Goal: Task Accomplishment & Management: Manage account settings

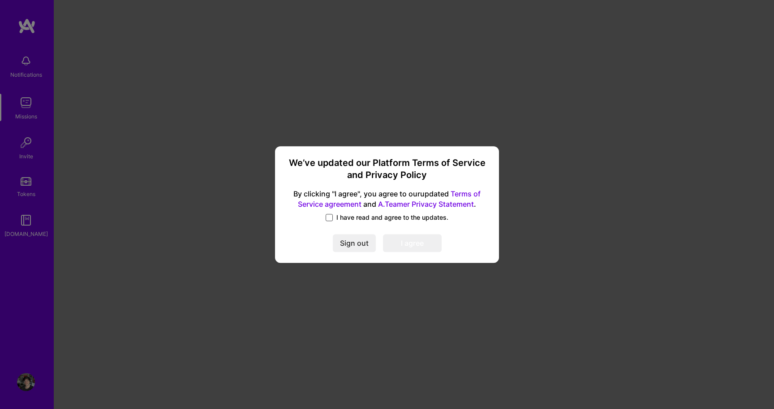
click at [328, 217] on span at bounding box center [329, 217] width 7 height 7
click at [0, 0] on input "I have read and agree to the updates." at bounding box center [0, 0] width 0 height 0
click at [415, 245] on button "I agree" at bounding box center [412, 243] width 59 height 18
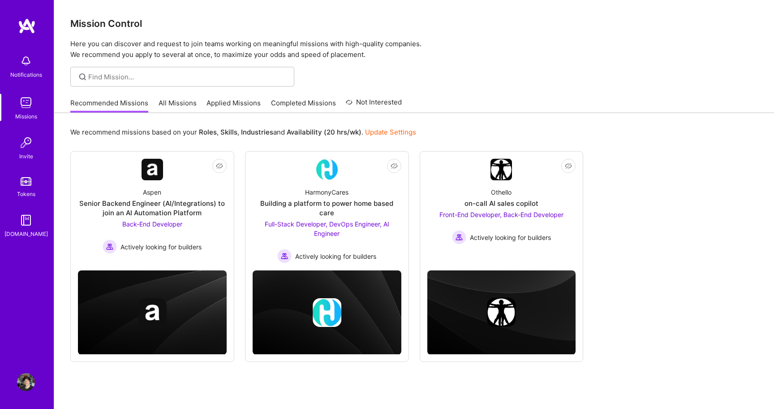
click at [168, 106] on link "All Missions" at bounding box center [178, 105] width 38 height 15
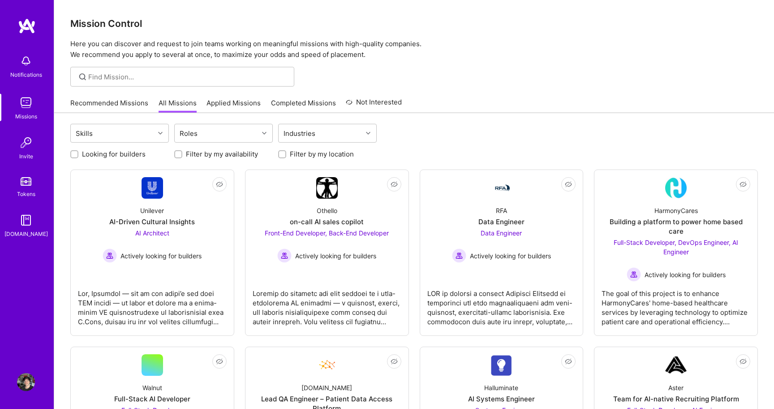
click at [99, 155] on label "Looking for builders" at bounding box center [114, 153] width 64 height 9
click at [78, 155] on input "Looking for builders" at bounding box center [75, 154] width 6 height 6
checkbox input "true"
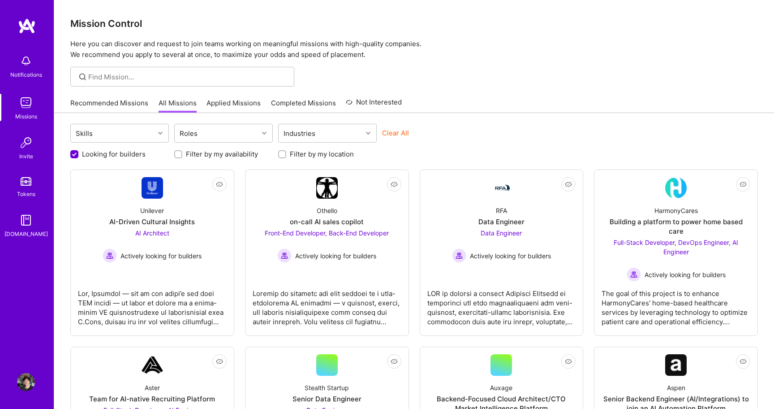
click at [292, 154] on label "Filter by my location" at bounding box center [322, 153] width 64 height 9
click at [286, 154] on input "Filter by my location" at bounding box center [283, 154] width 6 height 6
checkbox input "true"
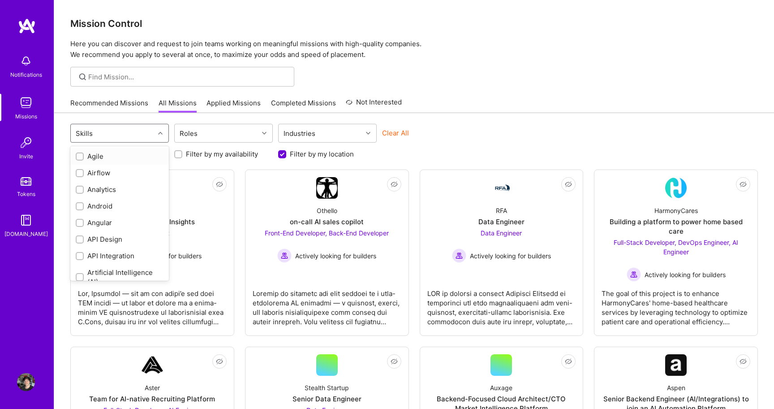
click at [138, 134] on div "Skills" at bounding box center [113, 133] width 84 height 18
click at [470, 104] on div "Recommended Missions All Missions Applied Missions Completed Missions Not Inter…" at bounding box center [414, 102] width 688 height 19
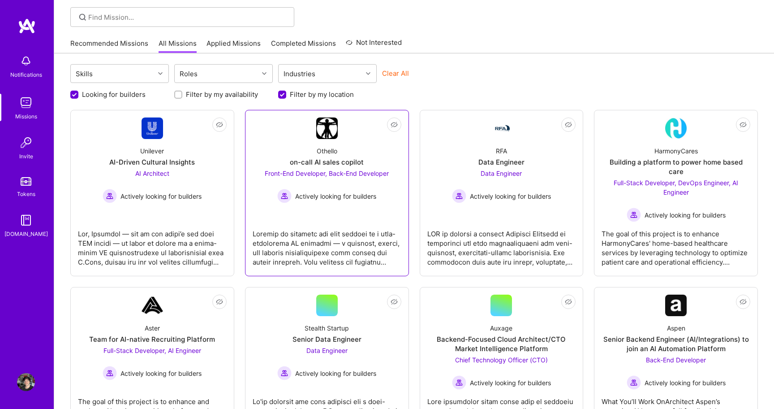
scroll to position [68, 0]
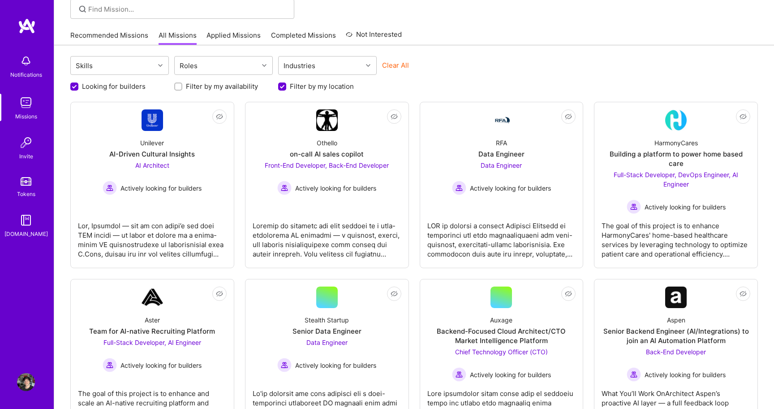
click at [25, 379] on img at bounding box center [26, 382] width 18 height 18
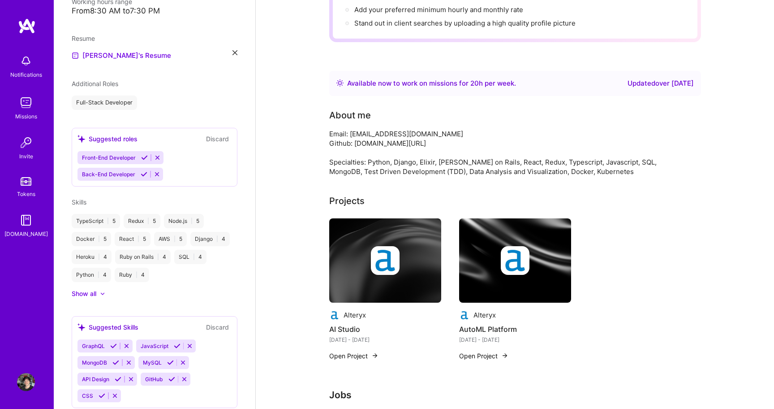
scroll to position [251, 0]
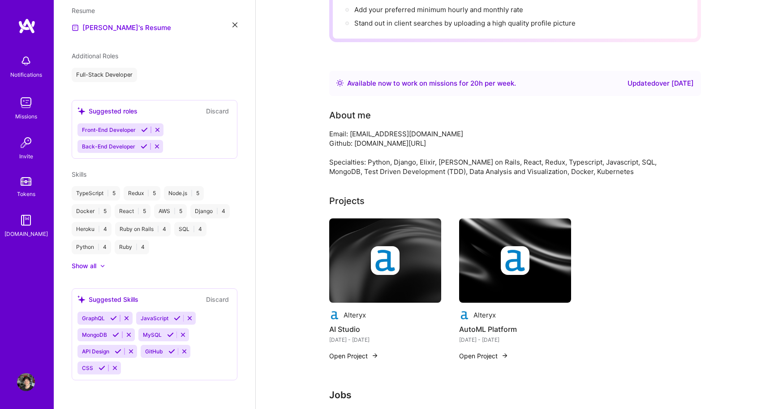
click at [102, 266] on icon at bounding box center [102, 266] width 3 height 2
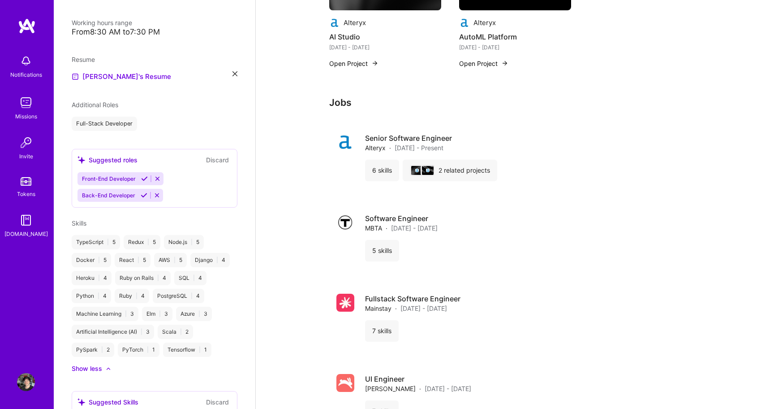
scroll to position [411, 0]
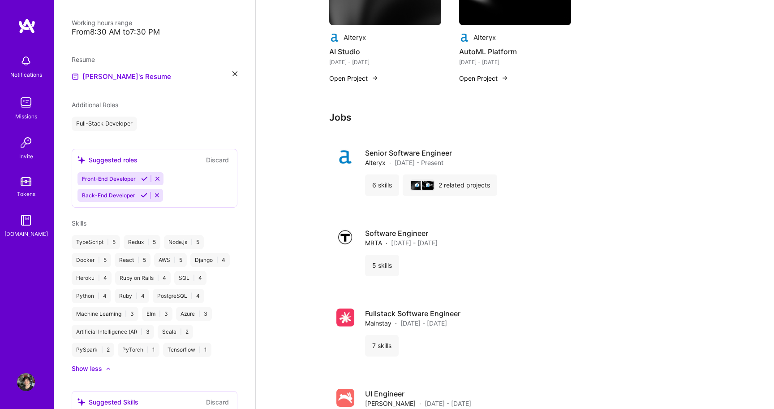
click at [340, 118] on h3 "Jobs" at bounding box center [515, 117] width 372 height 11
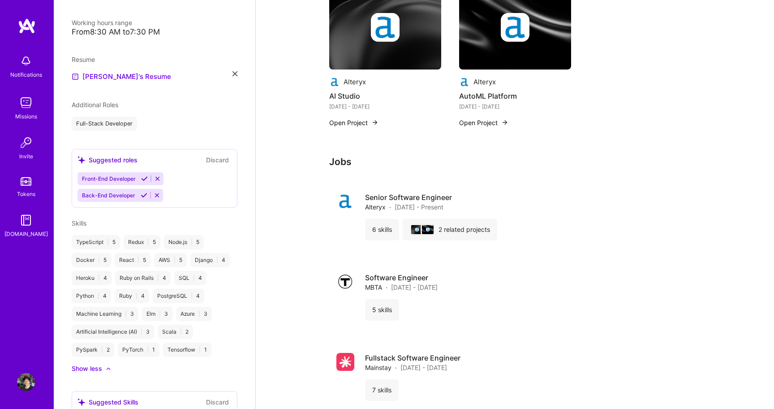
scroll to position [362, 0]
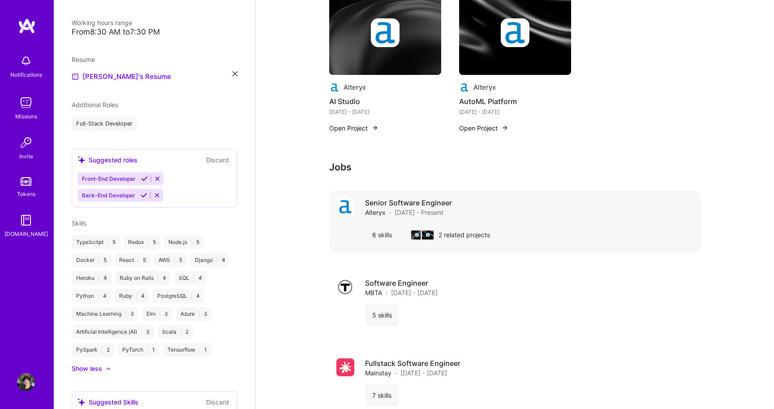
click at [380, 236] on div "6 skills" at bounding box center [382, 235] width 34 height 22
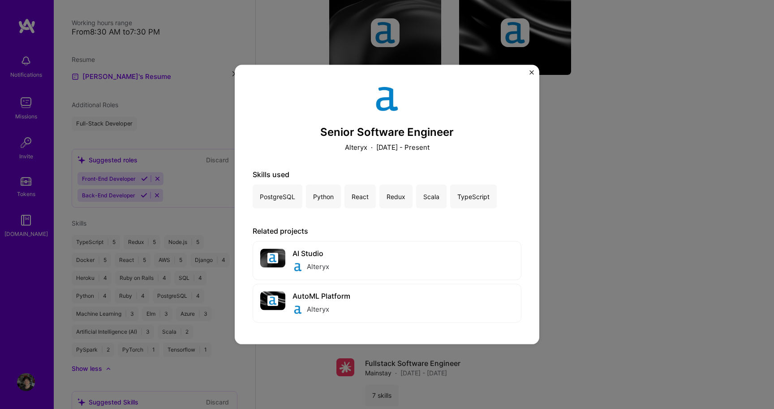
click at [527, 72] on div "Senior Software Engineer Alteryx · [DATE] - Present Skills used PostgreSQL Pyth…" at bounding box center [387, 204] width 305 height 279
click at [531, 72] on img "Close" at bounding box center [532, 72] width 4 height 4
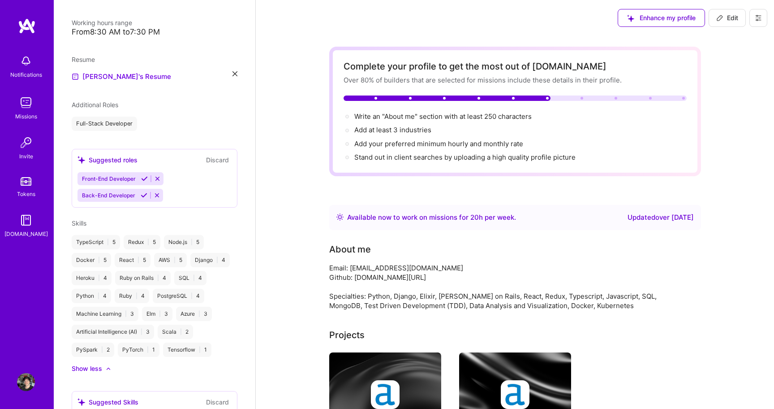
click at [633, 15] on icon at bounding box center [630, 18] width 7 height 7
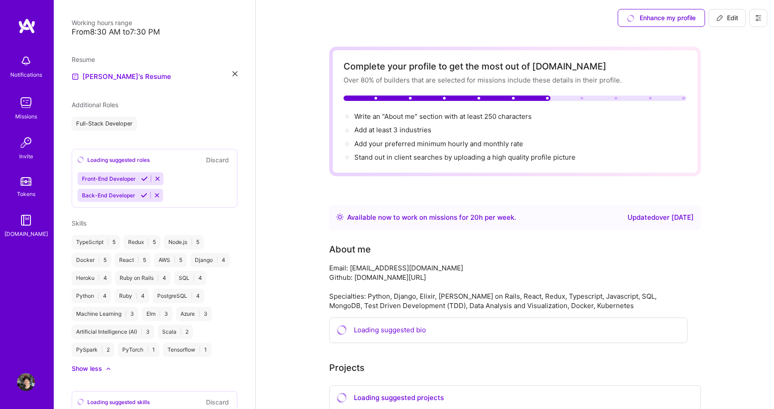
click at [467, 220] on div "Available now to work on missions for 20 h per week ." at bounding box center [431, 217] width 169 height 11
click at [462, 221] on div "Available now to work on missions for 20 h per week ." at bounding box center [431, 217] width 169 height 11
click at [723, 13] on button "Edit" at bounding box center [727, 18] width 37 height 18
select select "US"
select select "Right Now"
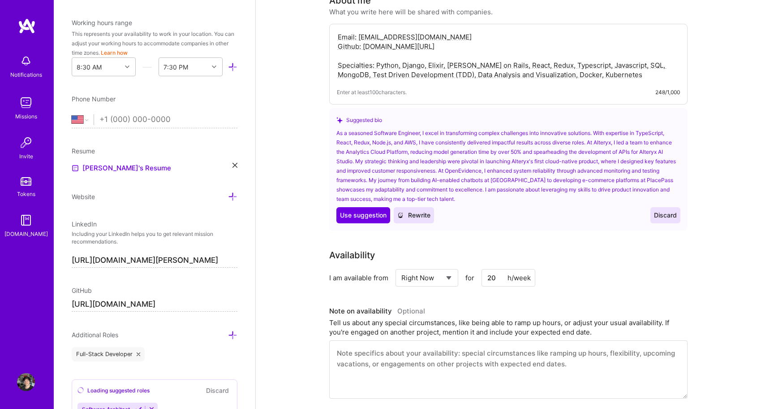
scroll to position [218, 0]
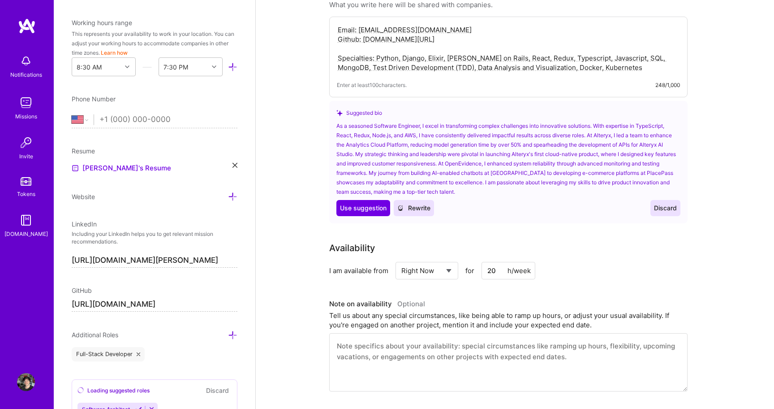
click at [497, 270] on input "20" at bounding box center [509, 270] width 54 height 17
type input "10"
click at [649, 250] on div "Availability" at bounding box center [508, 247] width 359 height 13
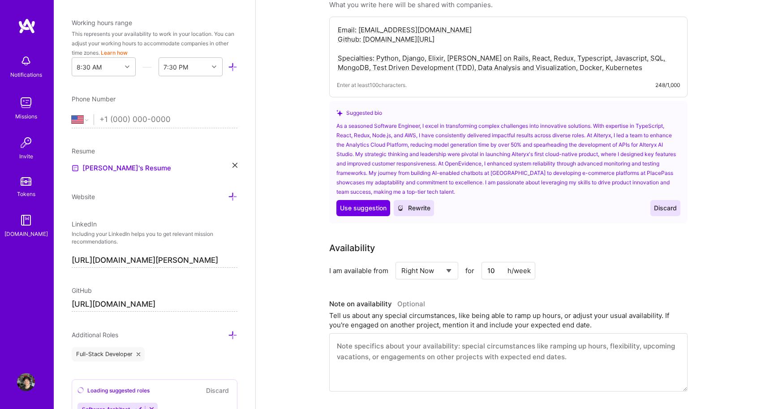
click at [678, 204] on button "Discard" at bounding box center [666, 208] width 30 height 16
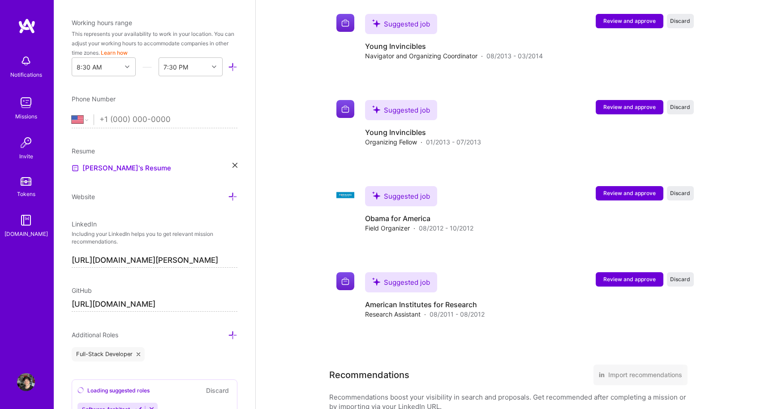
scroll to position [1631, 0]
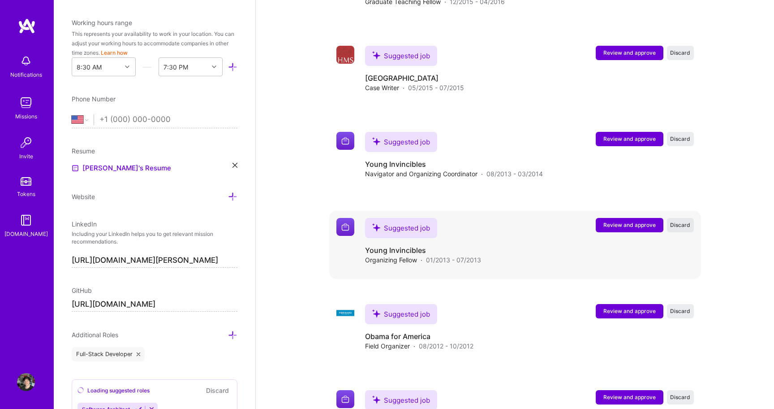
click at [680, 222] on span "Discard" at bounding box center [680, 225] width 20 height 8
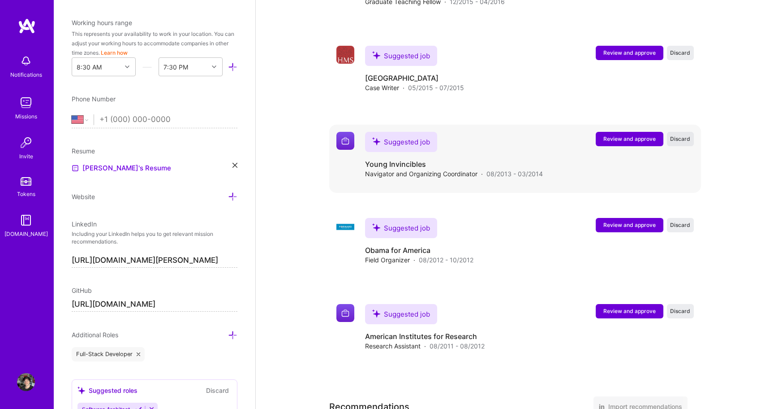
click at [682, 138] on span "Discard" at bounding box center [680, 139] width 20 height 8
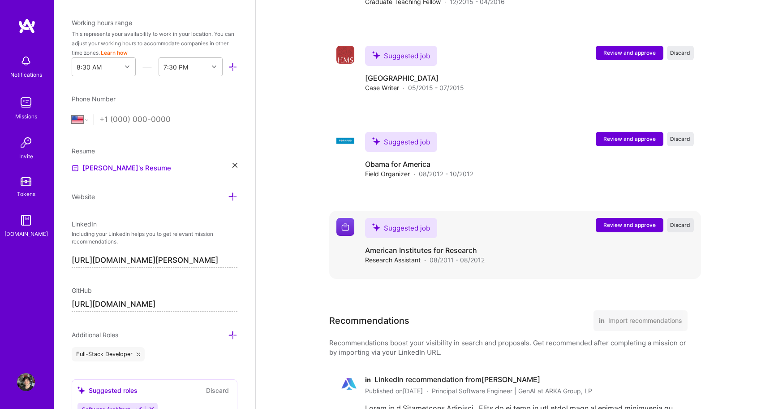
click at [683, 223] on span "Discard" at bounding box center [680, 225] width 20 height 8
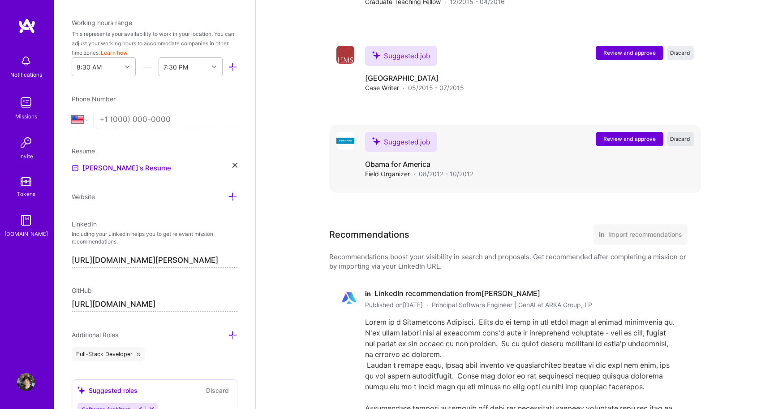
click at [684, 135] on span "Discard" at bounding box center [680, 139] width 20 height 8
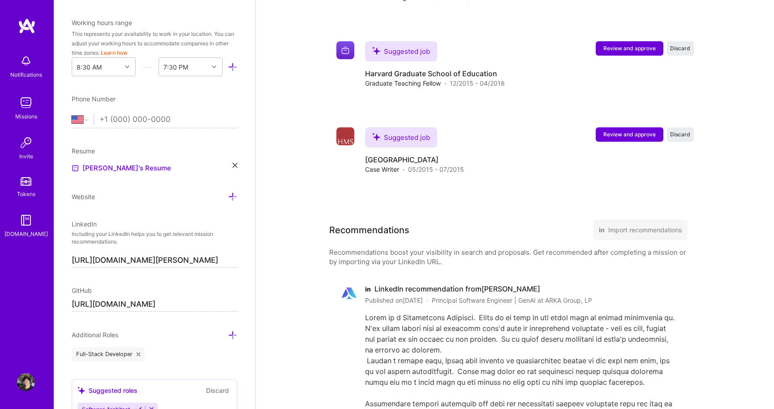
scroll to position [1528, 0]
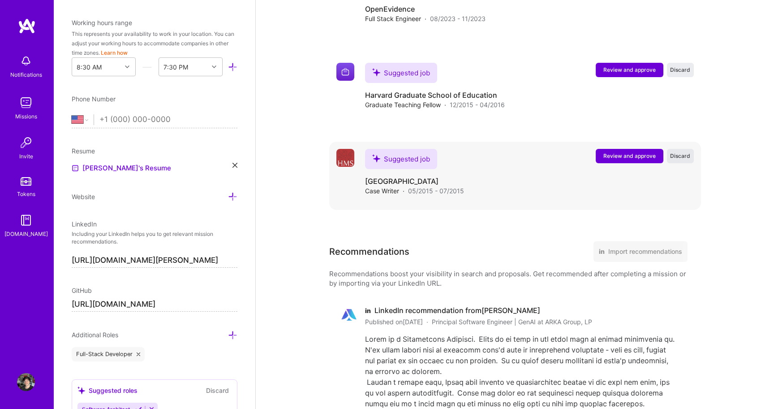
click at [679, 156] on span "Discard" at bounding box center [680, 156] width 20 height 8
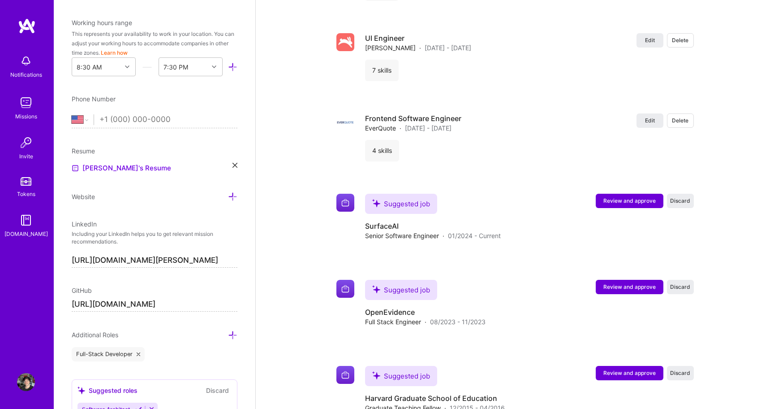
scroll to position [1225, 0]
click at [627, 200] on span "Review and approve" at bounding box center [630, 200] width 52 height 8
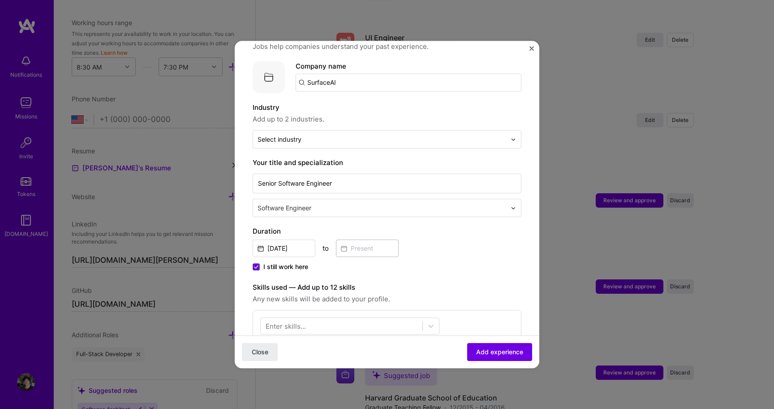
scroll to position [83, 0]
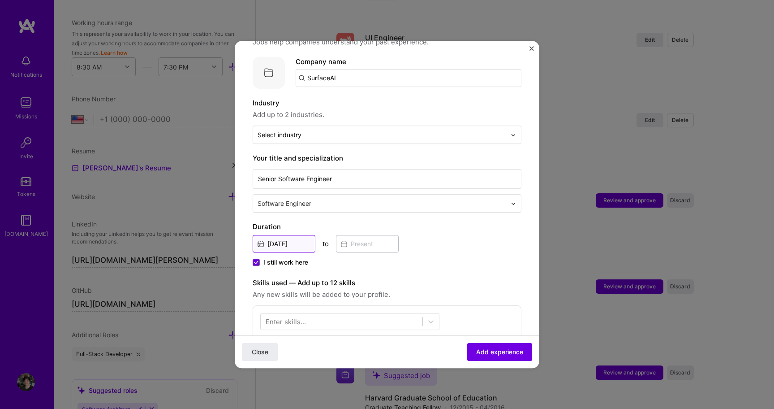
click at [275, 235] on input "[DATE]" at bounding box center [284, 243] width 63 height 17
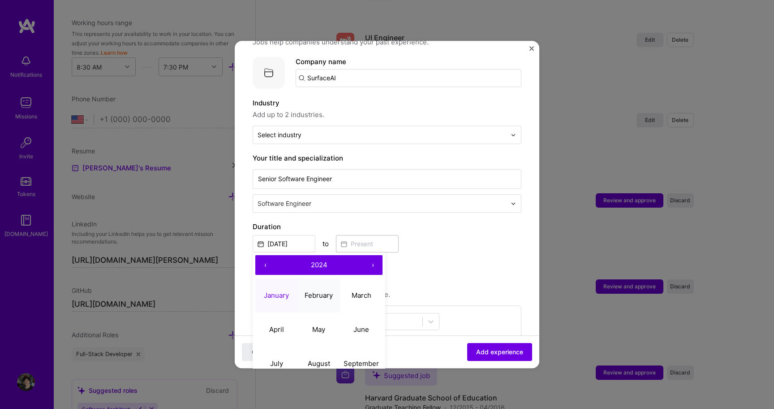
click at [318, 291] on abbr "February" at bounding box center [319, 295] width 28 height 9
type input "[DATE]"
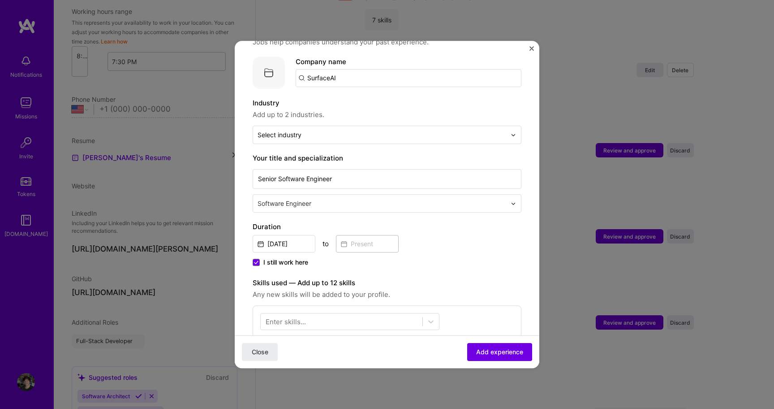
scroll to position [202, 0]
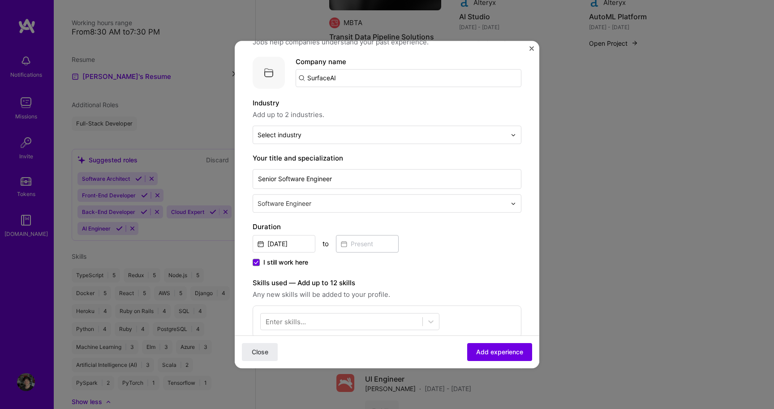
click at [271, 258] on span "I still work here" at bounding box center [286, 262] width 45 height 9
click at [0, 0] on input "I still work here" at bounding box center [0, 0] width 0 height 0
click at [375, 238] on input at bounding box center [367, 243] width 63 height 17
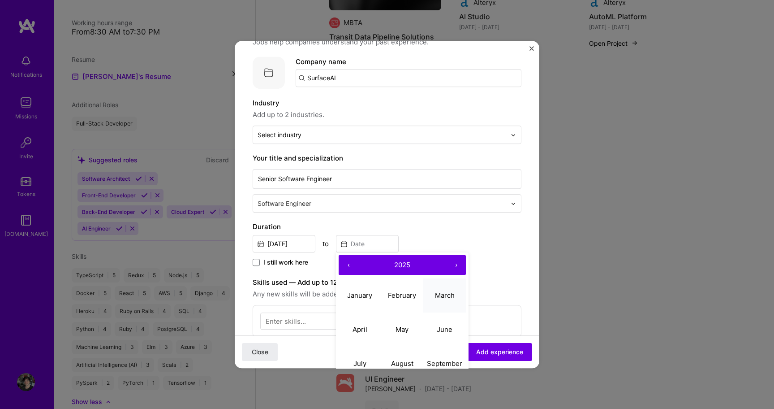
click at [444, 292] on button "March" at bounding box center [445, 295] width 43 height 34
type input "[DATE]"
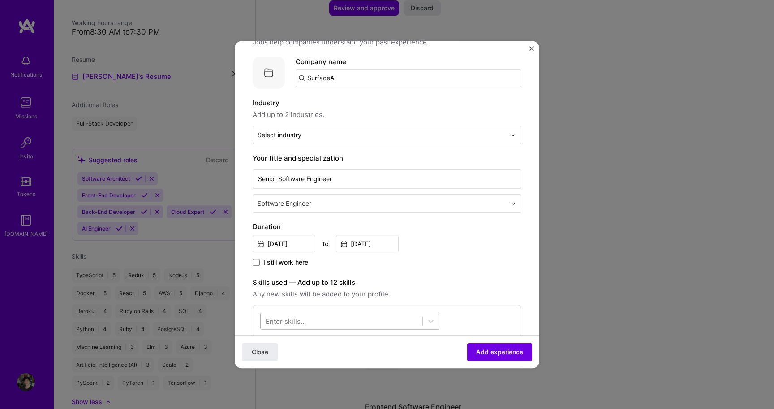
click at [370, 314] on div at bounding box center [342, 321] width 162 height 15
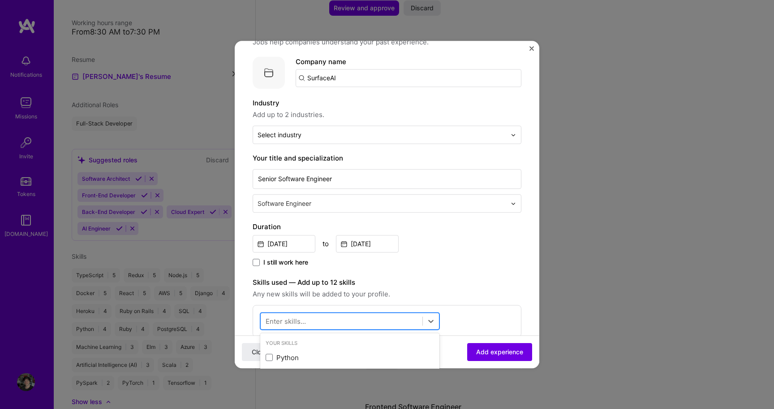
scroll to position [1278, 0]
type input "r"
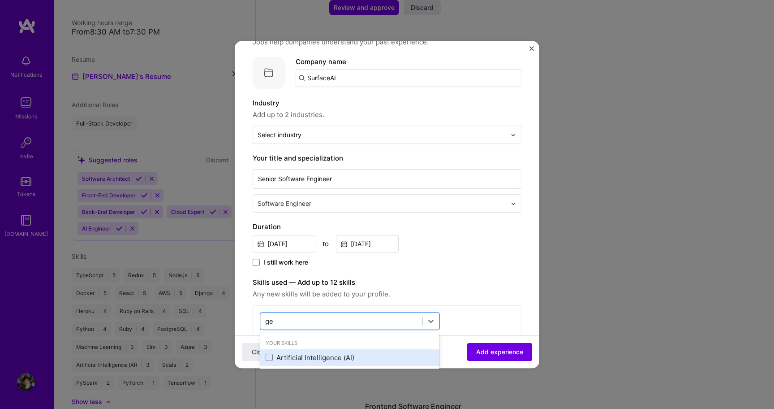
click at [331, 353] on div "Artificial Intelligence (AI)" at bounding box center [350, 357] width 169 height 9
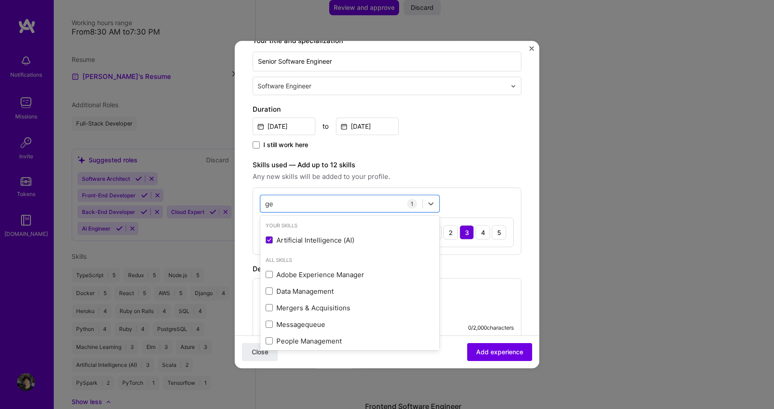
scroll to position [210, 0]
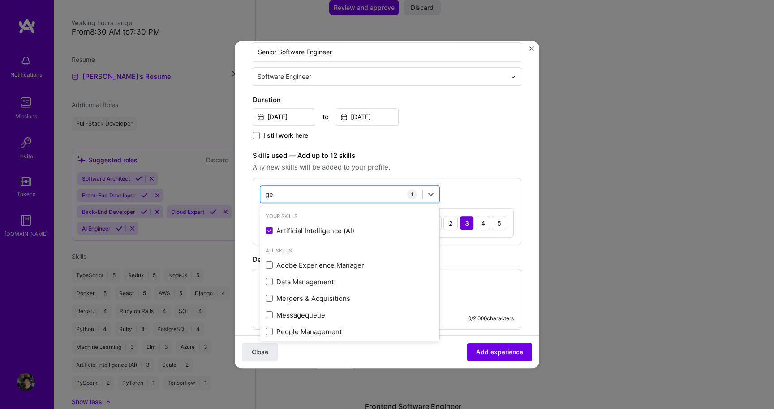
type input "g"
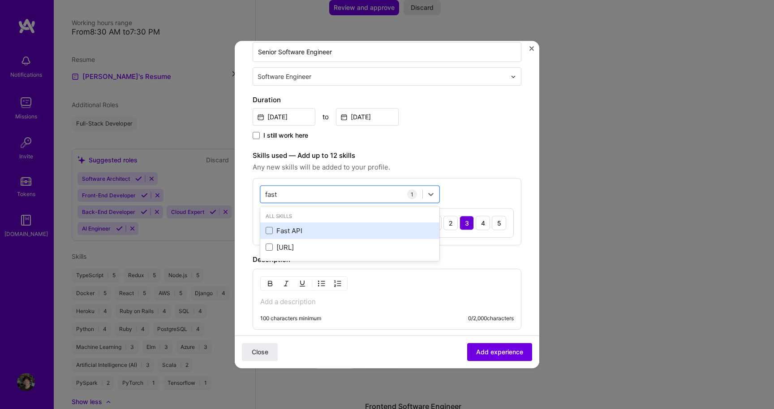
click at [309, 226] on div "Fast API" at bounding box center [350, 230] width 169 height 9
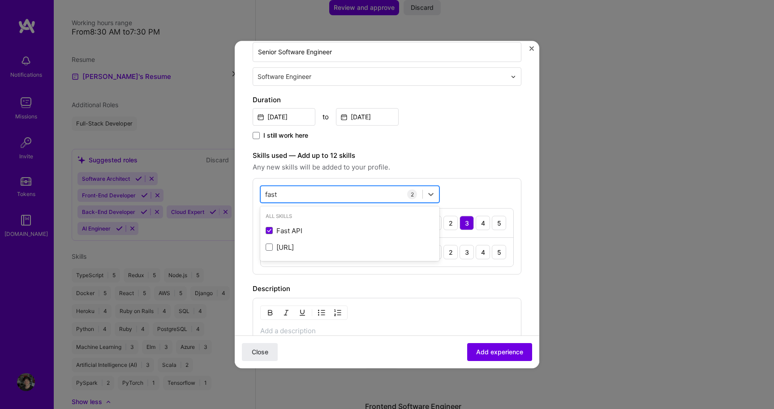
click at [313, 187] on div "fast fast" at bounding box center [342, 194] width 162 height 15
type input "f"
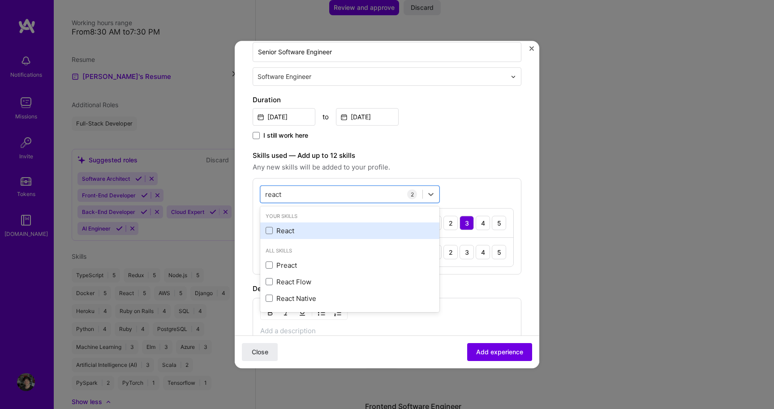
click at [285, 226] on div "React" at bounding box center [350, 230] width 169 height 9
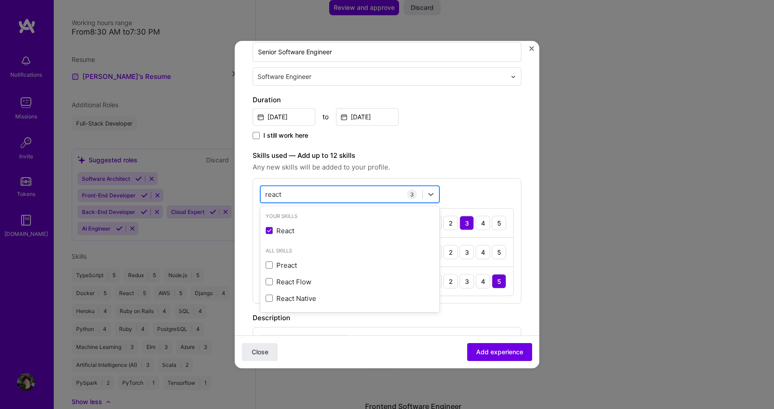
click at [297, 188] on div "react react" at bounding box center [342, 194] width 162 height 15
type input "r"
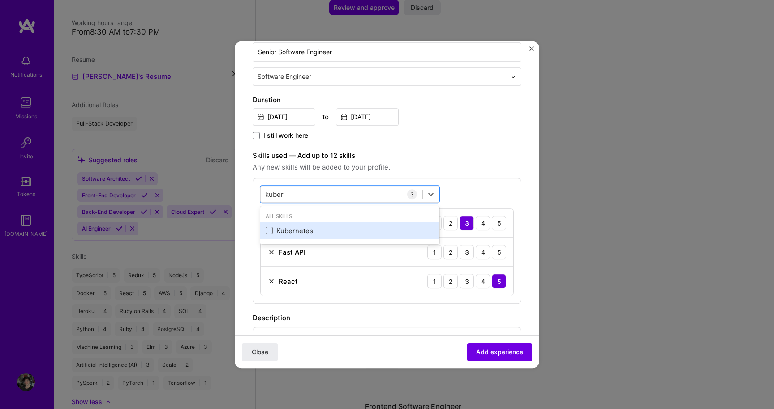
click at [308, 226] on div "Kubernetes" at bounding box center [350, 230] width 169 height 9
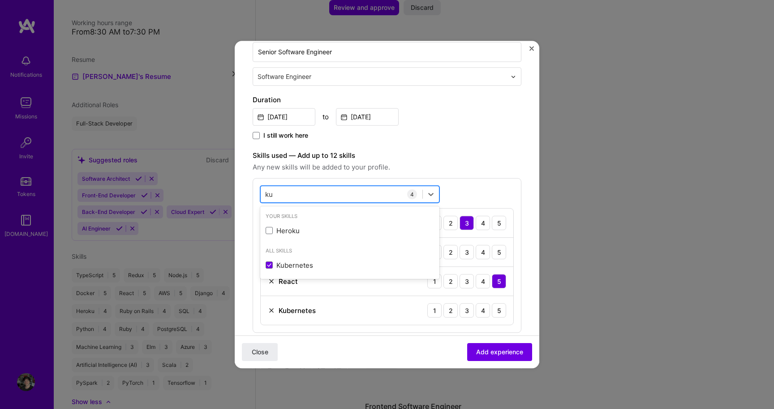
type input "k"
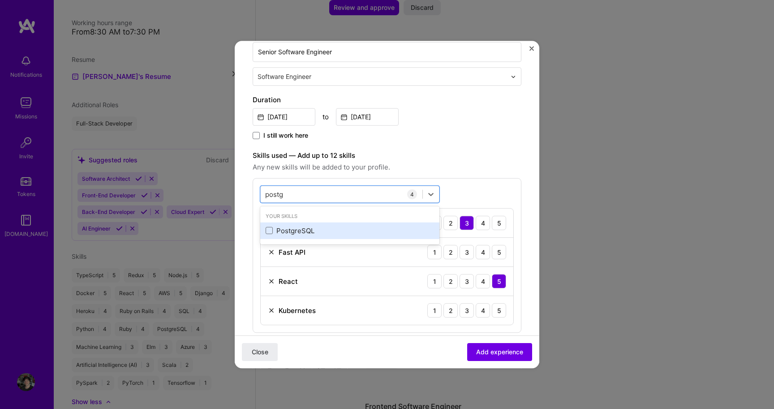
click at [291, 226] on div "PostgreSQL" at bounding box center [350, 230] width 169 height 9
click at [325, 187] on div "postg postg" at bounding box center [342, 194] width 162 height 15
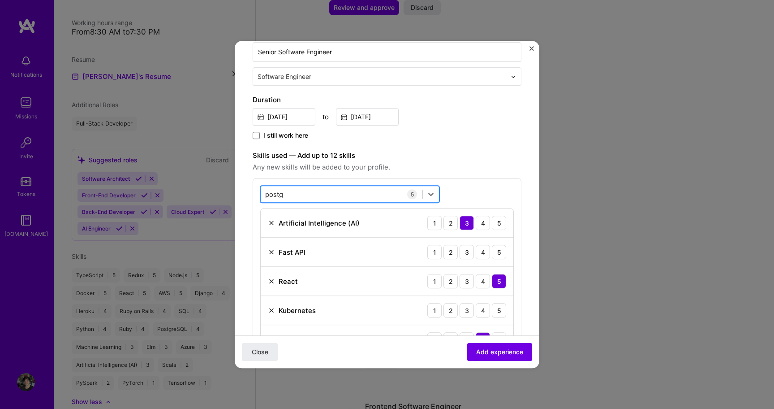
click at [325, 187] on div "postg postg" at bounding box center [342, 194] width 162 height 15
type input "p"
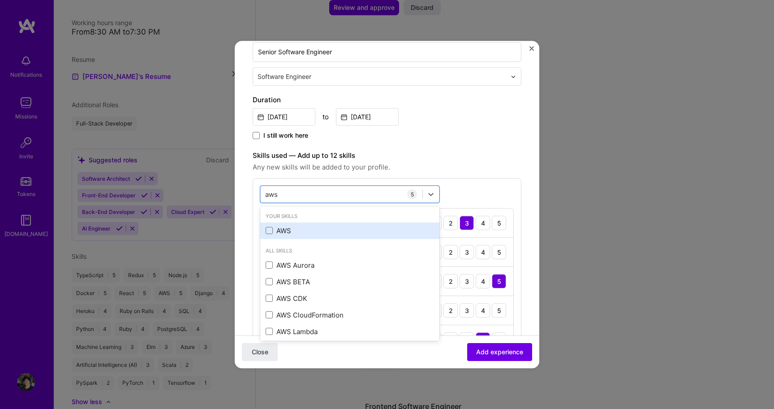
click at [277, 226] on div "AWS" at bounding box center [350, 230] width 169 height 9
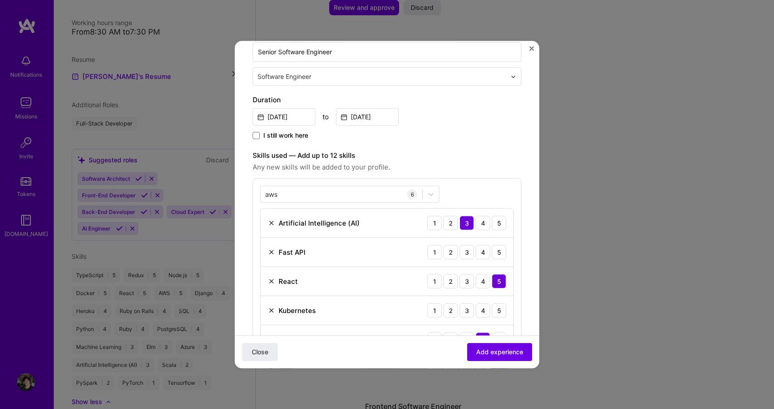
click at [495, 150] on label "Skills used — Add up to 12 skills" at bounding box center [387, 155] width 269 height 11
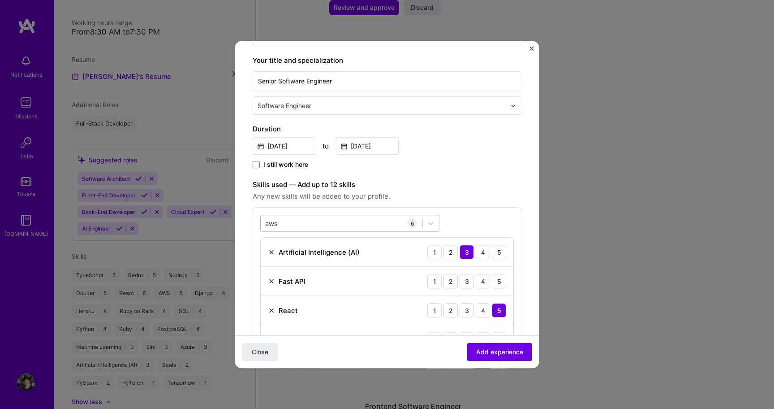
scroll to position [180, 0]
click at [315, 222] on div "aws aws" at bounding box center [342, 224] width 162 height 15
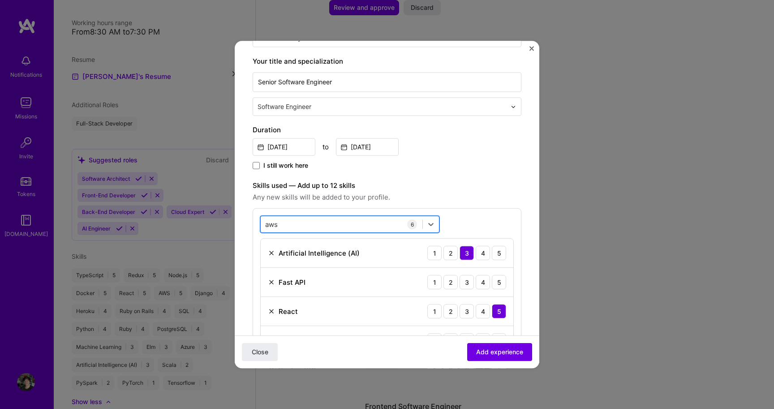
click at [315, 217] on div "aws aws" at bounding box center [342, 224] width 162 height 15
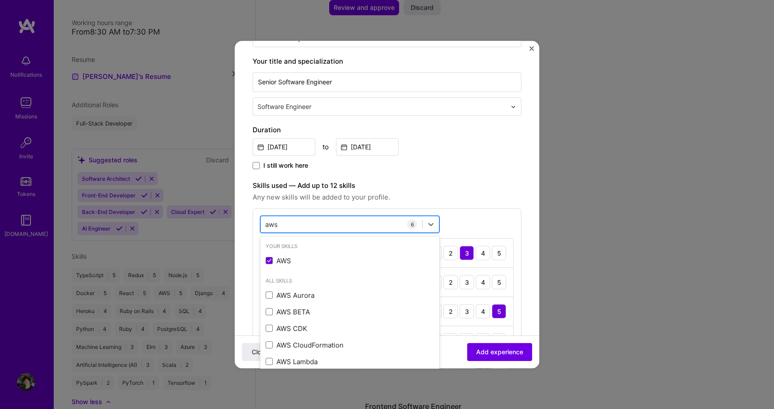
click at [315, 217] on div "aws aws" at bounding box center [342, 224] width 162 height 15
type input "a"
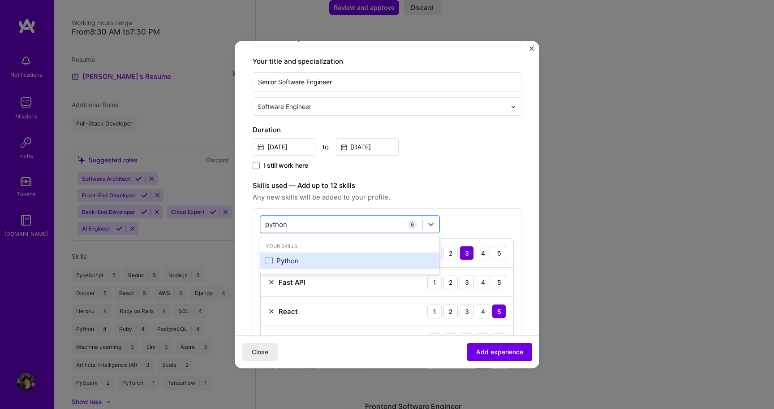
click at [284, 256] on div "Python" at bounding box center [350, 260] width 169 height 9
type input "python"
click at [481, 169] on div "Adding suggested job This job is suggested based on your LinkedIn, resume or [D…" at bounding box center [387, 278] width 269 height 799
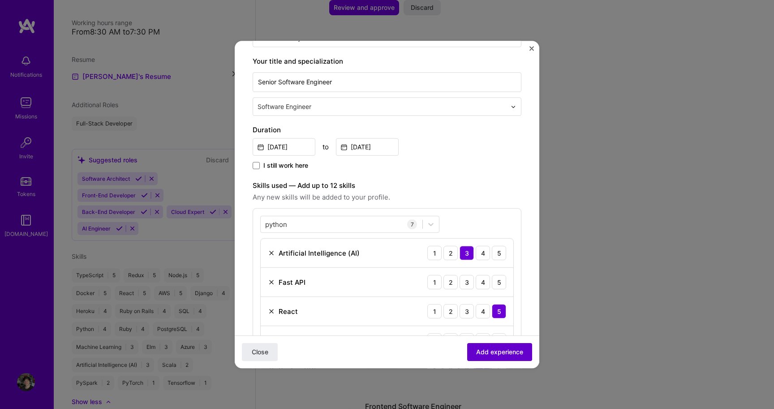
click at [514, 353] on span "Add experience" at bounding box center [499, 351] width 47 height 9
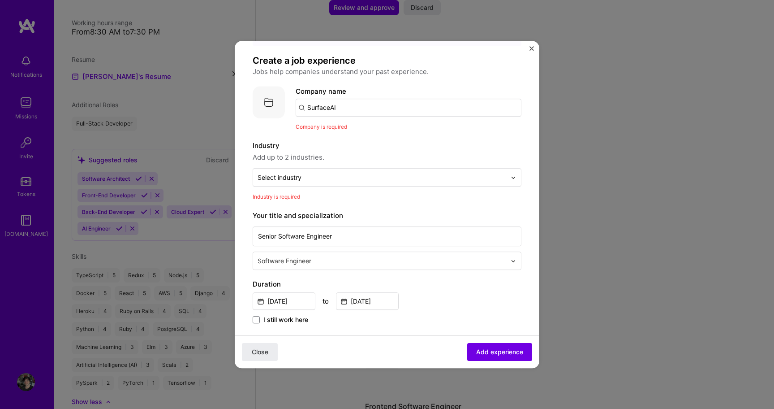
scroll to position [0, 0]
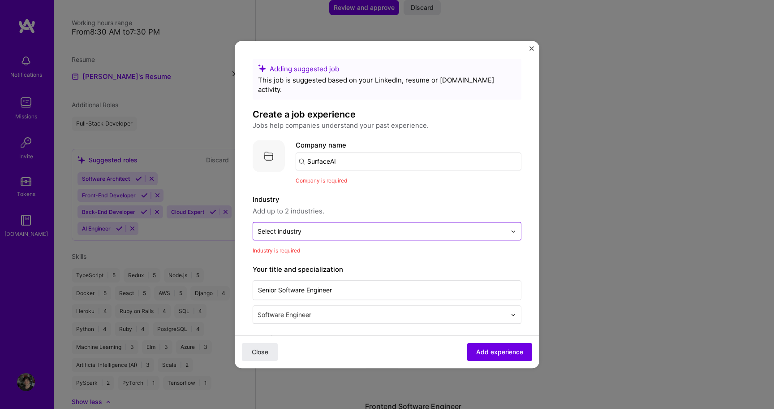
click at [330, 226] on input "text" at bounding box center [382, 230] width 249 height 9
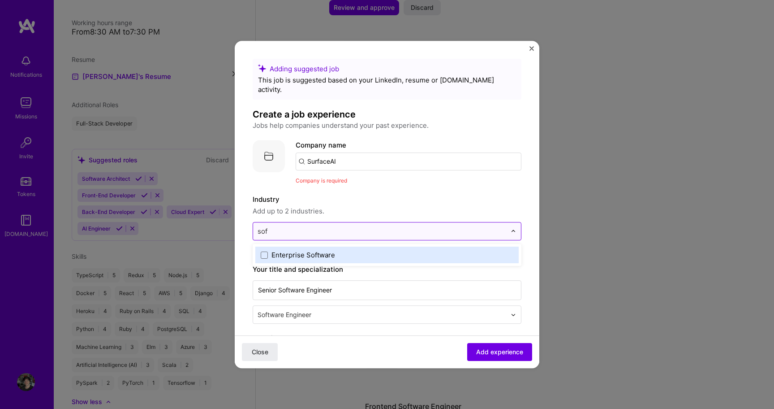
type input "so"
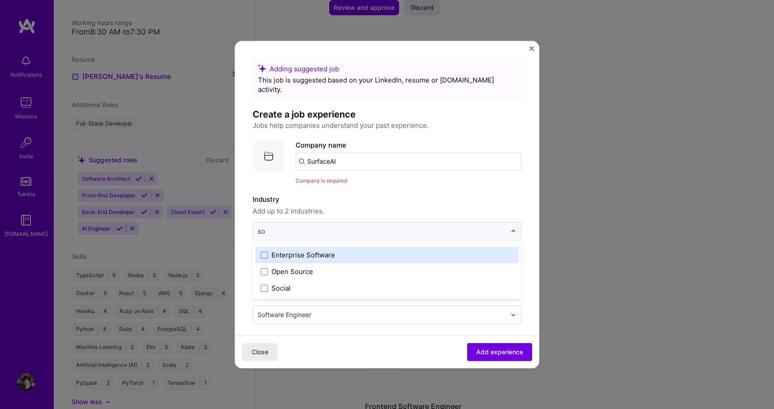
click at [285, 250] on div "Enterprise Software" at bounding box center [304, 254] width 64 height 9
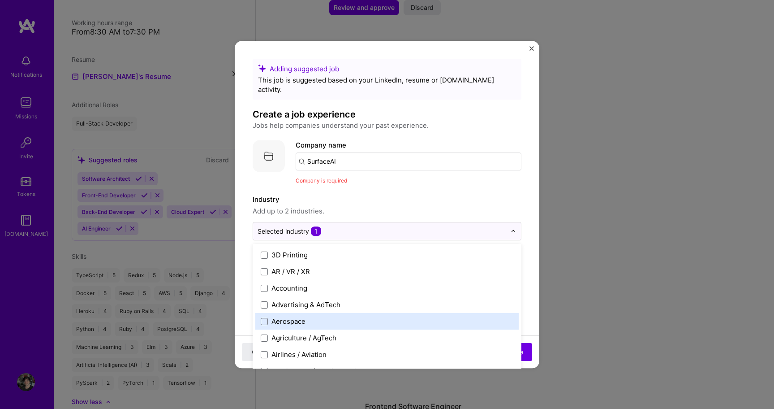
click at [470, 194] on label "Industry" at bounding box center [387, 199] width 269 height 11
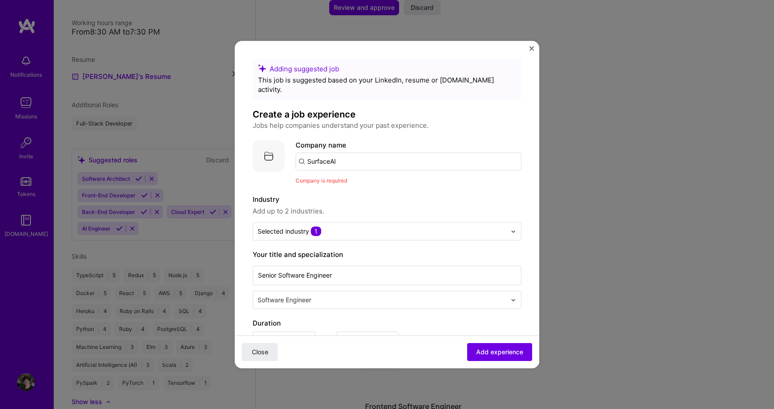
click at [398, 152] on input "SurfaceAI" at bounding box center [409, 161] width 226 height 18
click at [379, 154] on input "SurfaceAI" at bounding box center [409, 161] width 226 height 18
click at [301, 152] on input "SurfaceAI" at bounding box center [409, 161] width 226 height 18
click at [507, 352] on span "Add experience" at bounding box center [499, 351] width 47 height 9
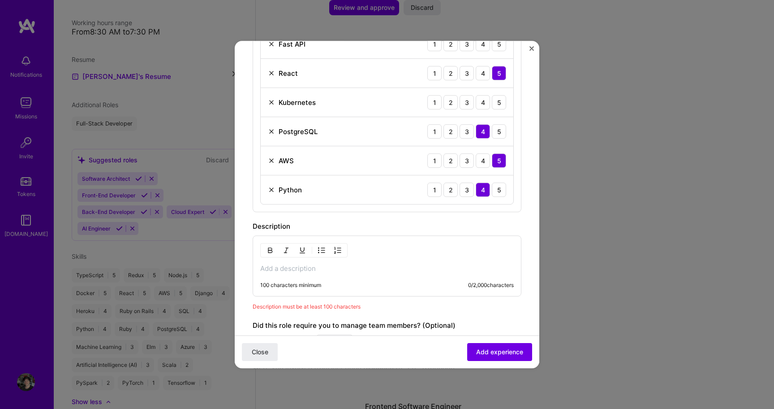
scroll to position [559, 0]
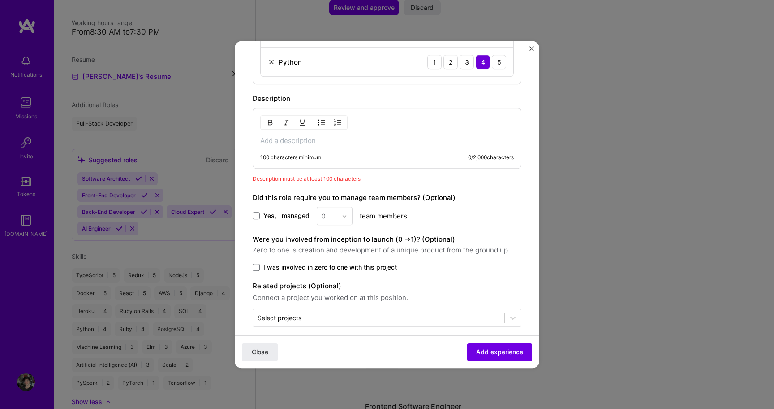
click at [353, 136] on p at bounding box center [387, 140] width 254 height 9
click at [255, 264] on span at bounding box center [256, 267] width 7 height 7
click at [0, 0] on input "I was involved in zero to one with this project" at bounding box center [0, 0] width 0 height 0
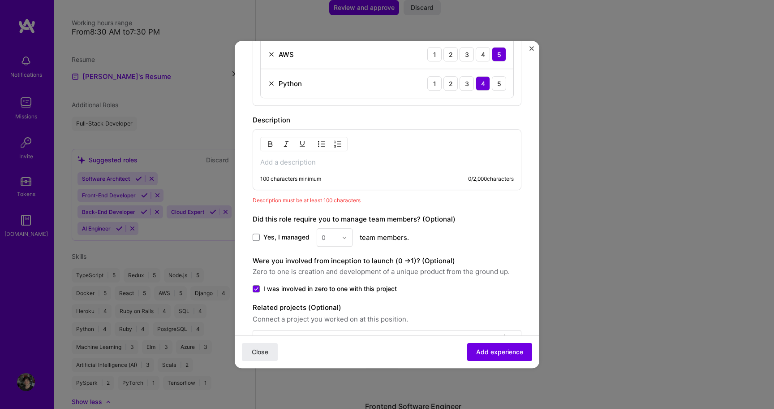
scroll to position [537, 0]
click at [380, 164] on div "100 characters minimum 0 / 2,000 characters" at bounding box center [387, 160] width 269 height 61
click at [359, 158] on p at bounding box center [387, 162] width 254 height 9
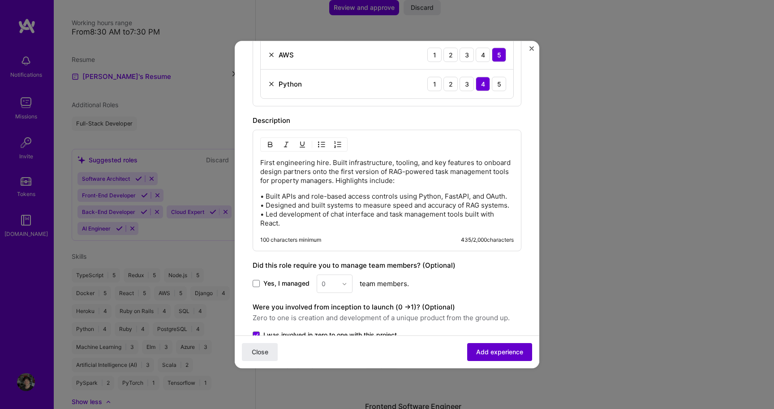
click at [486, 348] on span "Add experience" at bounding box center [499, 351] width 47 height 9
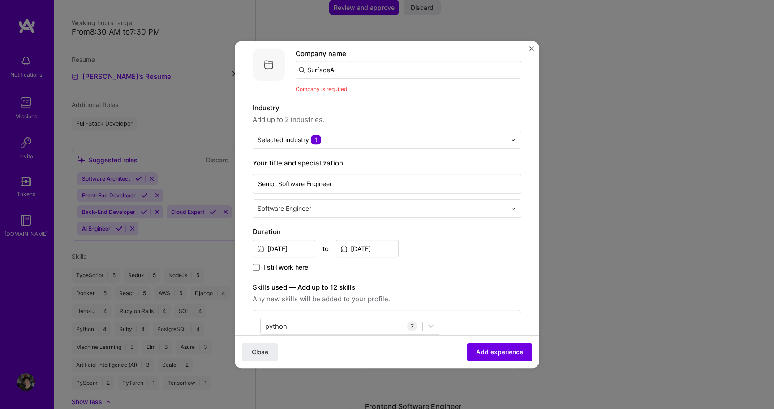
scroll to position [90, 0]
click at [356, 63] on input "SurfaceAI" at bounding box center [409, 72] width 226 height 18
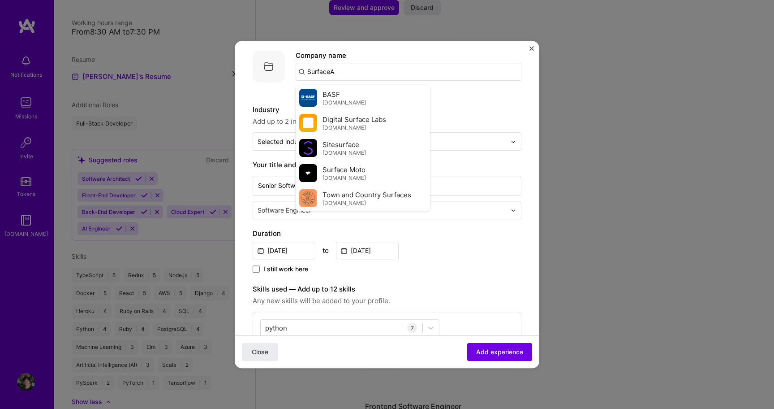
type input "SurfaceAI"
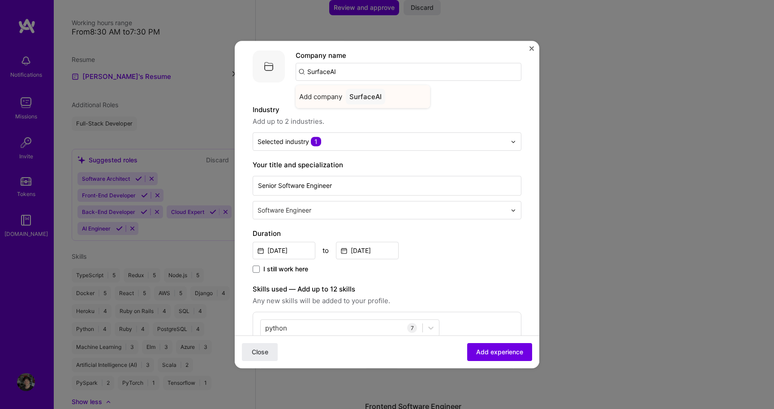
click at [371, 89] on div "SurfaceAI" at bounding box center [365, 97] width 39 height 16
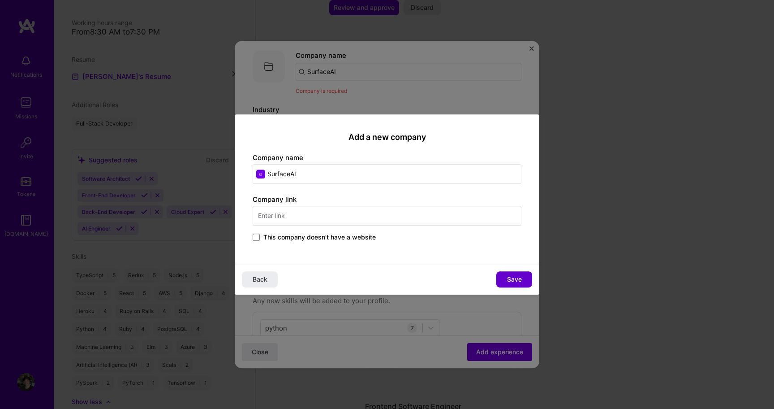
click at [517, 280] on span "Save" at bounding box center [514, 279] width 15 height 9
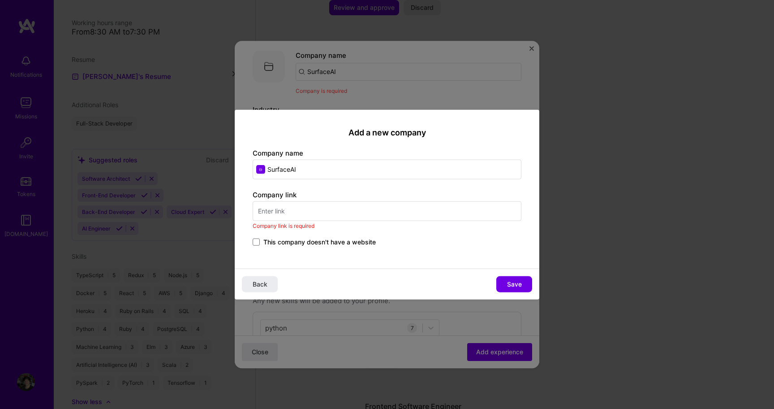
click at [350, 210] on input "text" at bounding box center [387, 211] width 269 height 20
paste input "[URL]"
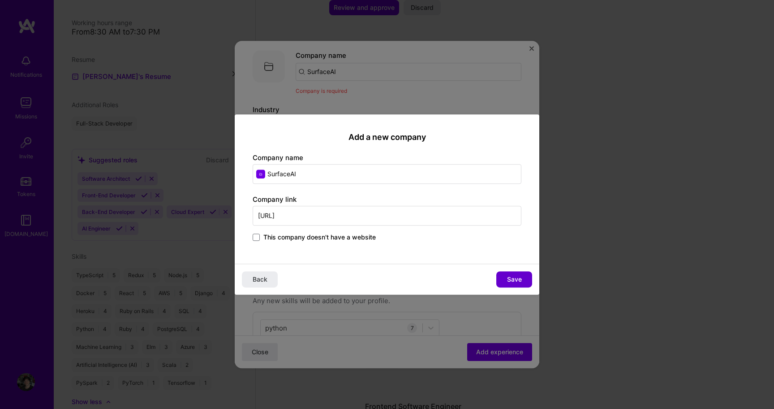
type input "[URL]"
click at [508, 280] on span "Save" at bounding box center [514, 279] width 15 height 9
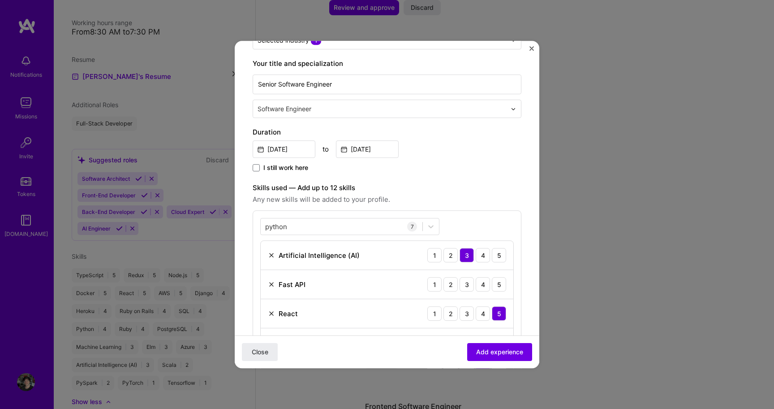
scroll to position [169, 0]
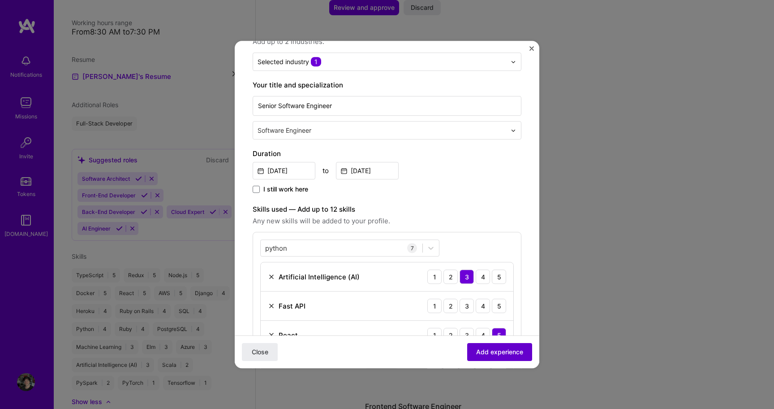
click at [517, 353] on span "Add experience" at bounding box center [499, 351] width 47 height 9
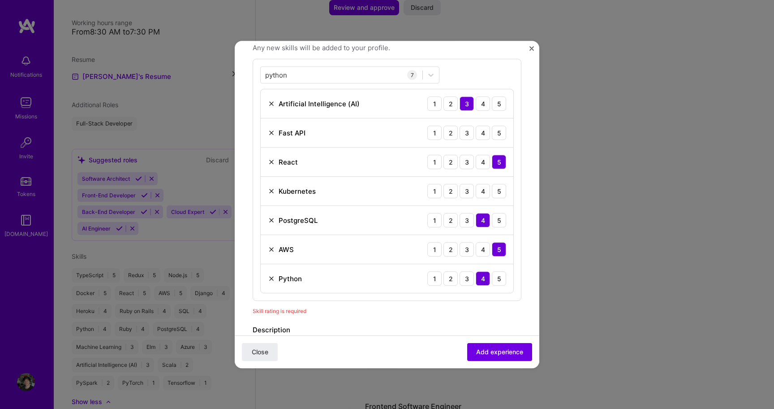
scroll to position [329, 0]
click at [503, 125] on div "5" at bounding box center [499, 132] width 14 height 14
click at [499, 98] on div "5" at bounding box center [499, 103] width 14 height 14
click at [485, 96] on div "4" at bounding box center [483, 103] width 14 height 14
click at [501, 184] on div "5" at bounding box center [499, 191] width 14 height 14
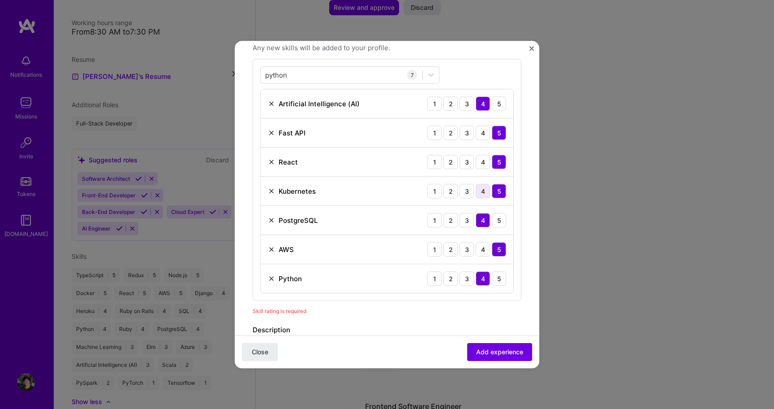
click at [481, 184] on div "4" at bounding box center [483, 191] width 14 height 14
click at [501, 213] on div "5" at bounding box center [499, 220] width 14 height 14
click at [500, 271] on div "5" at bounding box center [499, 278] width 14 height 14
click at [511, 350] on span "Add experience" at bounding box center [499, 351] width 47 height 9
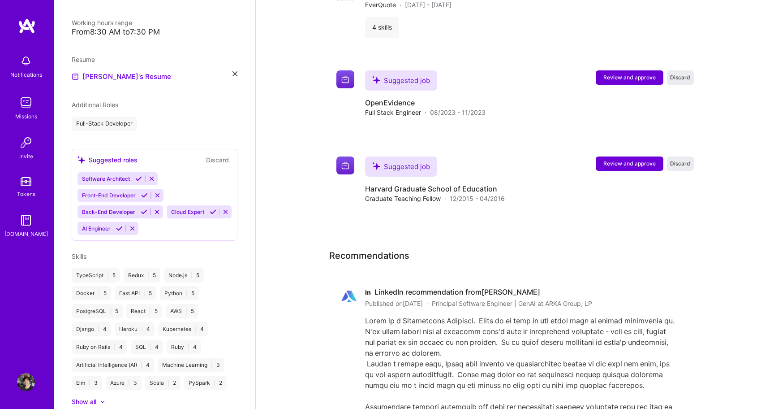
scroll to position [1818, 0]
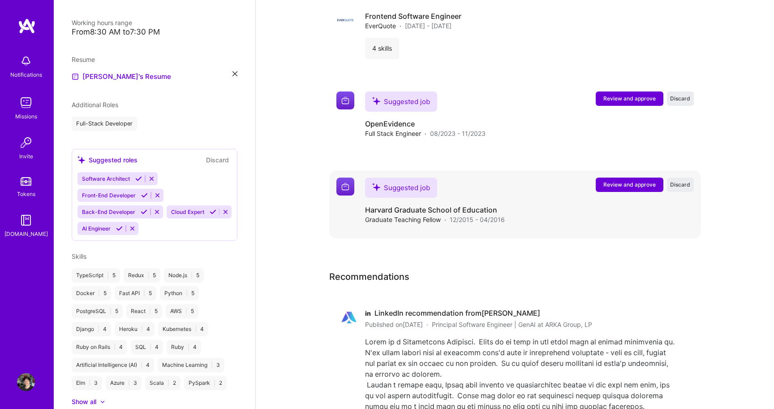
click at [616, 182] on span "Review and approve" at bounding box center [630, 185] width 52 height 8
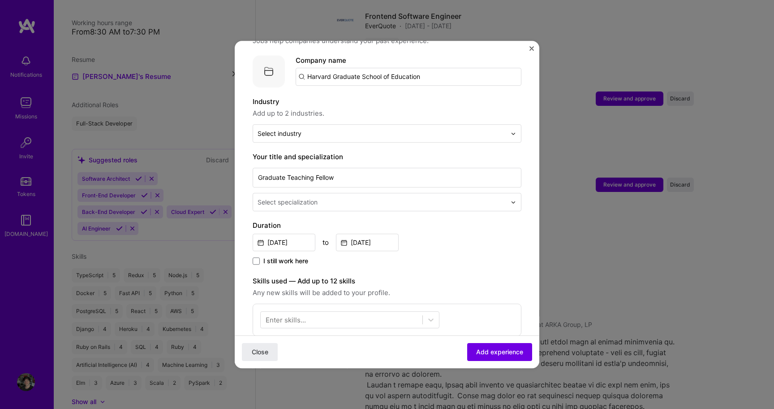
scroll to position [83, 0]
click at [368, 130] on input "text" at bounding box center [382, 134] width 249 height 9
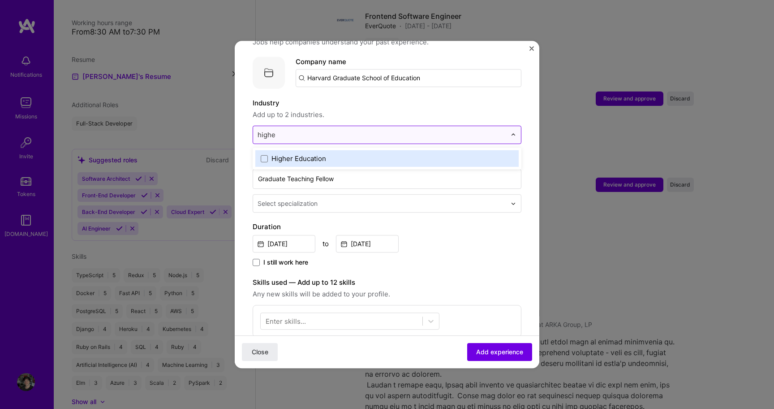
type input "higher"
click at [294, 154] on div "Higher Education" at bounding box center [299, 158] width 55 height 9
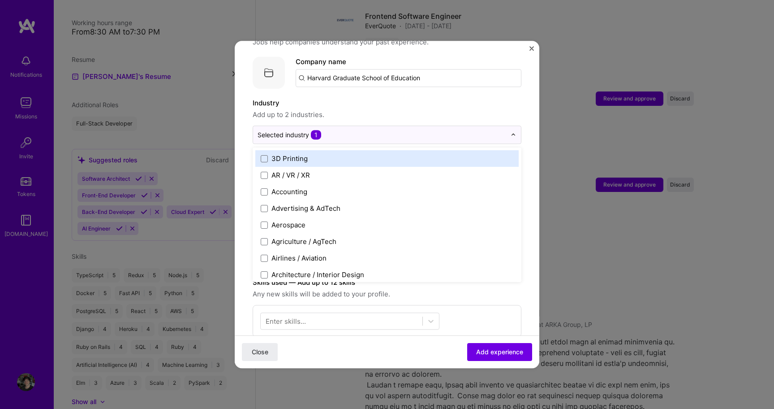
click at [406, 109] on span "Add up to 2 industries." at bounding box center [387, 114] width 269 height 11
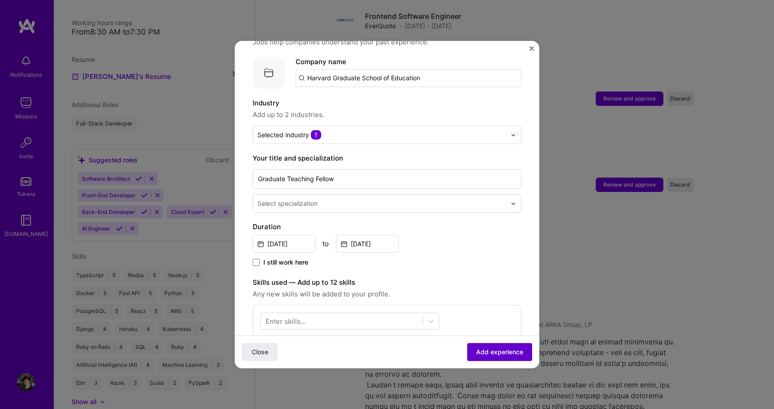
click at [487, 355] on span "Add experience" at bounding box center [499, 351] width 47 height 9
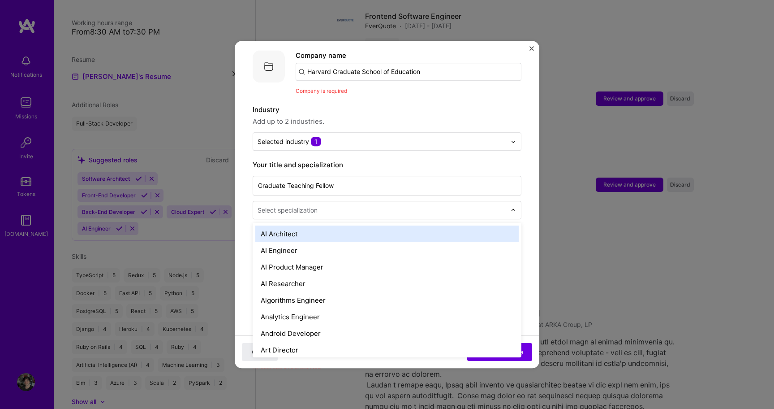
click at [400, 205] on input "text" at bounding box center [383, 209] width 251 height 9
type input "i"
type input "t"
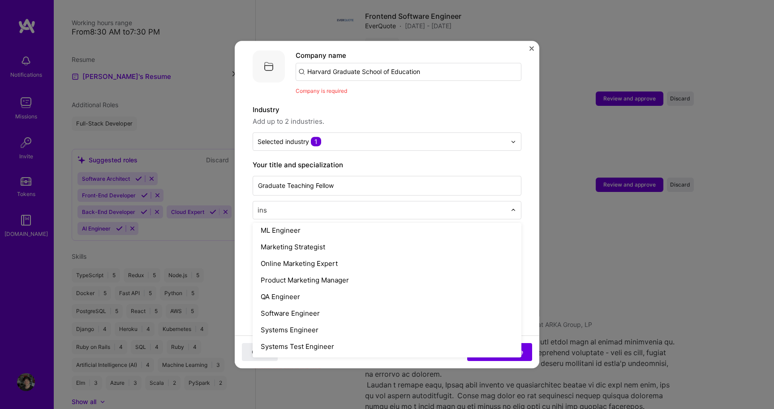
scroll to position [0, 0]
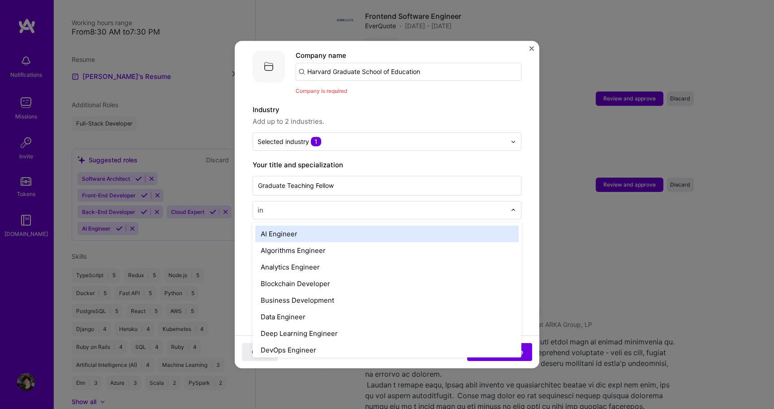
type input "i"
type input "s"
type input "c"
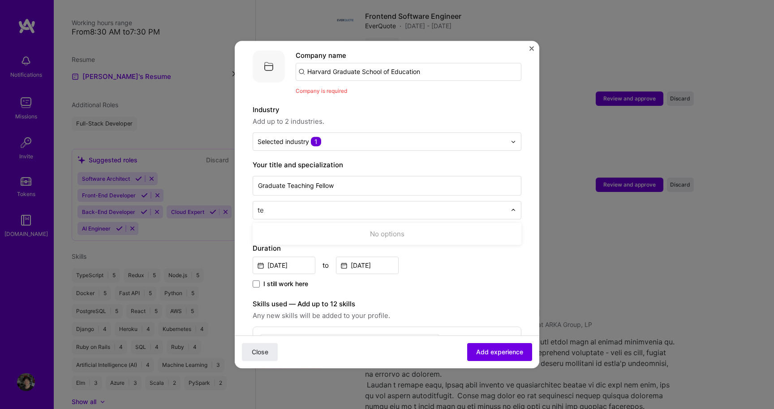
type input "t"
click at [345, 149] on div "Adding suggested job This job is suggested based on your LinkedIn, resume or [D…" at bounding box center [387, 289] width 269 height 641
click at [364, 207] on div "Select specialization" at bounding box center [382, 209] width 258 height 17
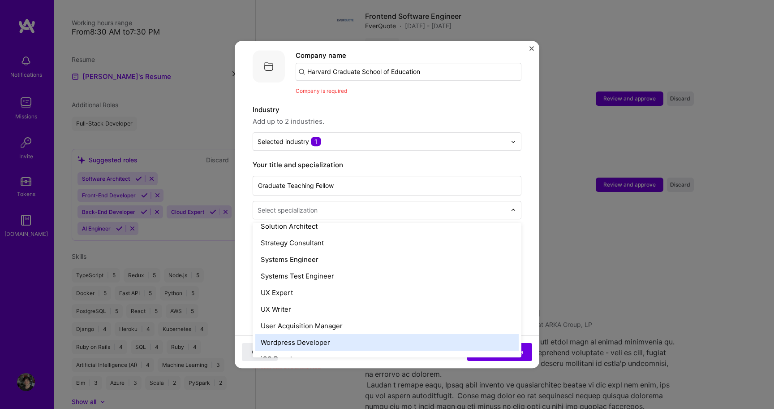
scroll to position [1032, 0]
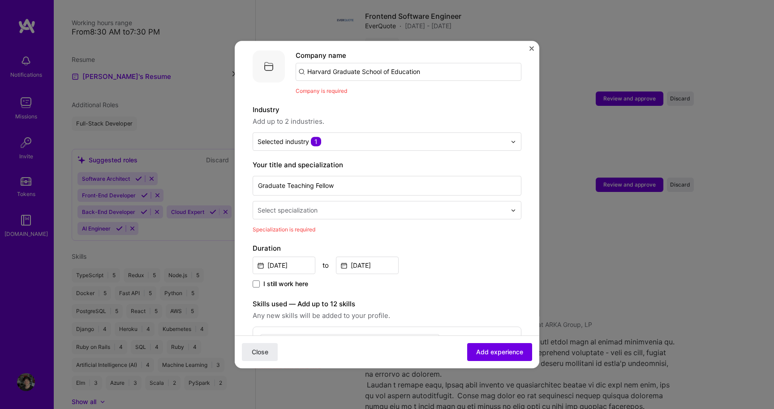
click at [535, 48] on form "Adding suggested job This job is suggested based on your LinkedIn, resume or [D…" at bounding box center [387, 314] width 305 height 691
click at [532, 46] on img "Close" at bounding box center [532, 48] width 4 height 4
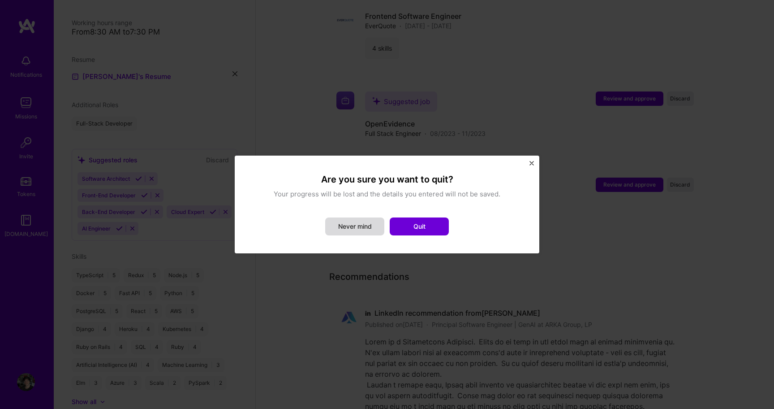
click at [367, 233] on button "Never mind" at bounding box center [354, 226] width 59 height 18
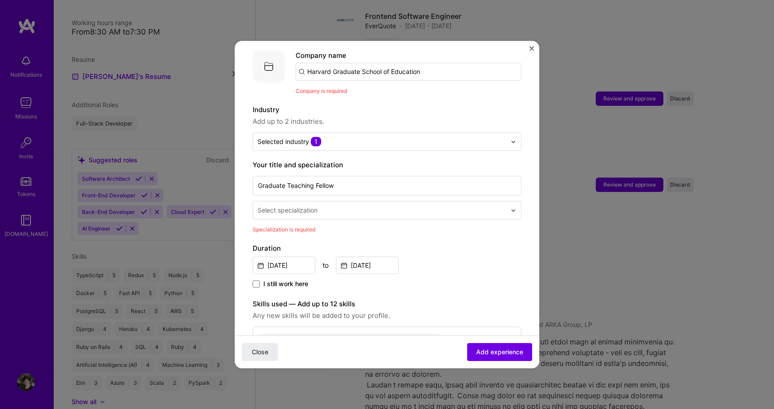
click at [535, 46] on form "Adding suggested job This job is suggested based on your LinkedIn, resume or [D…" at bounding box center [387, 314] width 305 height 691
click at [531, 46] on form "Adding suggested job This job is suggested based on your LinkedIn, resume or [D…" at bounding box center [387, 314] width 305 height 691
click at [532, 51] on button "Close" at bounding box center [532, 50] width 4 height 9
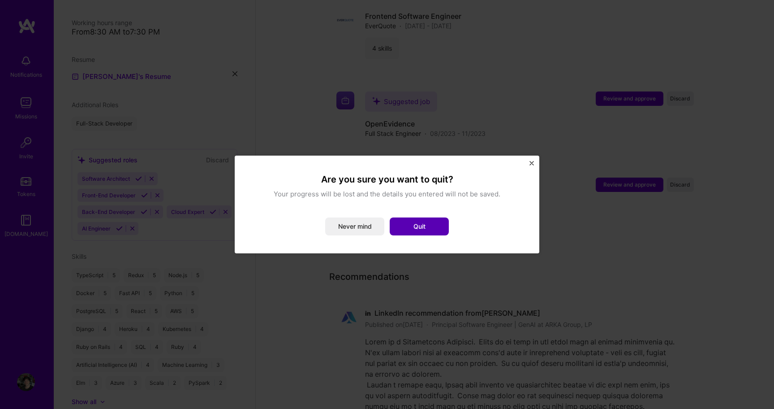
click at [411, 224] on button "Quit" at bounding box center [419, 226] width 59 height 18
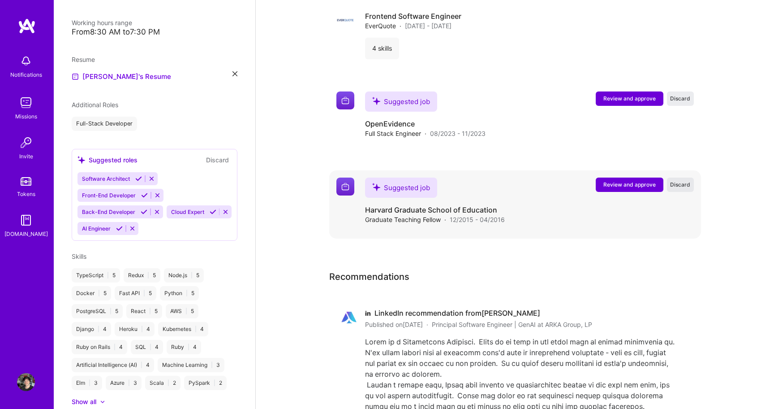
click at [682, 186] on span "Discard" at bounding box center [680, 185] width 20 height 8
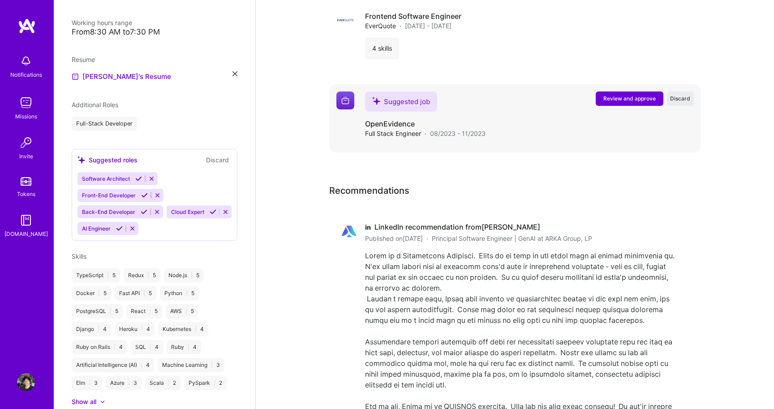
click at [621, 98] on span "Review and approve" at bounding box center [630, 99] width 52 height 8
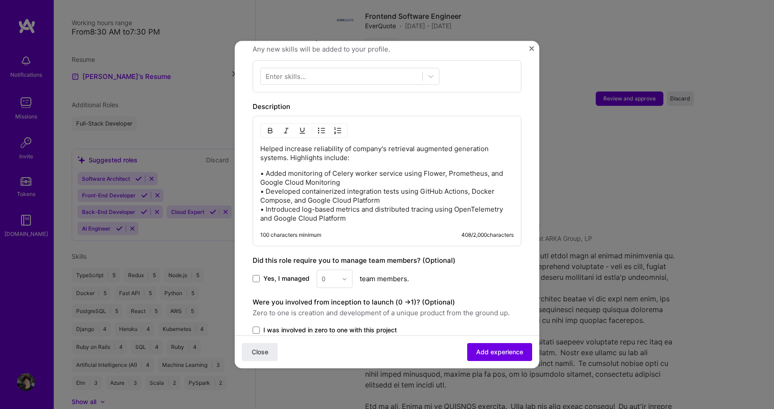
scroll to position [391, 0]
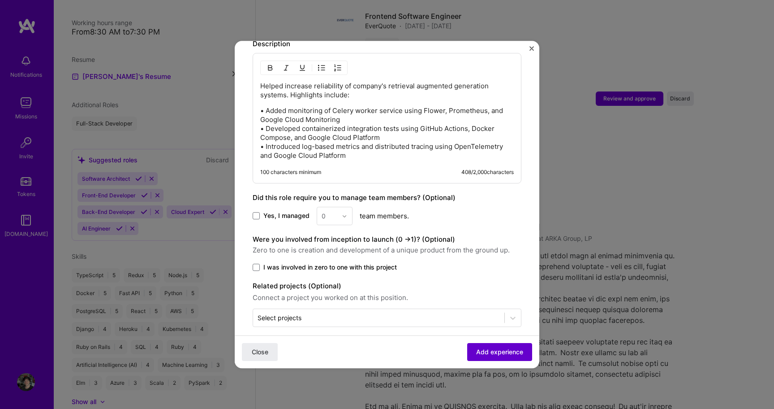
click at [508, 356] on span "Add experience" at bounding box center [499, 351] width 47 height 9
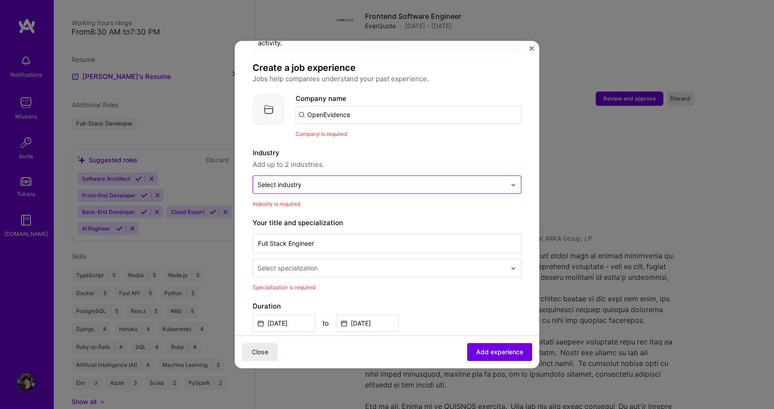
scroll to position [0, 0]
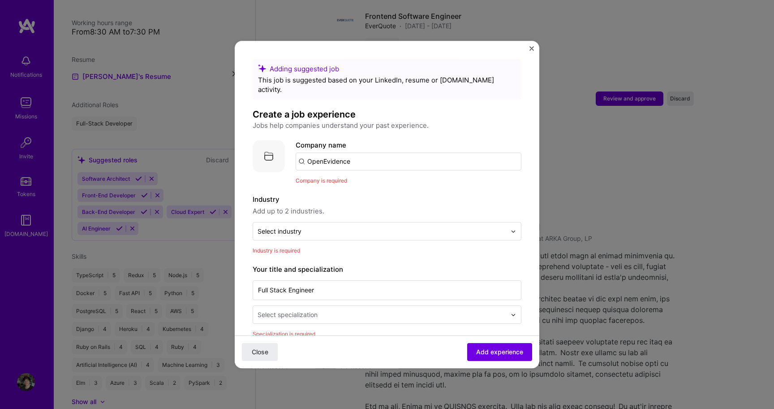
click at [398, 155] on input "OpenEvidence" at bounding box center [409, 161] width 226 height 18
type input "OpenEvidence"
click at [378, 178] on div "OpenEvidence" at bounding box center [373, 186] width 54 height 16
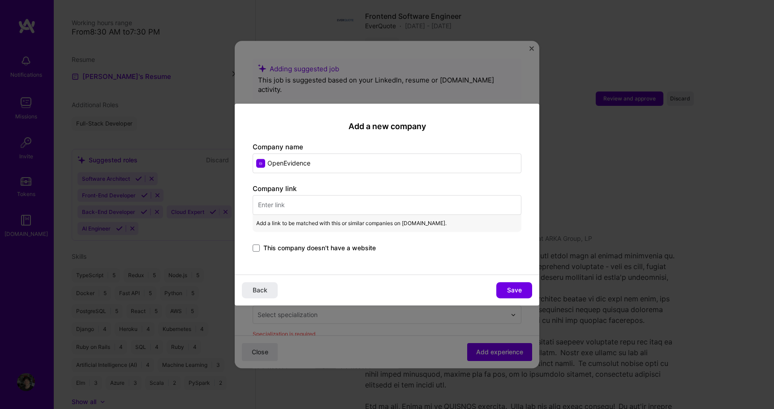
click at [359, 205] on input "text" at bounding box center [387, 205] width 269 height 20
paste input "[URL][DOMAIN_NAME]"
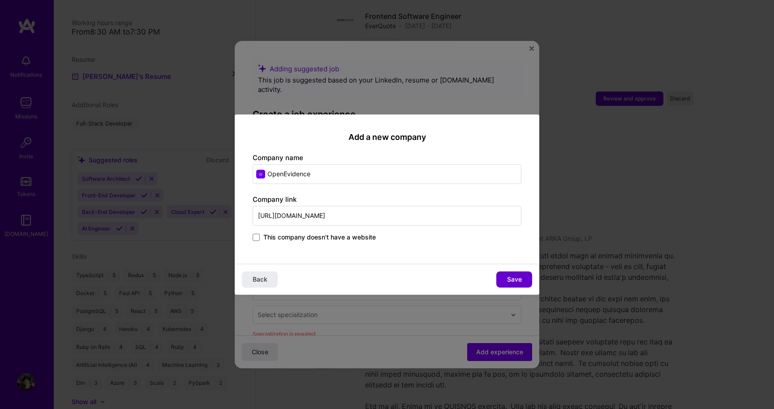
type input "[URL][DOMAIN_NAME]"
click at [508, 277] on span "Save" at bounding box center [514, 279] width 15 height 9
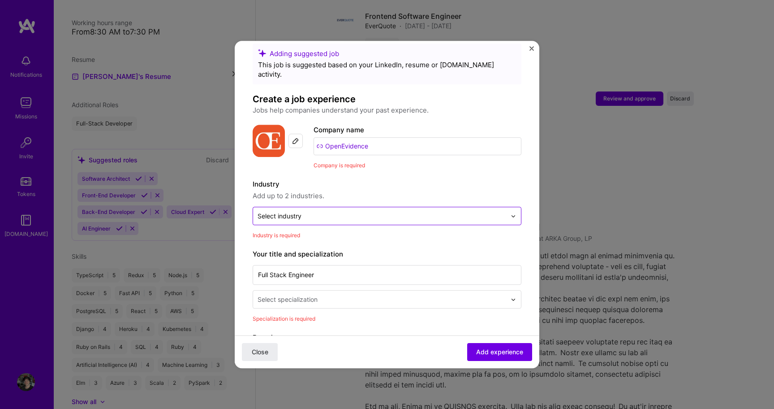
scroll to position [16, 0]
click at [383, 210] on input "text" at bounding box center [382, 214] width 249 height 9
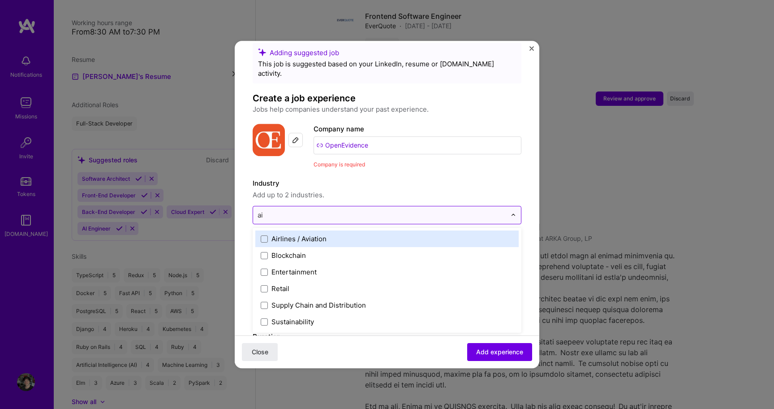
type input "a"
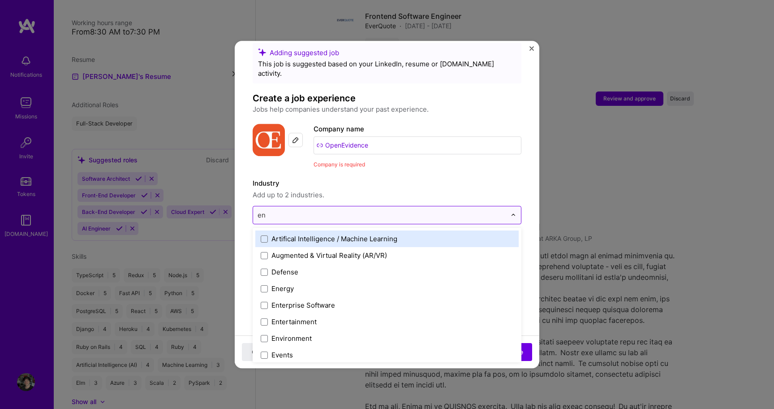
type input "e"
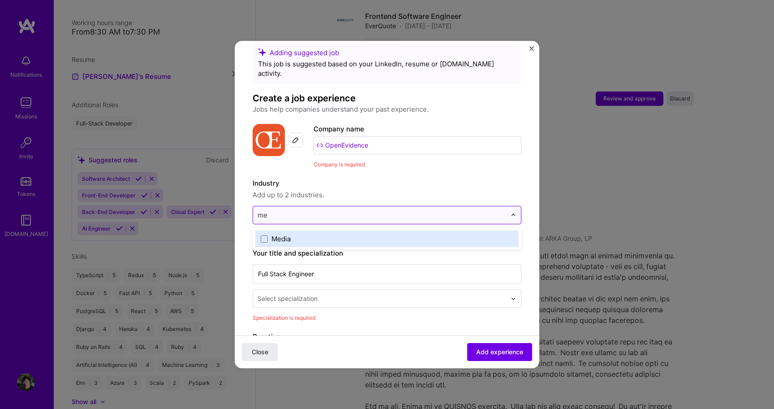
type input "m"
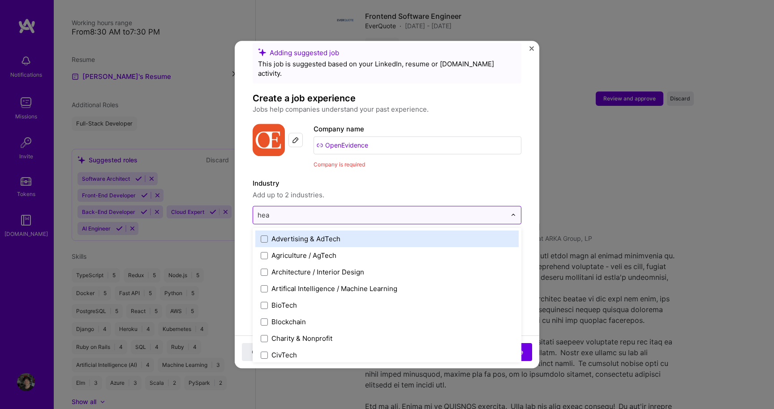
type input "heal"
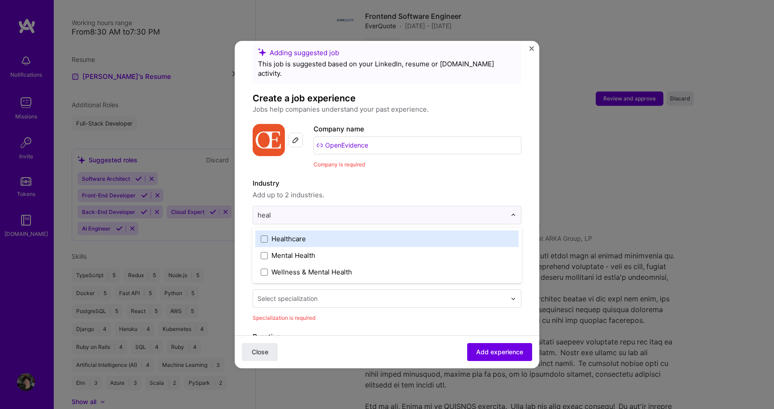
click at [290, 234] on div "Healthcare" at bounding box center [289, 238] width 35 height 9
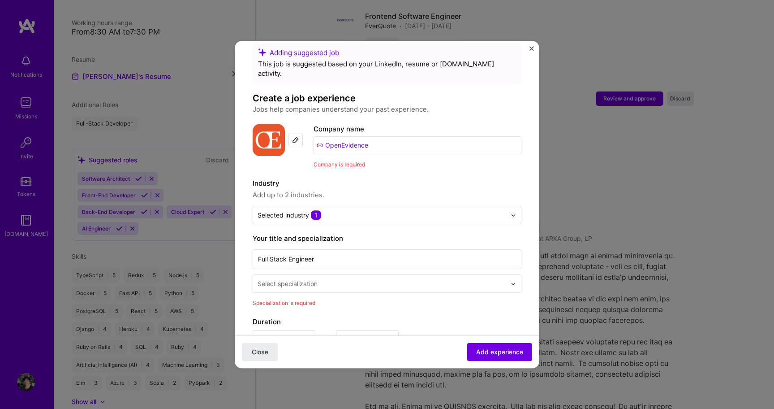
click at [363, 190] on span "Add up to 2 industries." at bounding box center [387, 195] width 269 height 11
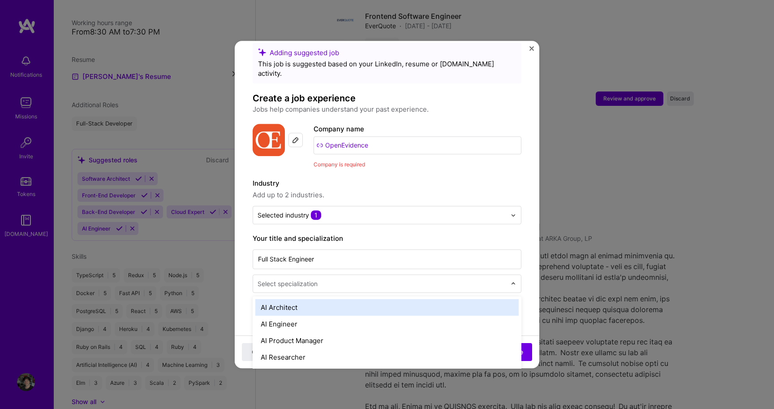
scroll to position [1834, 0]
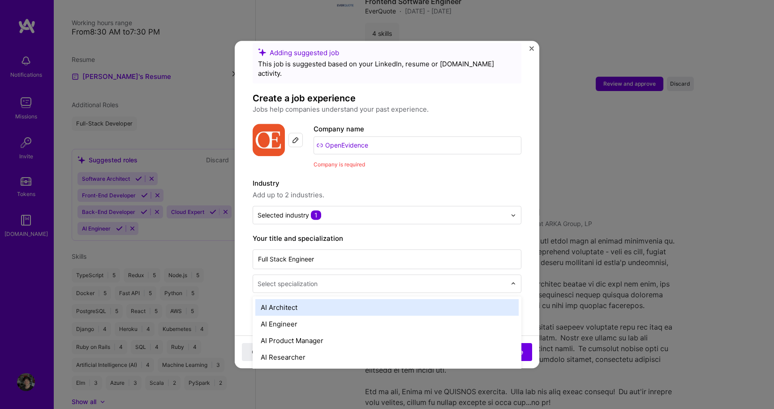
click at [342, 279] on input "text" at bounding box center [383, 283] width 251 height 9
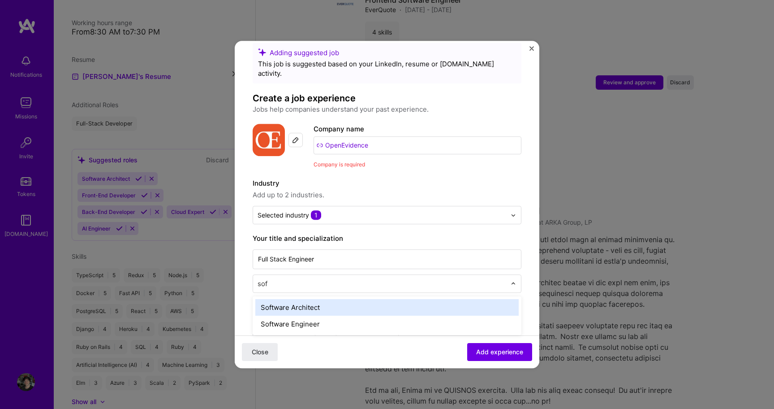
type input "soft"
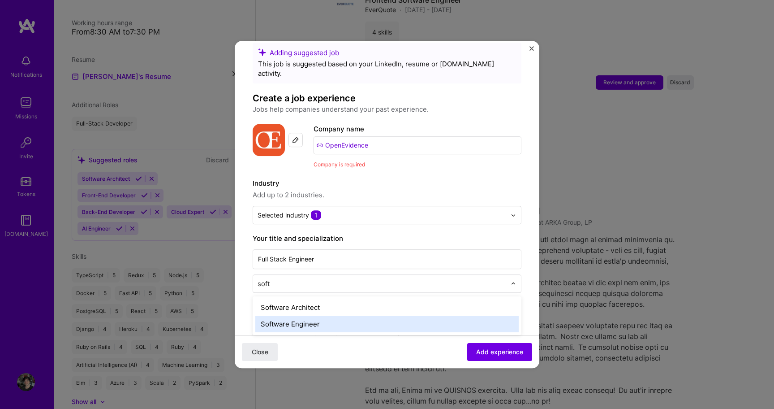
click at [327, 315] on div "Software Engineer" at bounding box center [387, 323] width 264 height 17
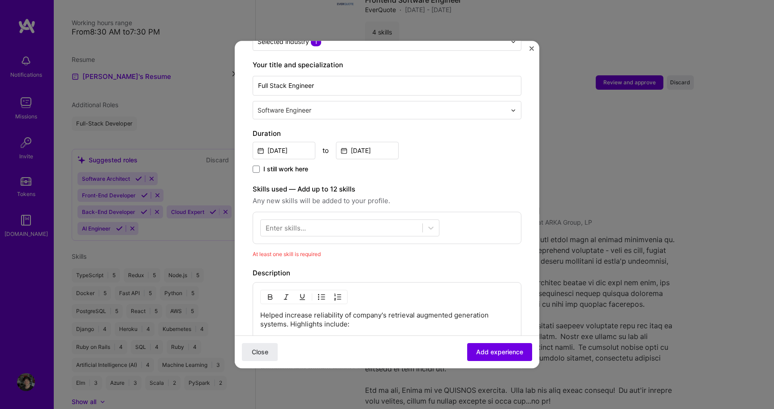
scroll to position [190, 0]
click at [385, 220] on div at bounding box center [342, 227] width 162 height 15
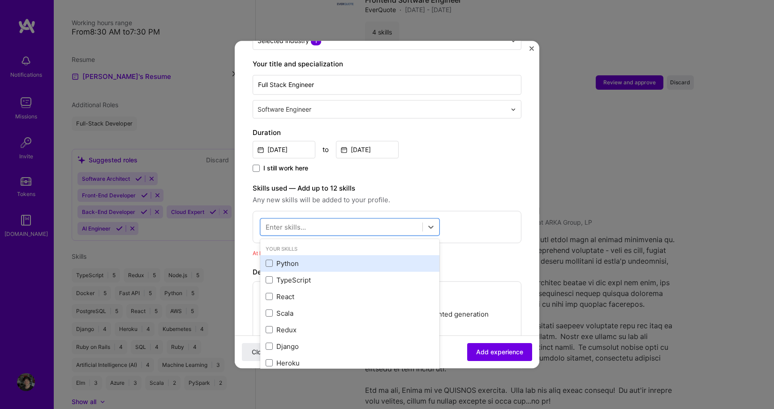
click at [289, 259] on div "Python" at bounding box center [350, 263] width 169 height 9
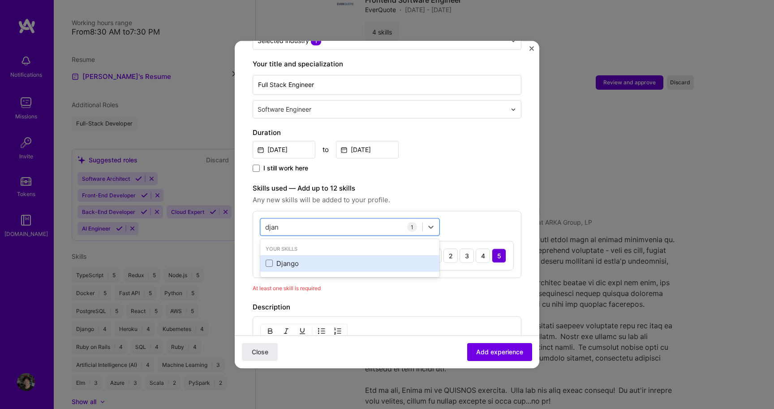
click at [280, 259] on div "Django" at bounding box center [350, 263] width 169 height 9
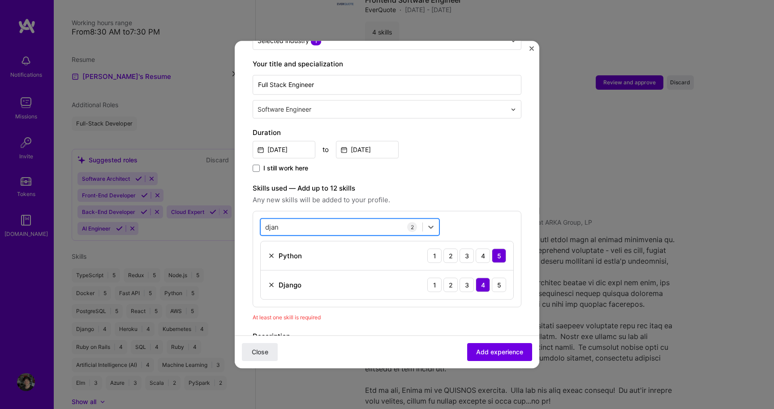
click at [297, 220] on div "djan djan" at bounding box center [342, 227] width 162 height 15
click at [270, 222] on input "djan" at bounding box center [272, 226] width 14 height 9
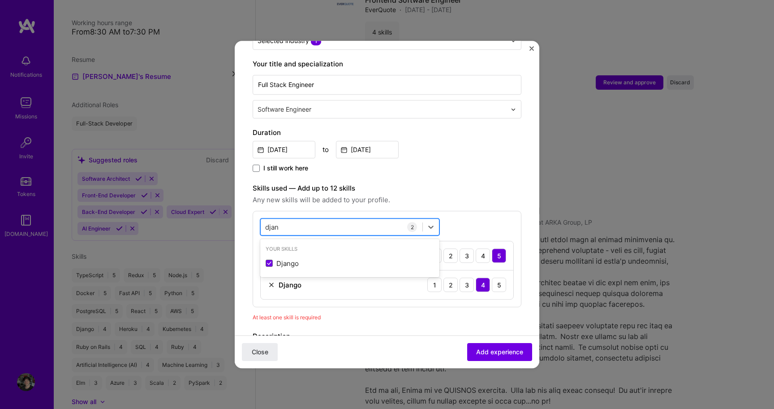
click at [270, 222] on input "djan" at bounding box center [272, 226] width 14 height 9
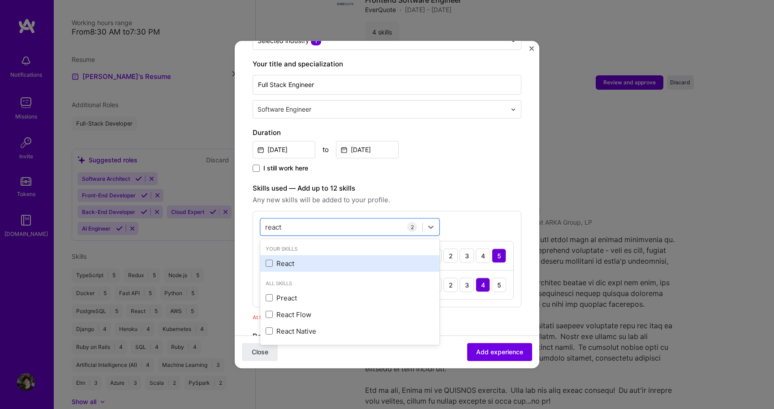
click at [285, 259] on div "React" at bounding box center [350, 263] width 169 height 9
click at [270, 222] on input "react" at bounding box center [273, 226] width 17 height 9
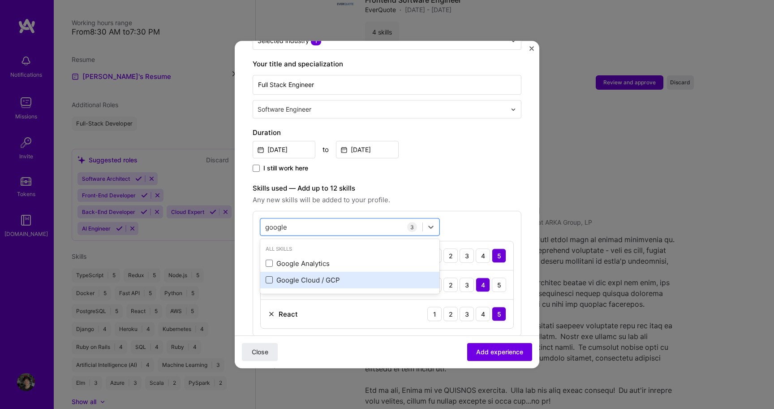
click at [269, 277] on span at bounding box center [269, 280] width 7 height 7
click at [0, 0] on input "checkbox" at bounding box center [0, 0] width 0 height 0
click at [289, 220] on div "google google" at bounding box center [342, 227] width 162 height 15
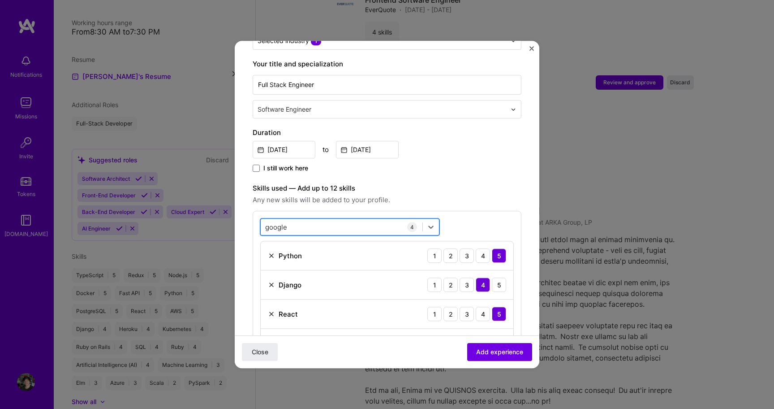
click at [289, 220] on div "google google" at bounding box center [342, 227] width 162 height 15
click at [279, 222] on input "google" at bounding box center [276, 226] width 22 height 9
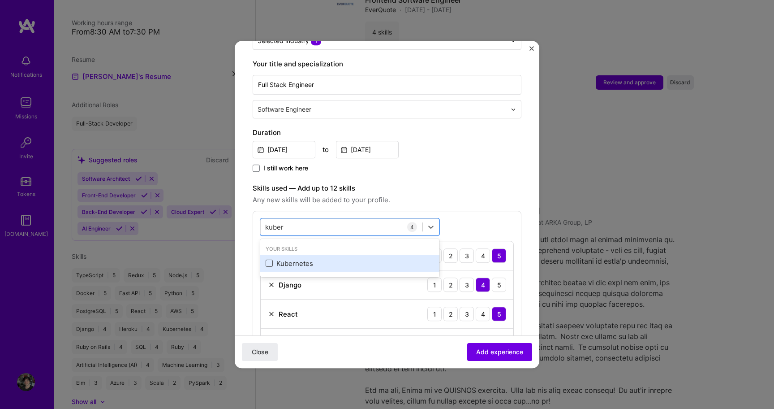
click at [268, 260] on span at bounding box center [269, 263] width 7 height 7
click at [0, 0] on input "checkbox" at bounding box center [0, 0] width 0 height 0
click at [471, 183] on label "Skills used — Add up to 12 skills" at bounding box center [387, 188] width 269 height 11
click at [336, 220] on div "[PERSON_NAME]" at bounding box center [342, 227] width 162 height 15
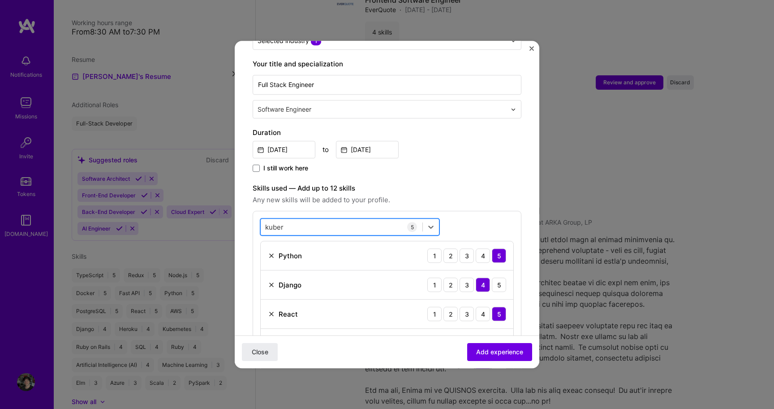
click at [336, 220] on div "[PERSON_NAME]" at bounding box center [342, 227] width 162 height 15
click at [268, 222] on input "kuber" at bounding box center [274, 226] width 19 height 9
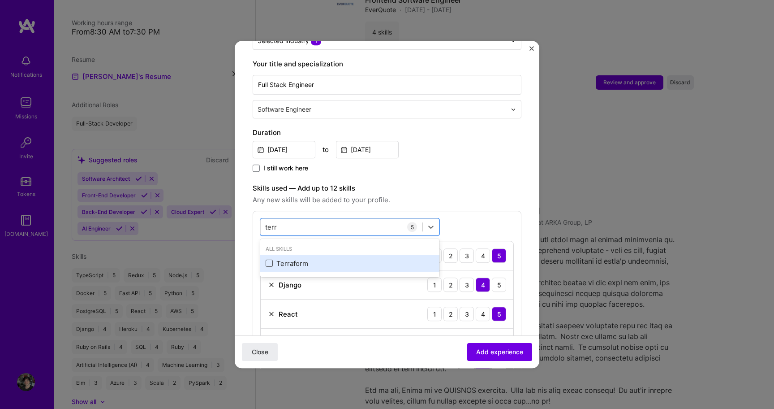
click at [271, 260] on span at bounding box center [269, 263] width 7 height 7
click at [0, 0] on input "checkbox" at bounding box center [0, 0] width 0 height 0
click at [275, 222] on input "terr" at bounding box center [271, 226] width 12 height 9
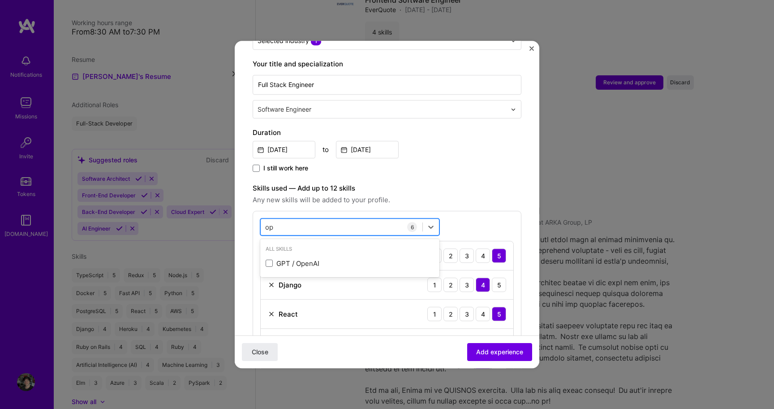
type input "o"
type input "t"
type input "obser"
click at [394, 183] on label "Skills used — Add up to 12 skills" at bounding box center [387, 188] width 269 height 11
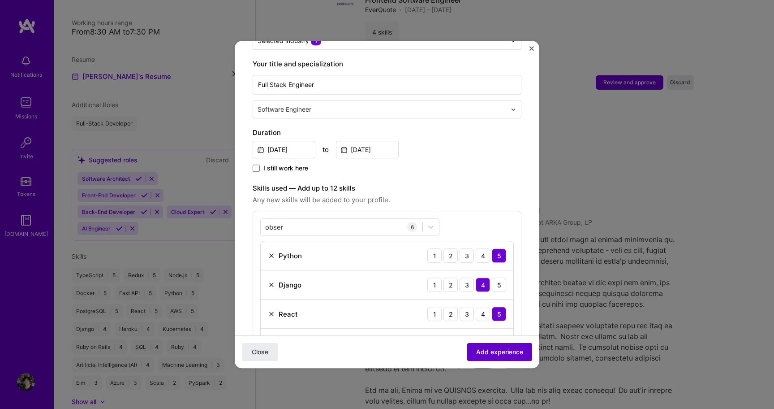
click at [487, 358] on button "Add experience" at bounding box center [499, 352] width 65 height 18
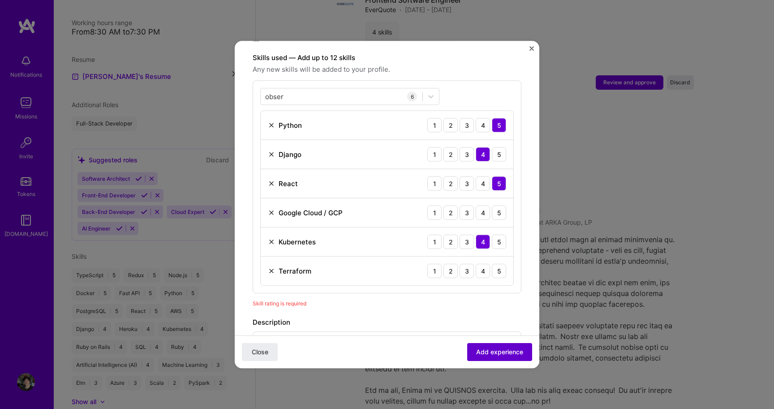
scroll to position [310, 0]
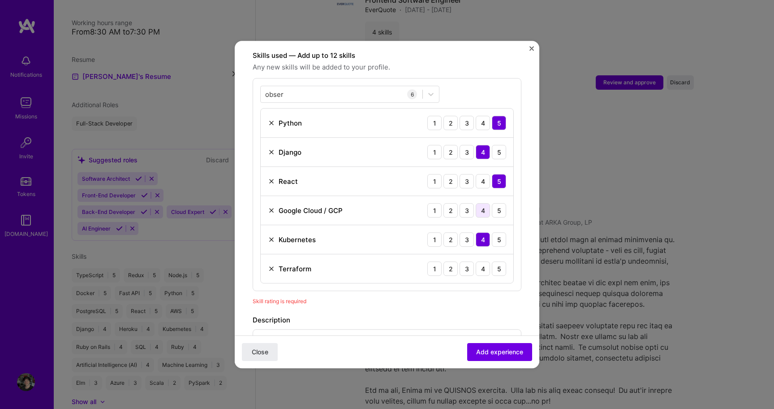
click at [482, 204] on div "4" at bounding box center [483, 210] width 14 height 14
click at [484, 261] on div "4" at bounding box center [483, 268] width 14 height 14
click at [501, 145] on div "5" at bounding box center [499, 152] width 14 height 14
click at [511, 350] on span "Add experience" at bounding box center [499, 351] width 47 height 9
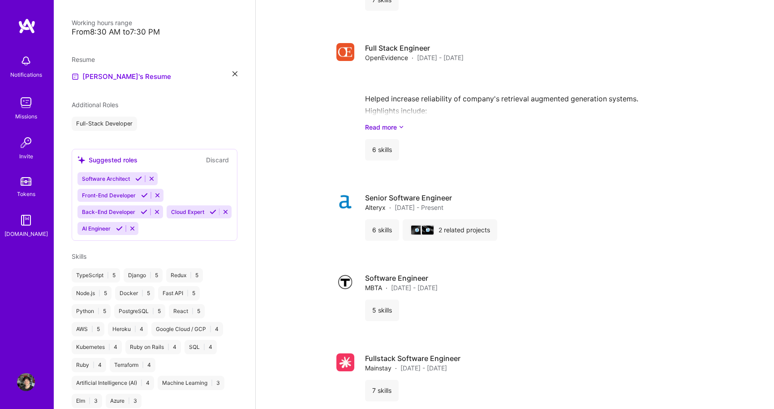
scroll to position [1467, 0]
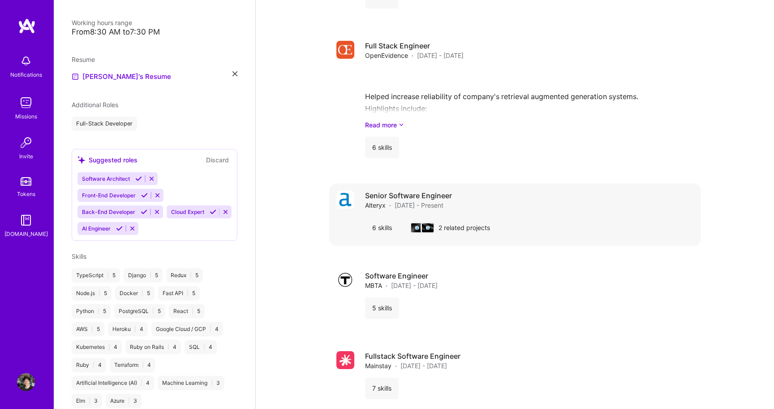
click at [388, 243] on div "Senior Software Engineer Alteryx · [DATE] - Present 6 skills 2 related projects" at bounding box center [515, 214] width 372 height 62
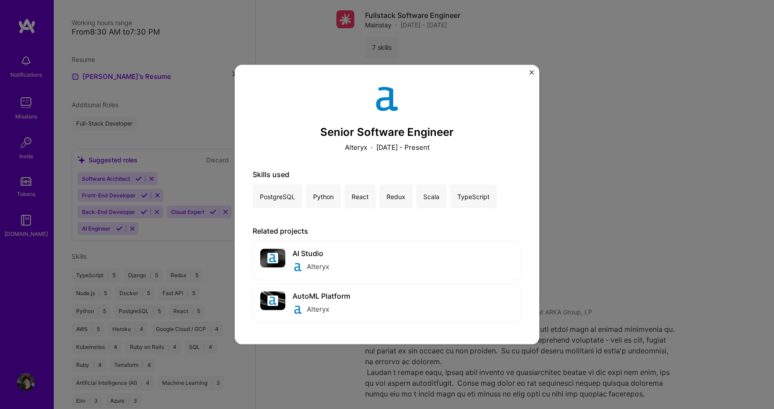
scroll to position [1798, 0]
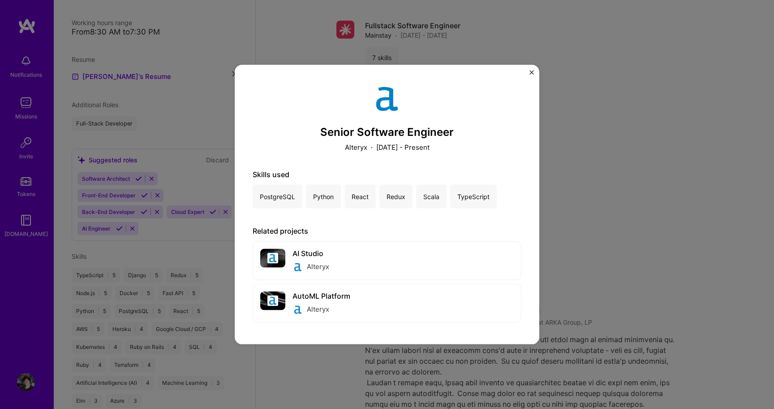
click at [532, 74] on button "Close" at bounding box center [532, 74] width 4 height 9
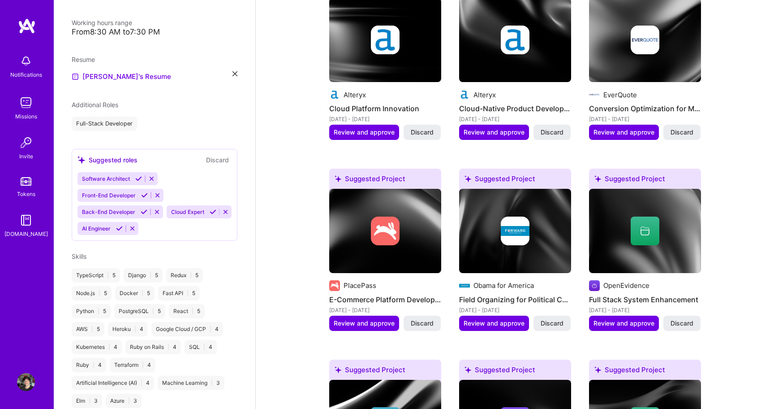
scroll to position [572, 0]
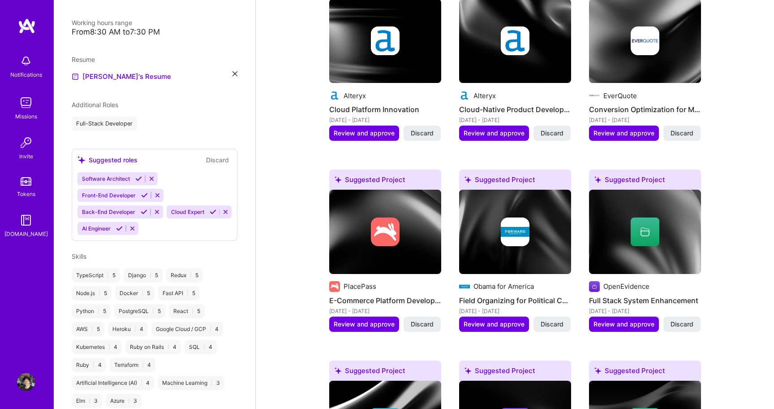
click at [361, 301] on h4 "E-Commerce Platform Development" at bounding box center [385, 300] width 112 height 12
click at [380, 294] on h4 "E-Commerce Platform Development" at bounding box center [385, 300] width 112 height 12
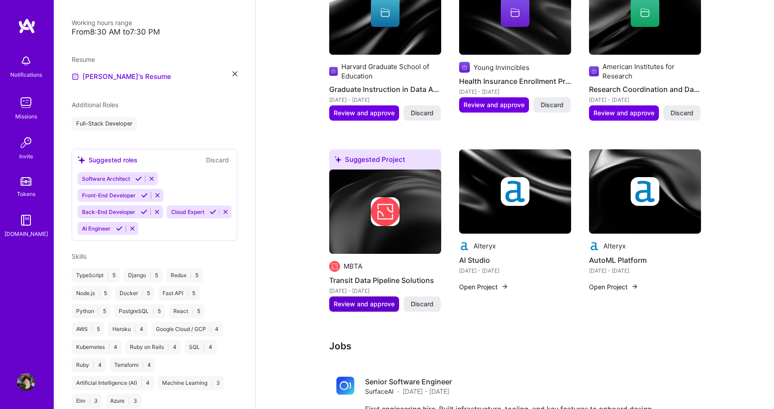
scroll to position [982, 0]
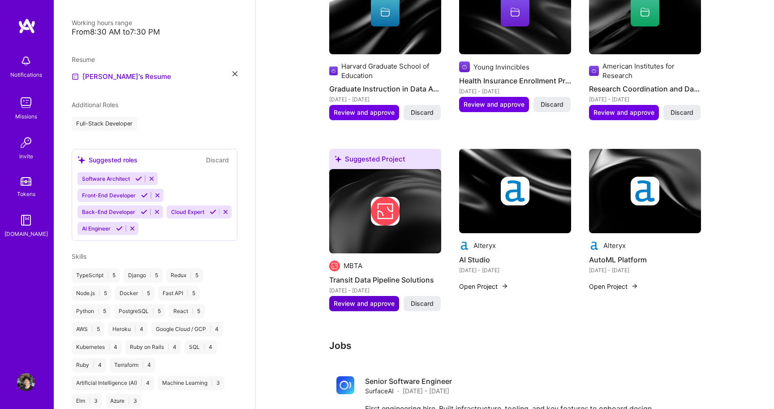
click at [369, 305] on span "Review and approve" at bounding box center [364, 303] width 61 height 9
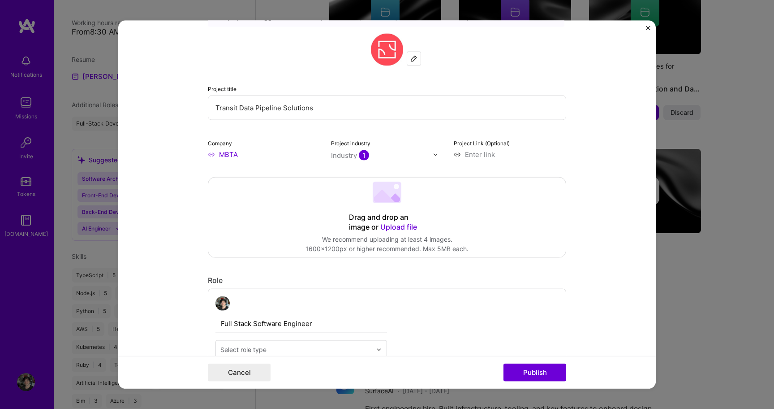
scroll to position [0, 0]
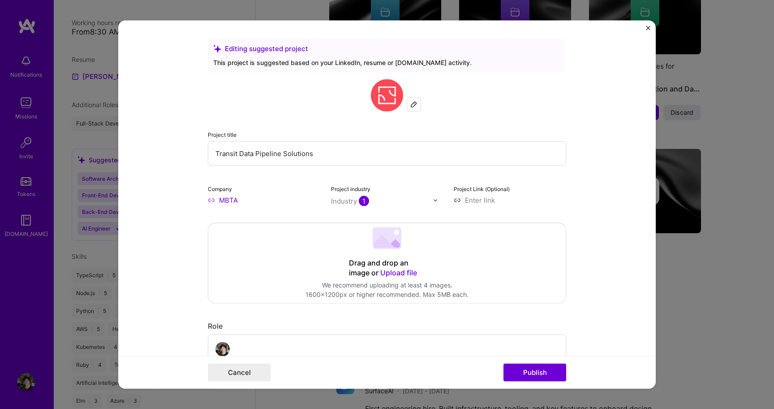
click at [646, 27] on img "Close" at bounding box center [648, 28] width 4 height 4
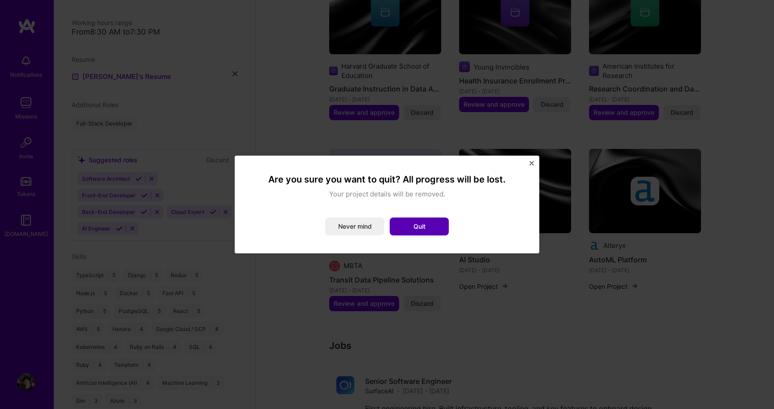
click at [411, 224] on button "Quit" at bounding box center [419, 226] width 59 height 18
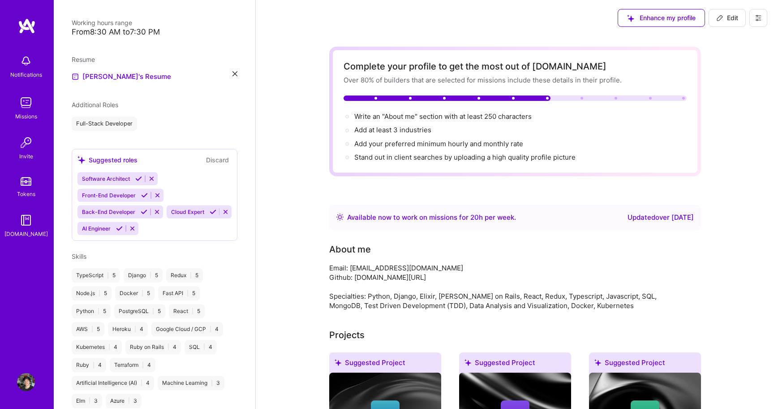
click at [720, 22] on button "Edit" at bounding box center [727, 18] width 37 height 18
select select "US"
select select "Right Now"
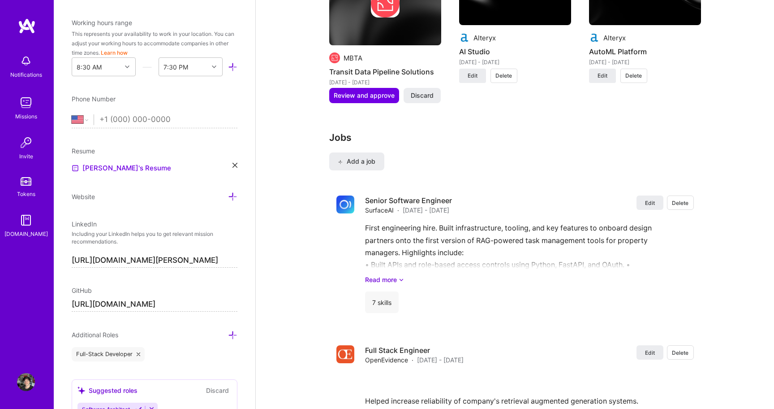
scroll to position [1601, 0]
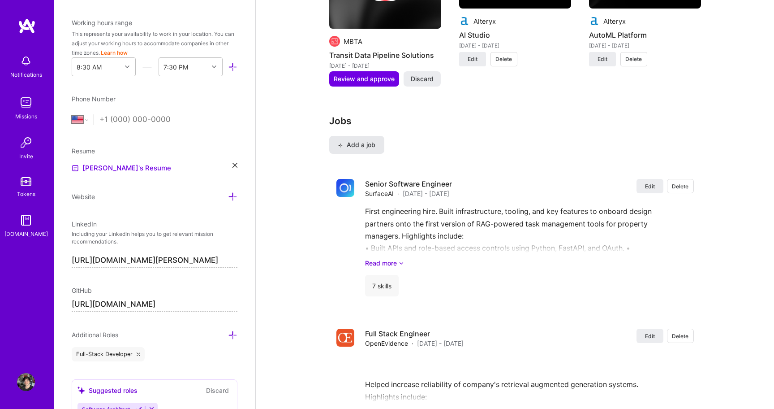
click at [345, 148] on span "Add a job" at bounding box center [356, 144] width 37 height 9
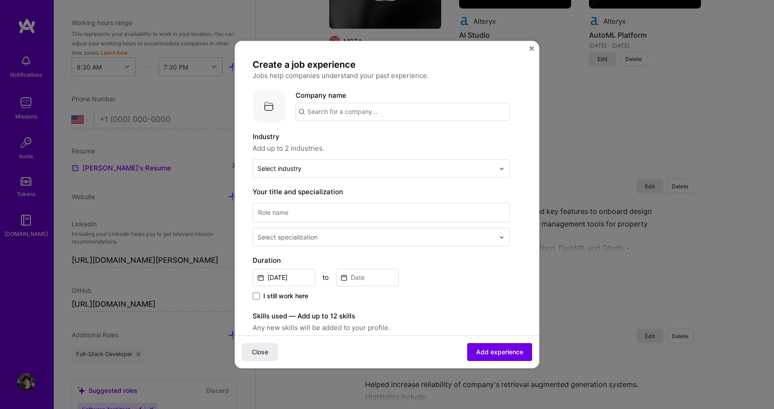
click at [346, 108] on input "text" at bounding box center [403, 112] width 214 height 18
click at [350, 158] on div "WHOOP [DOMAIN_NAME]" at bounding box center [344, 163] width 43 height 17
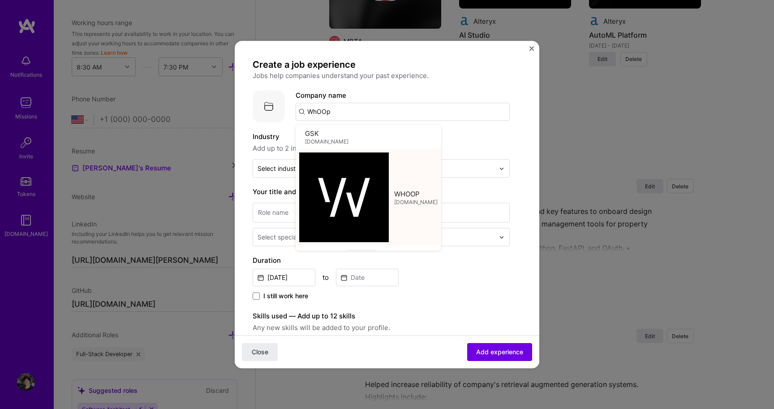
type input "WHOOP"
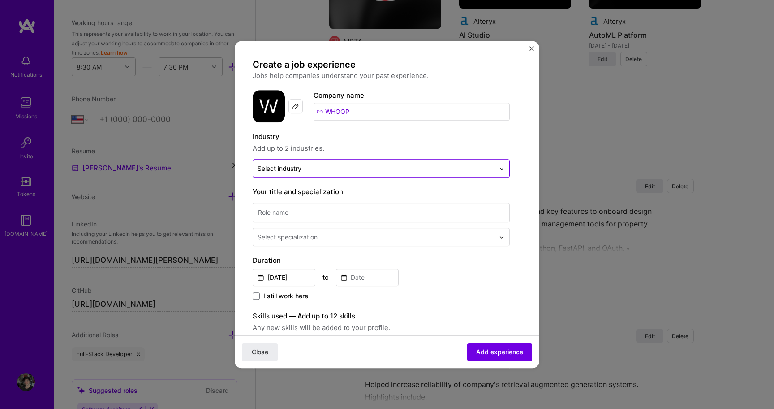
click at [333, 172] on input "text" at bounding box center [376, 168] width 237 height 9
type input "w"
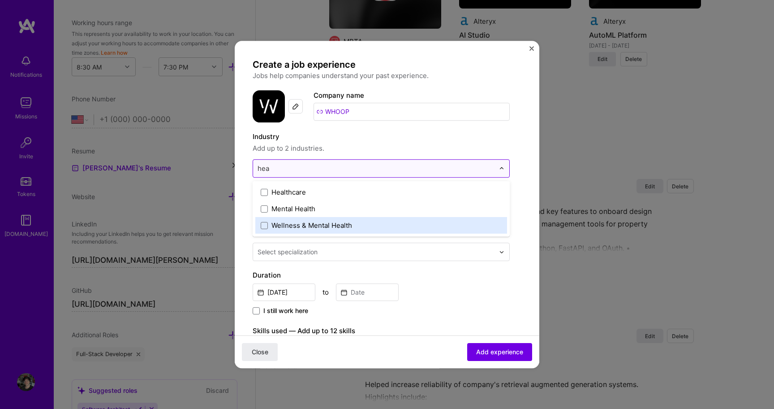
type input "heal"
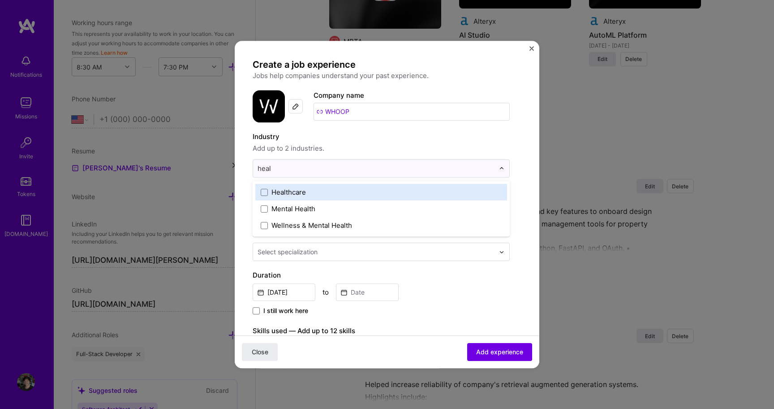
click at [287, 196] on div "Healthcare" at bounding box center [289, 191] width 35 height 9
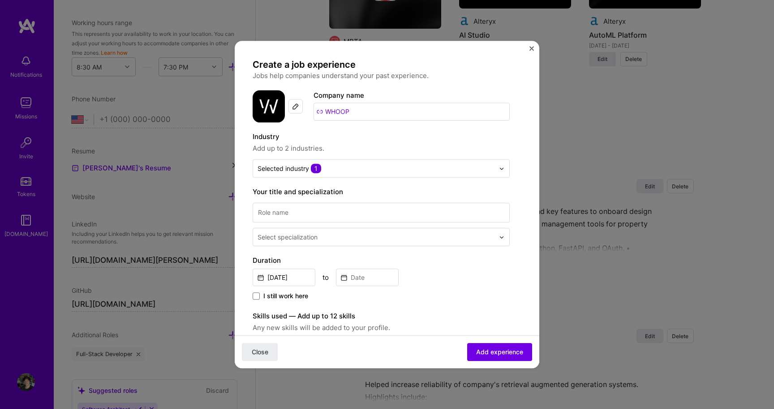
click at [360, 143] on div "Industry Add up to 2 industries." at bounding box center [381, 142] width 257 height 22
click at [318, 214] on input at bounding box center [381, 213] width 257 height 20
type input "L"
type input "Software Technical Lead"
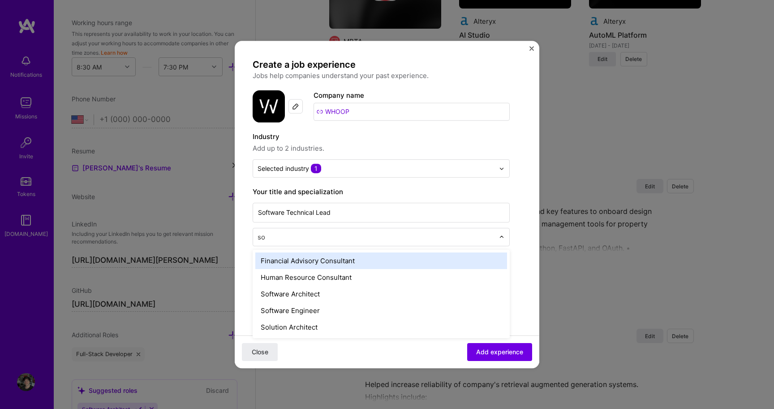
type input "sof"
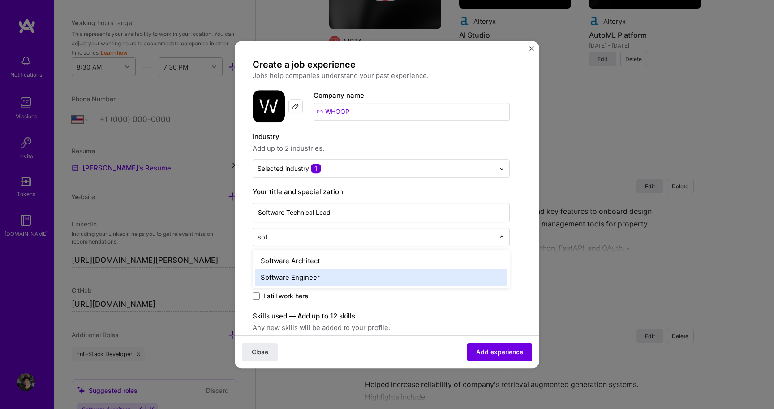
click at [312, 277] on div "Software Engineer" at bounding box center [381, 277] width 252 height 17
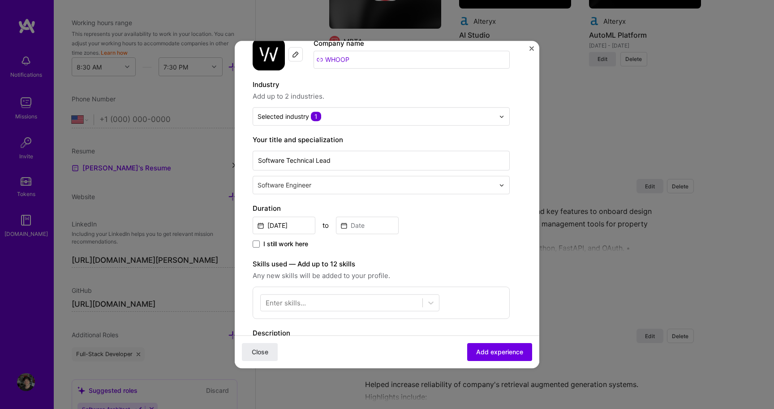
scroll to position [53, 0]
click at [280, 225] on input "[DATE]" at bounding box center [284, 224] width 63 height 17
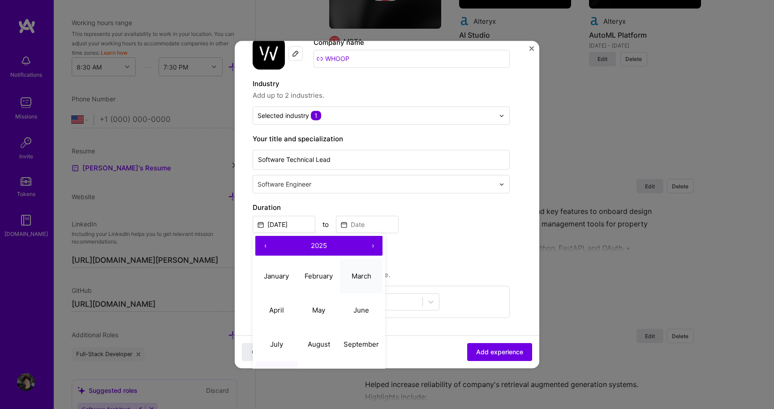
click at [361, 279] on abbr "March" at bounding box center [362, 276] width 20 height 9
type input "[DATE]"
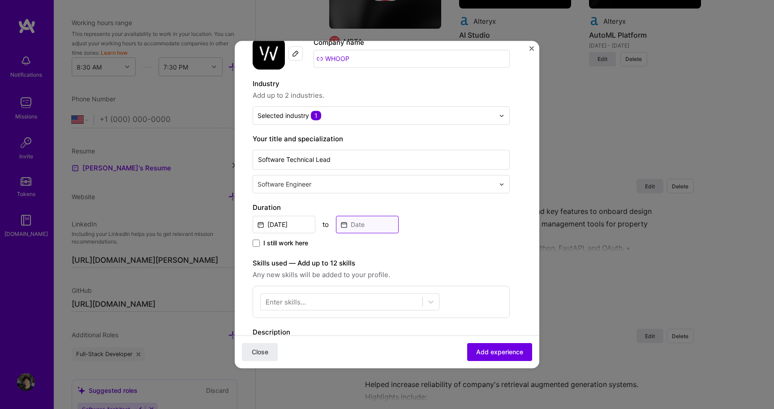
click at [366, 222] on input at bounding box center [367, 224] width 63 height 17
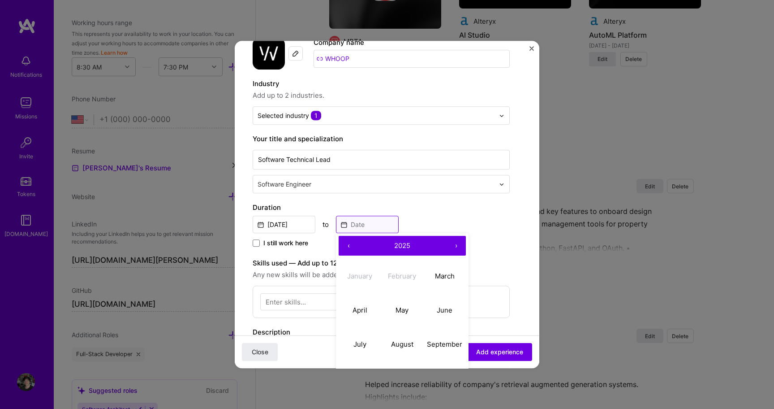
click at [366, 222] on input at bounding box center [367, 224] width 63 height 17
click at [290, 240] on span "I still work here" at bounding box center [286, 242] width 45 height 9
click at [0, 0] on input "I still work here" at bounding box center [0, 0] width 0 height 0
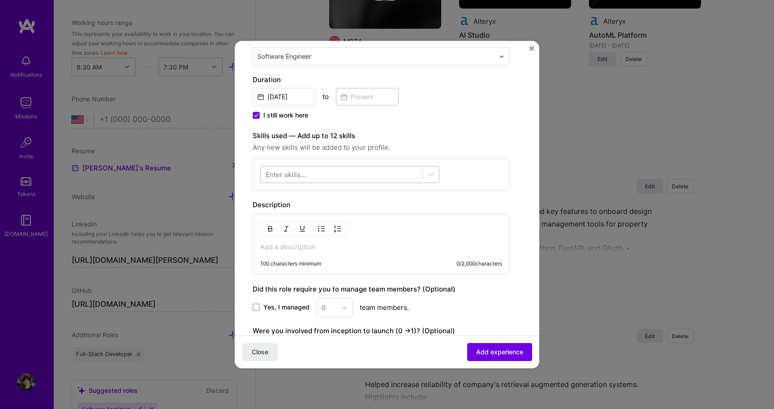
scroll to position [186, 0]
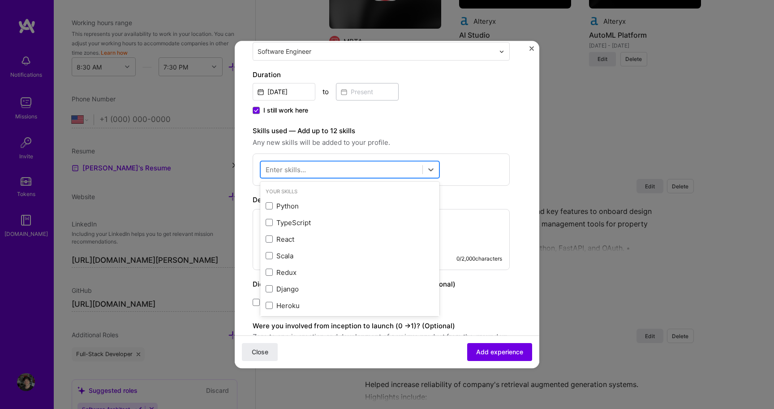
click at [366, 173] on div at bounding box center [342, 169] width 162 height 15
click at [268, 203] on span at bounding box center [269, 206] width 7 height 7
click at [0, 0] on input "checkbox" at bounding box center [0, 0] width 0 height 0
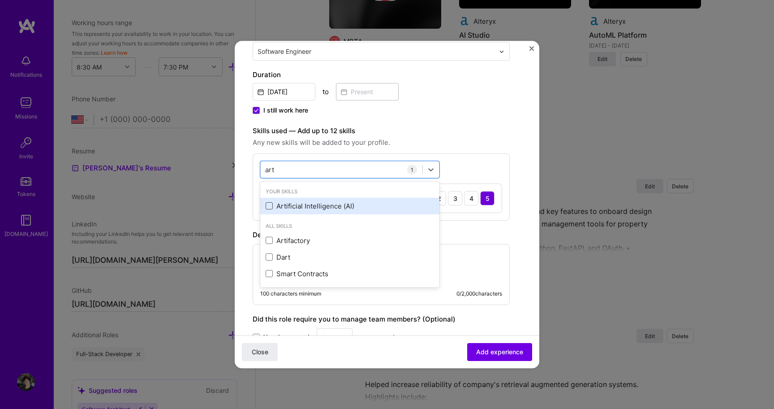
click at [270, 204] on span at bounding box center [269, 206] width 7 height 7
click at [0, 0] on input "checkbox" at bounding box center [0, 0] width 0 height 0
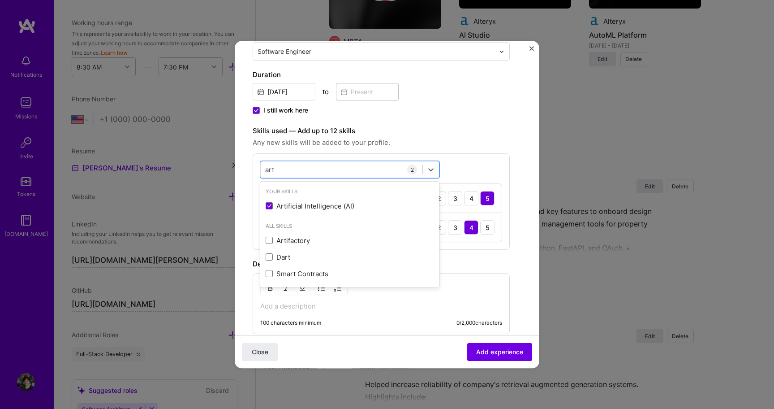
click at [283, 183] on div "Your Skills Artificial Intelligence (AI)" at bounding box center [349, 200] width 179 height 35
click at [274, 169] on input "art" at bounding box center [270, 169] width 10 height 9
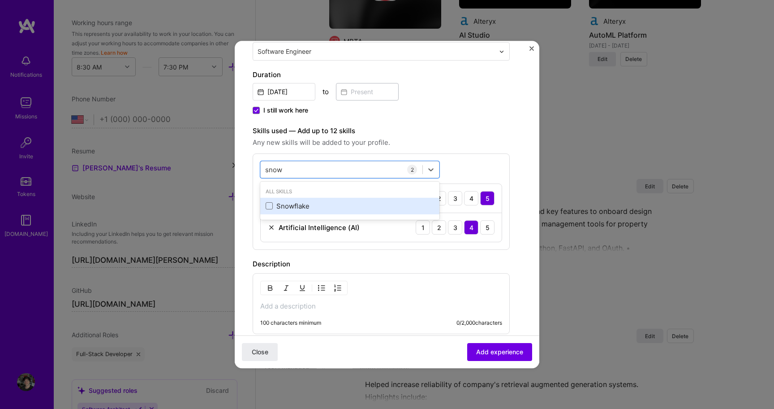
click at [269, 210] on div "Snowflake" at bounding box center [350, 205] width 169 height 9
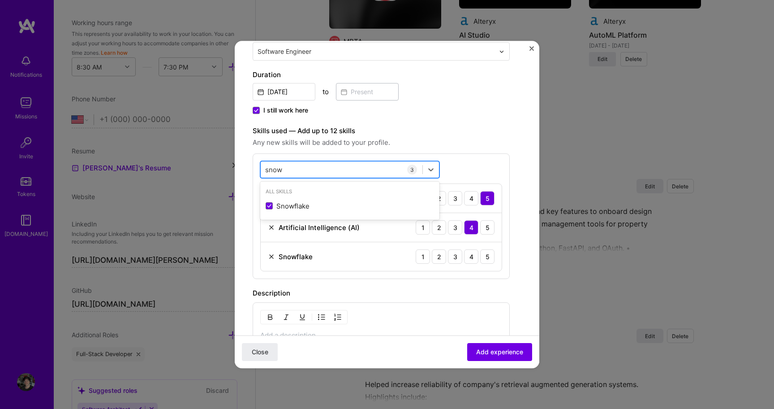
click at [275, 170] on input "snow" at bounding box center [273, 169] width 17 height 9
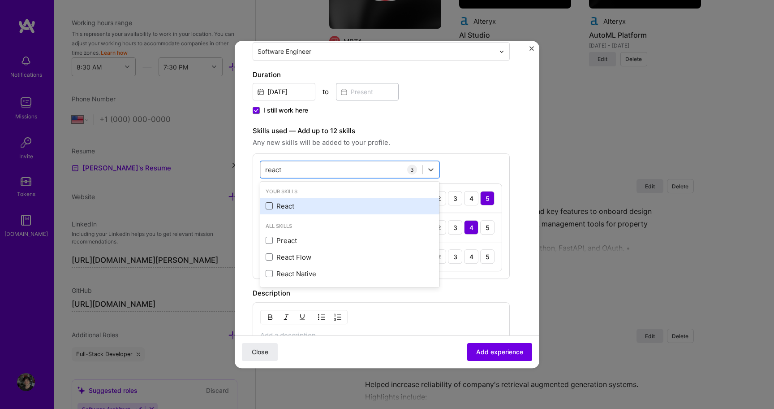
click at [269, 206] on span at bounding box center [269, 206] width 7 height 7
click at [0, 0] on input "checkbox" at bounding box center [0, 0] width 0 height 0
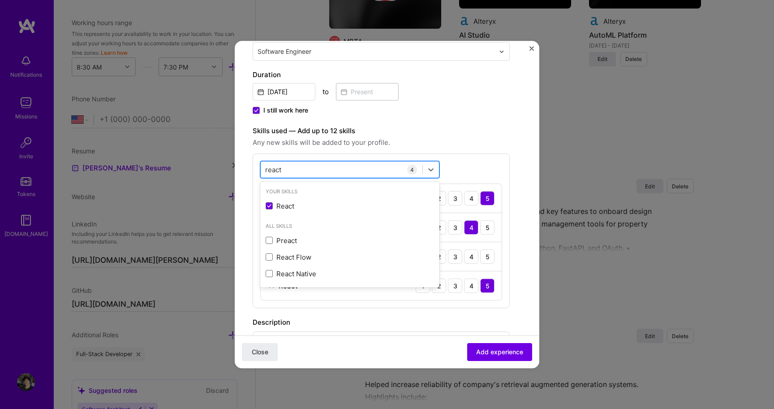
click at [293, 169] on div "react react" at bounding box center [342, 169] width 162 height 15
click at [274, 169] on input "react" at bounding box center [273, 169] width 17 height 9
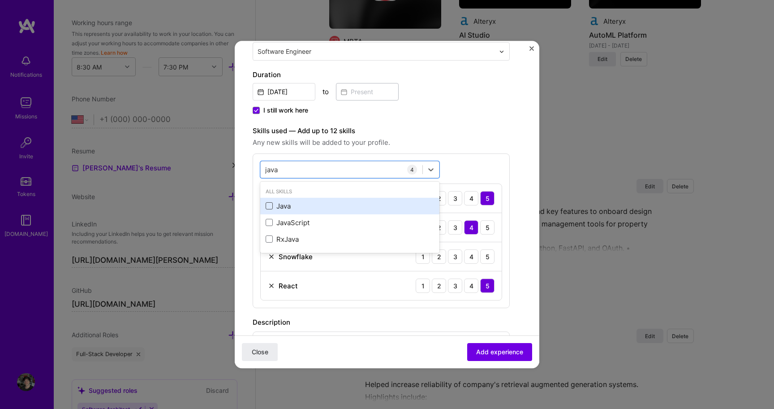
click at [270, 206] on span at bounding box center [269, 206] width 7 height 7
click at [0, 0] on input "checkbox" at bounding box center [0, 0] width 0 height 0
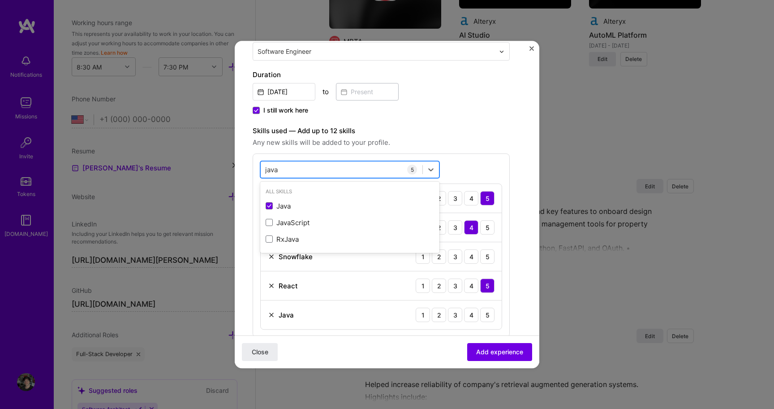
click at [274, 168] on input "java" at bounding box center [271, 169] width 13 height 9
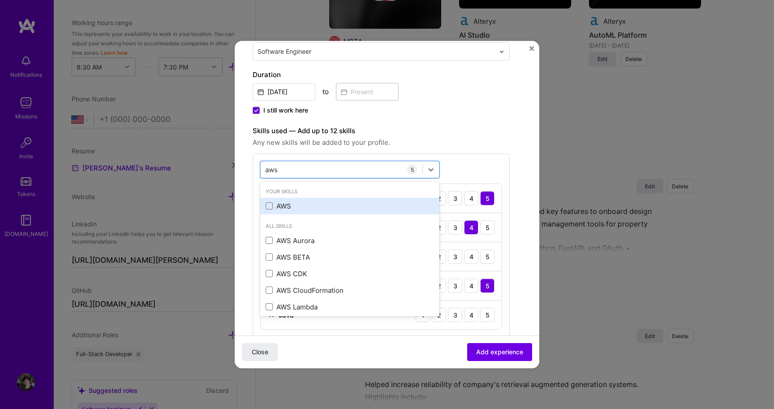
click at [269, 201] on div "AWS" at bounding box center [350, 205] width 169 height 9
click at [430, 106] on div "I still work here" at bounding box center [381, 111] width 257 height 11
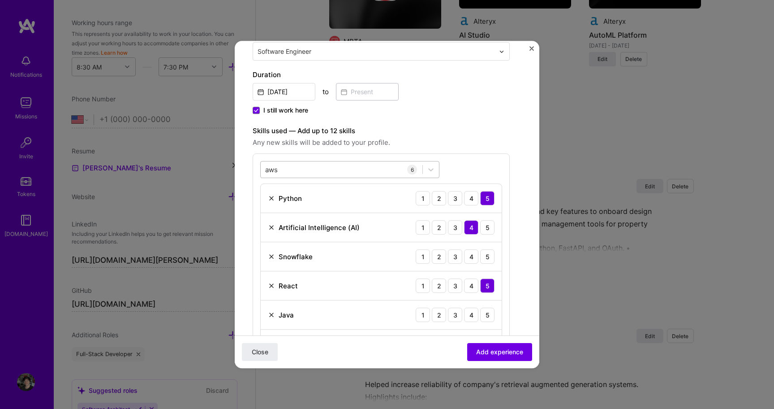
click at [265, 173] on div "aws aws" at bounding box center [342, 169] width 162 height 15
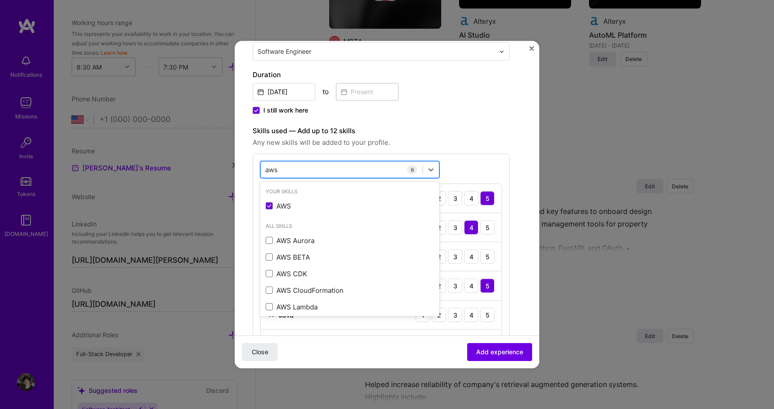
click at [272, 172] on input "aws" at bounding box center [271, 169] width 13 height 9
type input "s"
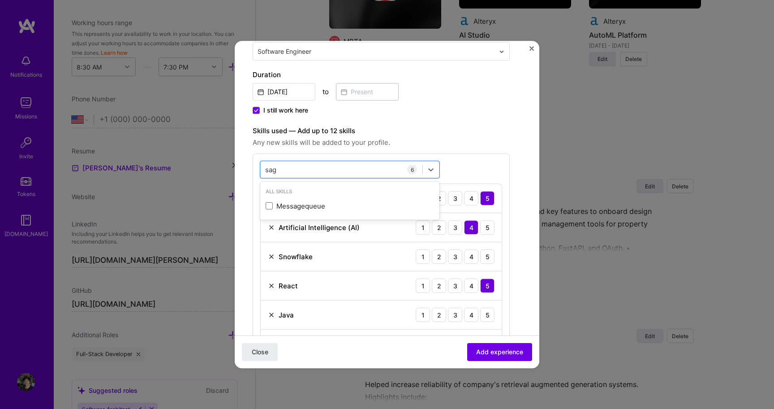
type input "sag"
click at [434, 119] on div "Create a job experience Jobs help companies understand your past experience. Co…" at bounding box center [381, 233] width 257 height 721
click at [471, 255] on div "4" at bounding box center [471, 256] width 14 height 14
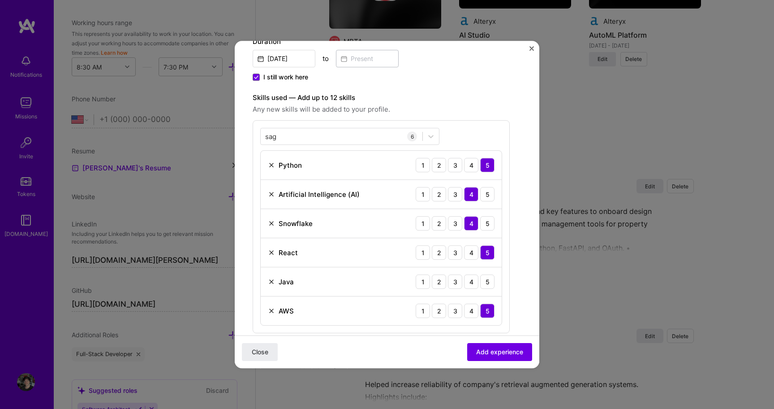
scroll to position [220, 0]
click at [475, 283] on div "4" at bounding box center [471, 280] width 14 height 14
click at [506, 354] on span "Add experience" at bounding box center [499, 351] width 47 height 9
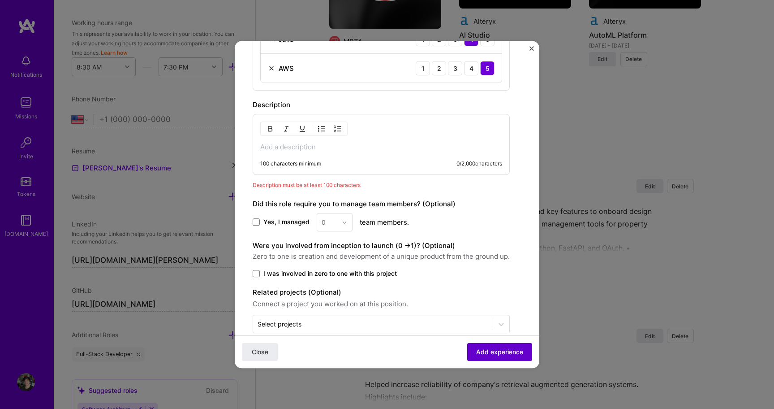
scroll to position [462, 0]
click at [345, 145] on p at bounding box center [381, 146] width 242 height 9
click at [257, 271] on span at bounding box center [256, 272] width 7 height 7
click at [0, 0] on input "I was involved in zero to one with this project" at bounding box center [0, 0] width 0 height 0
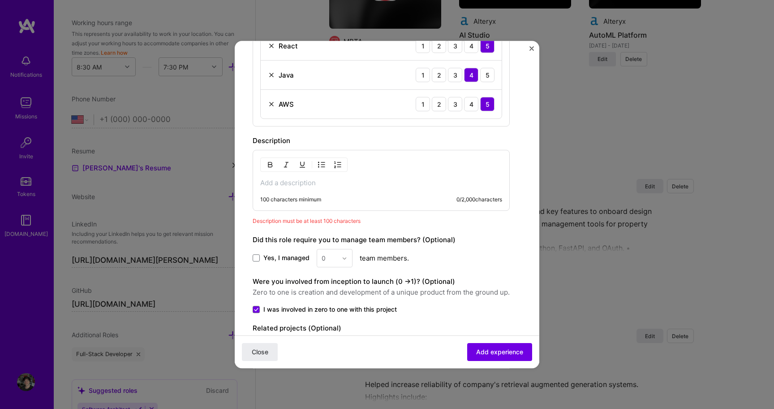
scroll to position [424, 0]
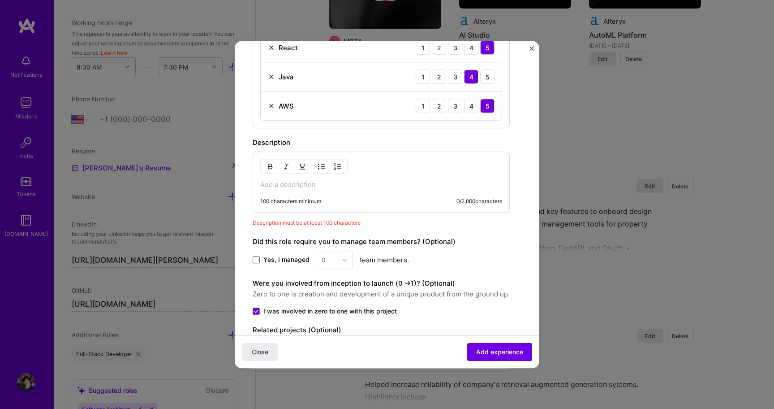
click at [257, 260] on span at bounding box center [256, 259] width 7 height 7
click at [0, 0] on input "Yes, I managed" at bounding box center [0, 0] width 0 height 0
click at [333, 255] on input "text" at bounding box center [330, 259] width 16 height 9
click at [328, 320] on div "3" at bounding box center [335, 316] width 30 height 17
click at [348, 182] on p at bounding box center [381, 184] width 242 height 9
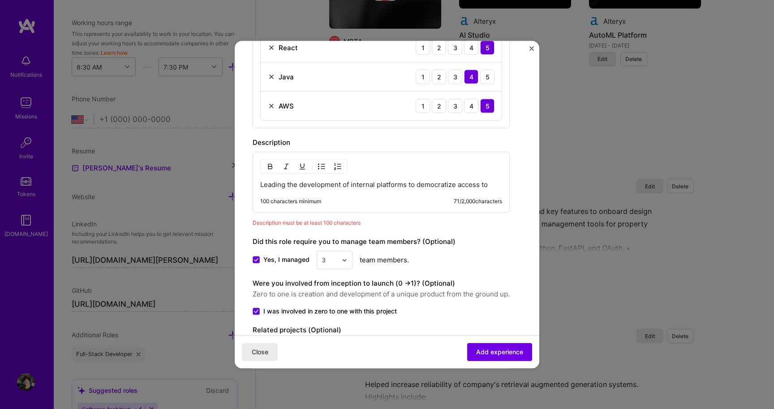
click at [402, 187] on p "Leading the development of internal platforms to democratize access to" at bounding box center [381, 184] width 242 height 9
click at [311, 184] on p at bounding box center [381, 184] width 242 height 9
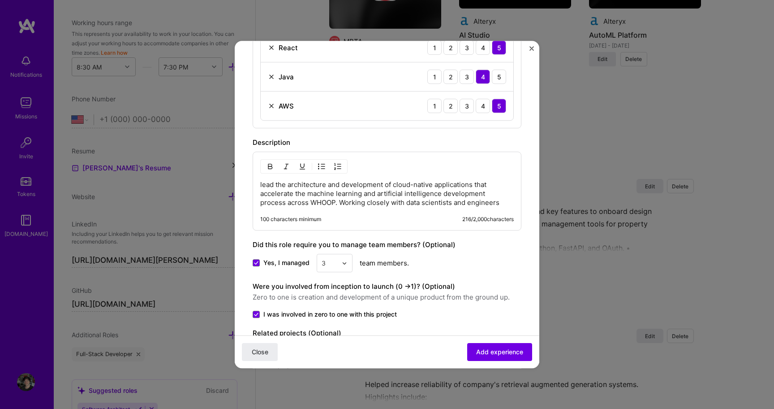
click at [263, 185] on p "lead the architecture and development of cloud-native applications that acceler…" at bounding box center [387, 193] width 254 height 27
click at [277, 185] on p "Lead the architecture and development of cloud-native applications that acceler…" at bounding box center [387, 193] width 254 height 27
click at [494, 204] on p "Leading the architecture and development of cloud-native applications that acce…" at bounding box center [387, 193] width 254 height 27
click at [497, 351] on span "Add experience" at bounding box center [499, 351] width 47 height 9
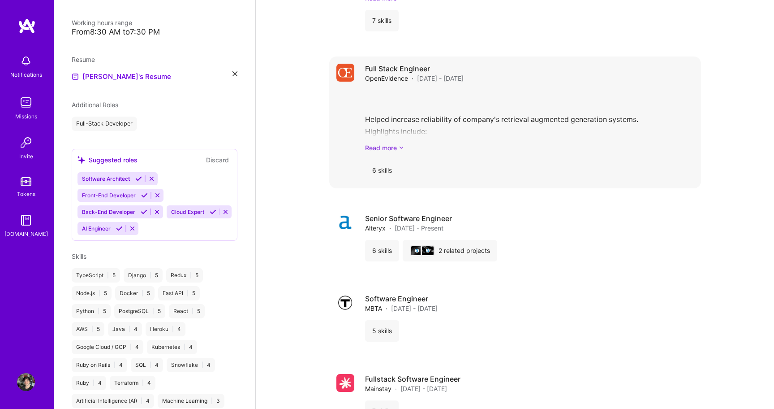
scroll to position [1572, 0]
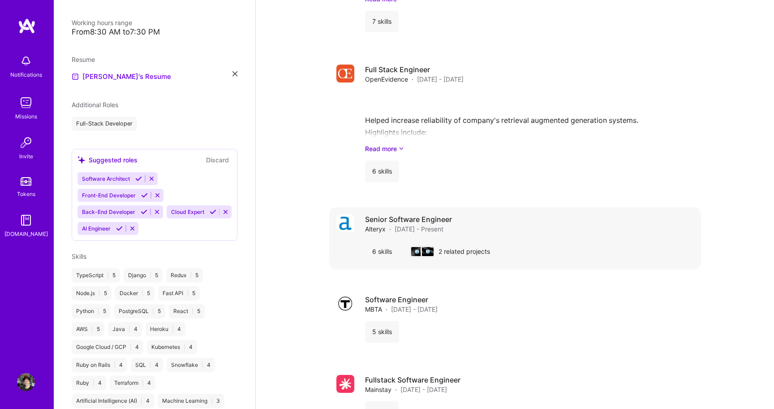
click at [485, 224] on div "Senior Software Engineer Alteryx · [DATE] - Present" at bounding box center [529, 223] width 329 height 19
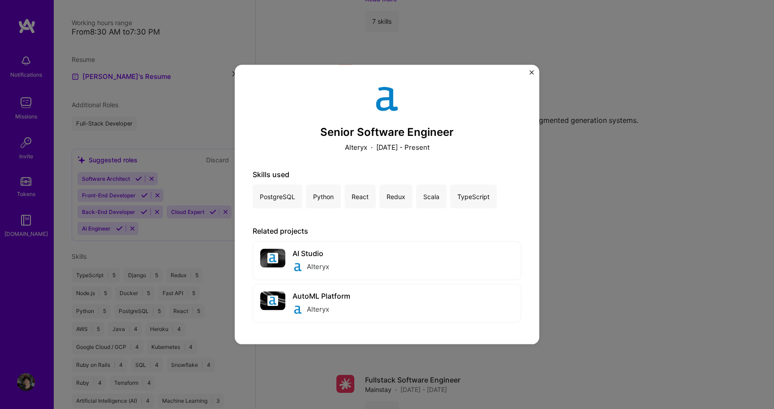
click at [531, 73] on img "Close" at bounding box center [532, 72] width 4 height 4
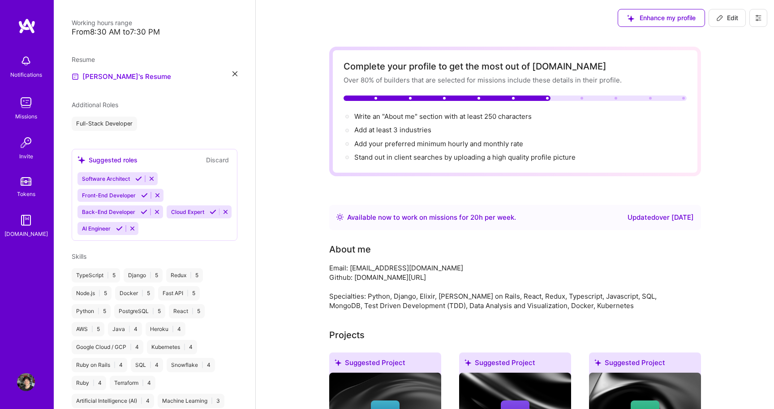
click at [715, 20] on button "Edit" at bounding box center [727, 18] width 37 height 18
select select "US"
select select "Right Now"
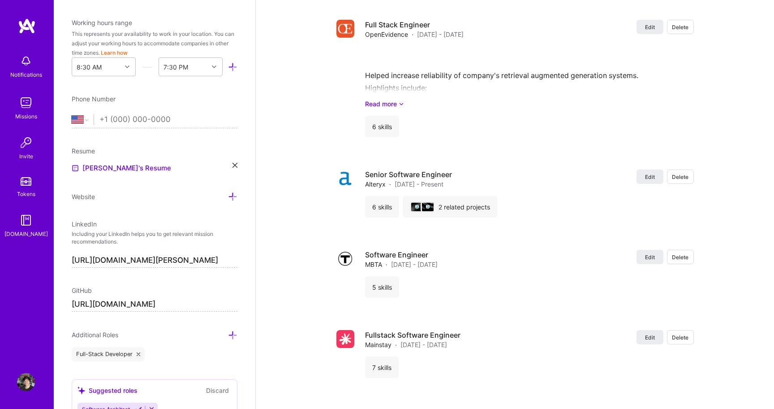
scroll to position [2059, 0]
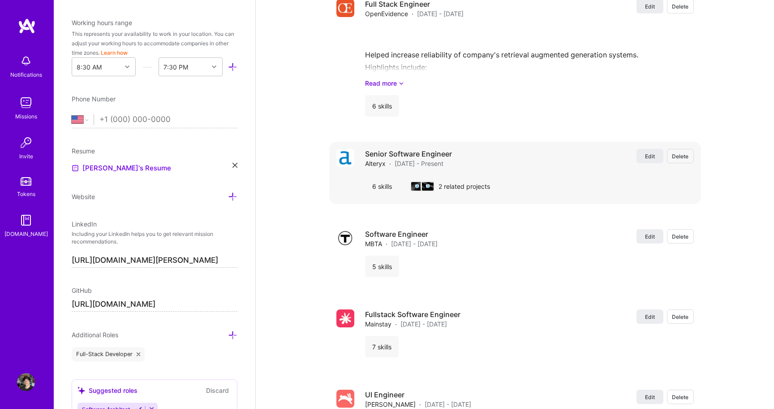
click at [435, 160] on span "[DATE] - Present" at bounding box center [419, 163] width 49 height 9
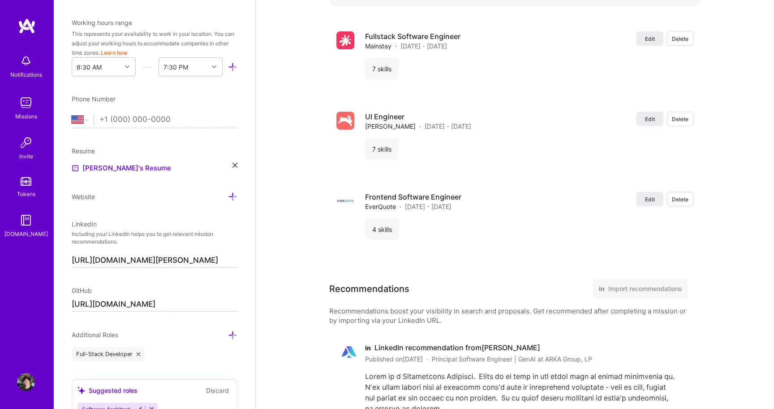
scroll to position [2018, 0]
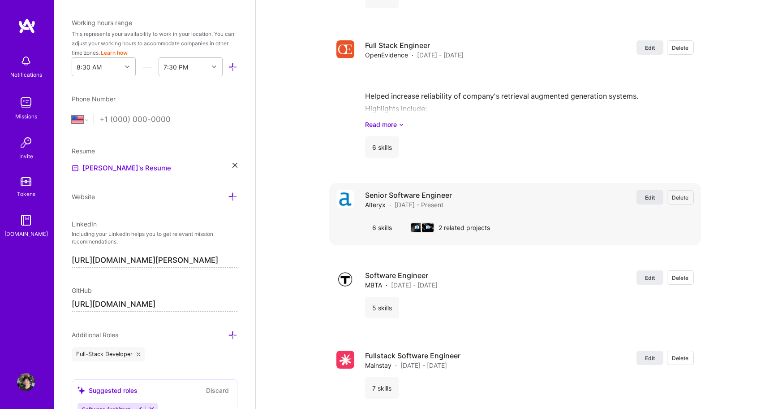
click at [649, 194] on span "Edit" at bounding box center [650, 198] width 10 height 8
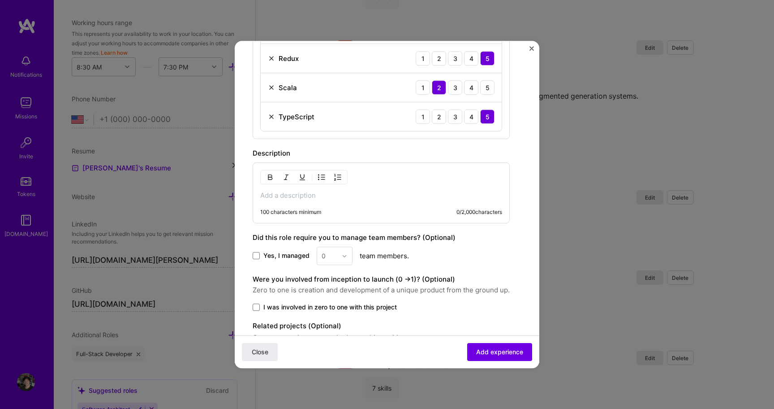
scroll to position [384, 0]
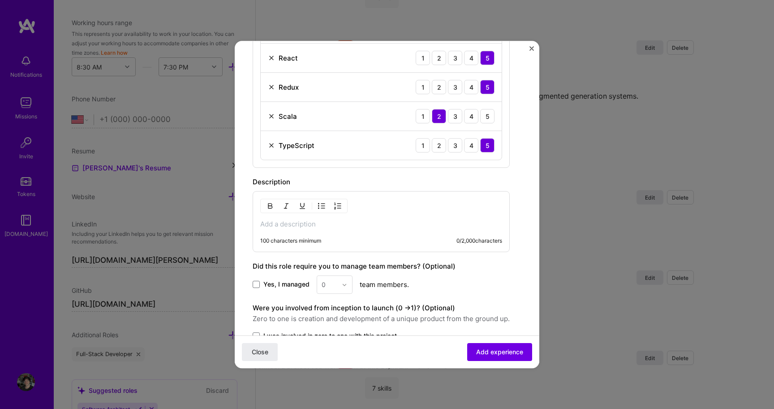
click at [316, 220] on p at bounding box center [381, 224] width 242 height 9
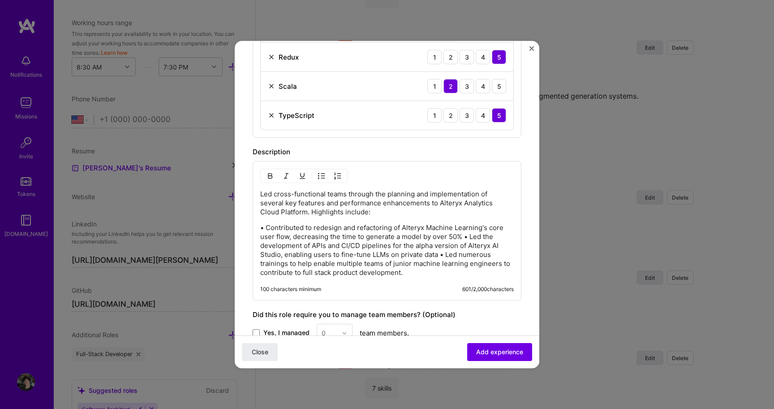
scroll to position [428, 0]
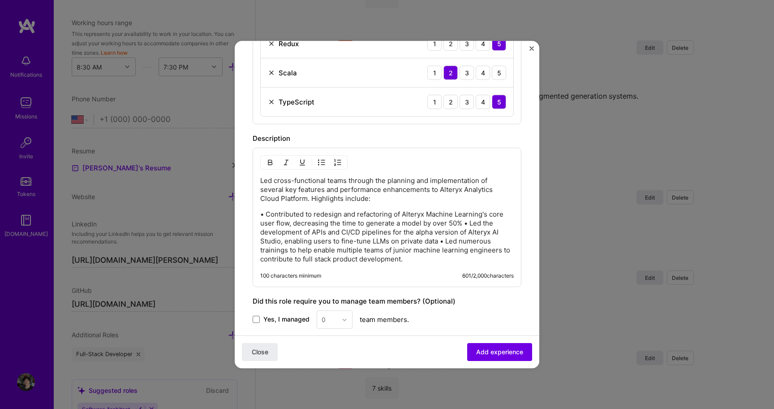
click at [466, 225] on p "• Contributed to redesign and refactoring of Alteryx Machine Learning's core us…" at bounding box center [387, 237] width 254 height 54
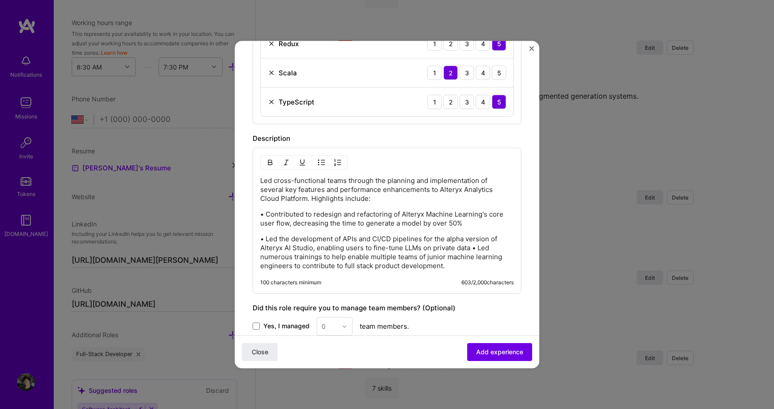
click at [473, 250] on p "• Led the development of APIs and CI/CD pipelines for the alpha version of Alte…" at bounding box center [387, 252] width 254 height 36
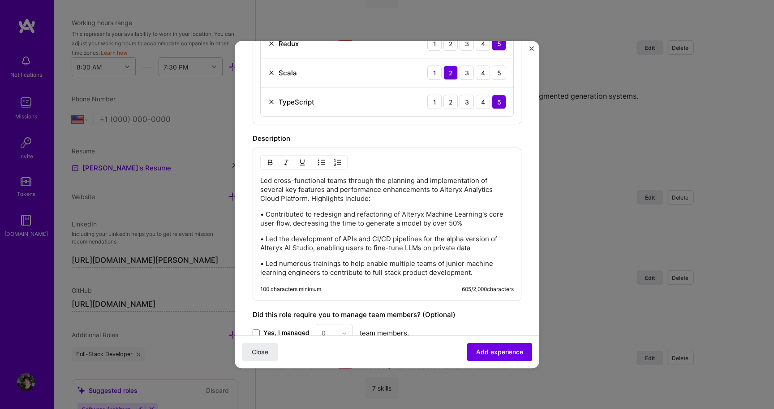
click at [492, 273] on p "• Led numerous trainings to help enable multiple teams of junior machine learni…" at bounding box center [387, 268] width 254 height 18
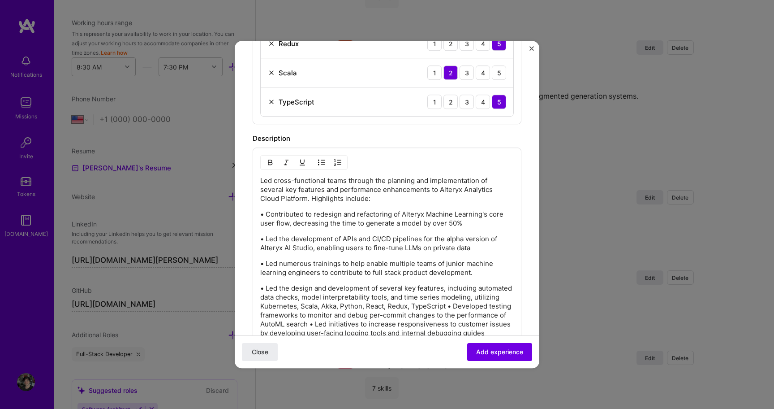
click at [475, 307] on p "• Led the design and development of several key features, including automated d…" at bounding box center [387, 311] width 254 height 54
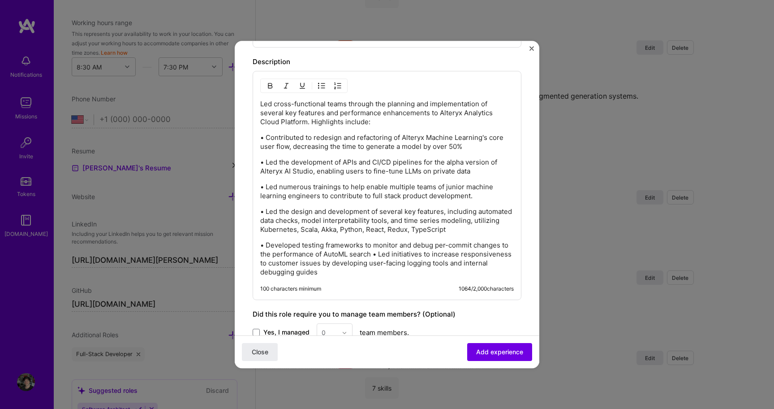
scroll to position [510, 0]
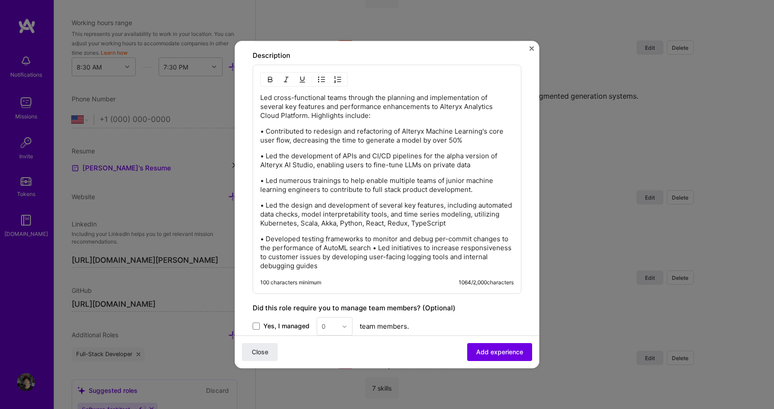
click at [375, 247] on p "• Developed testing frameworks to monitor and debug per-commit changes to the p…" at bounding box center [387, 252] width 254 height 36
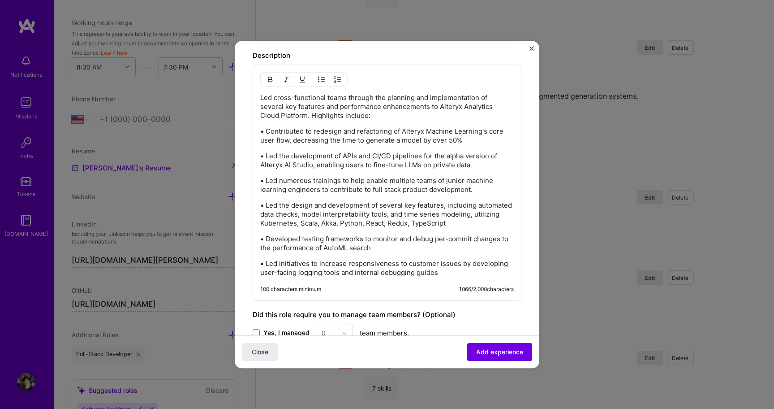
click at [274, 256] on div "Led cross-functional teams through the planning and implementation of several k…" at bounding box center [387, 185] width 254 height 184
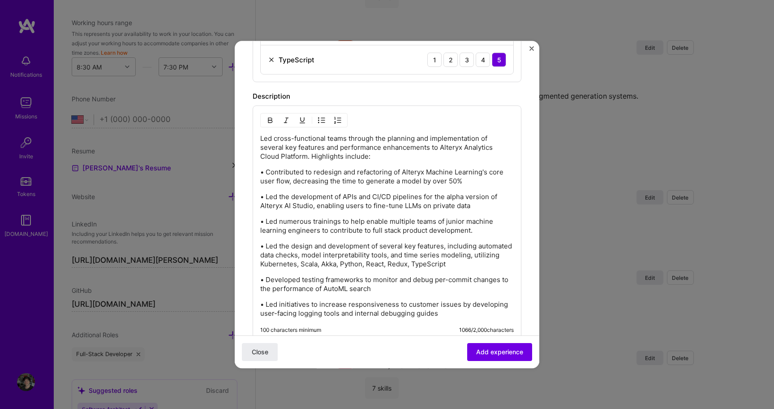
scroll to position [458, 0]
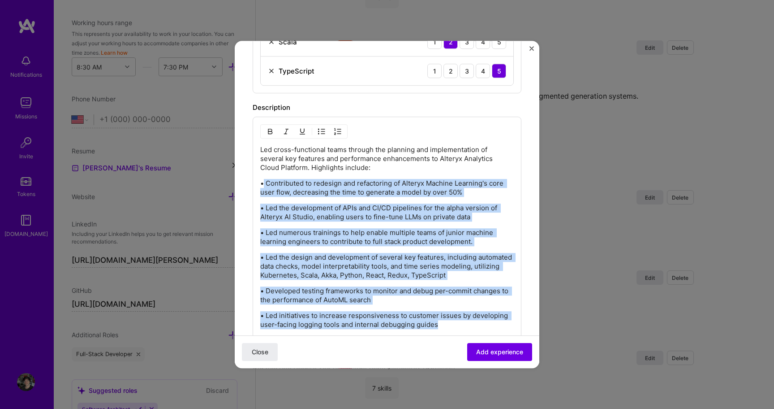
drag, startPoint x: 264, startPoint y: 183, endPoint x: 468, endPoint y: 333, distance: 252.9
click at [468, 333] on div "Led cross-functional teams through the planning and implementation of several k…" at bounding box center [387, 235] width 269 height 236
click at [324, 133] on img "button" at bounding box center [321, 131] width 7 height 7
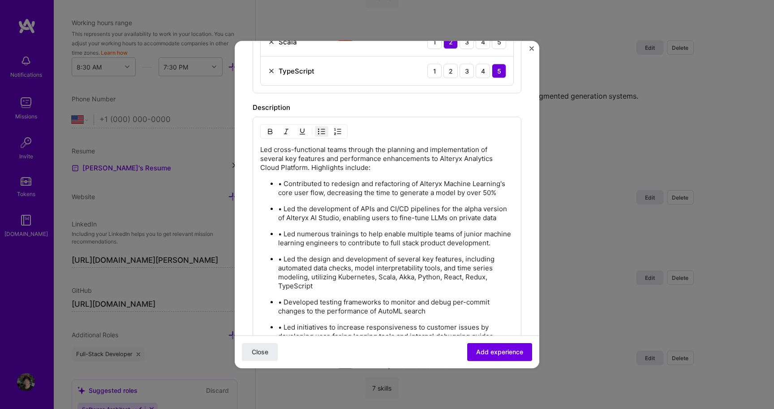
click at [310, 228] on ul "• Contributed to redesign and refactoring of Alteryx Machine Learning's core us…" at bounding box center [387, 260] width 254 height 162
click at [320, 129] on img "button" at bounding box center [321, 131] width 7 height 7
click at [279, 208] on p "• Led the development of APIs and CI/CD pipelines for the alpha version of Alte…" at bounding box center [396, 213] width 236 height 18
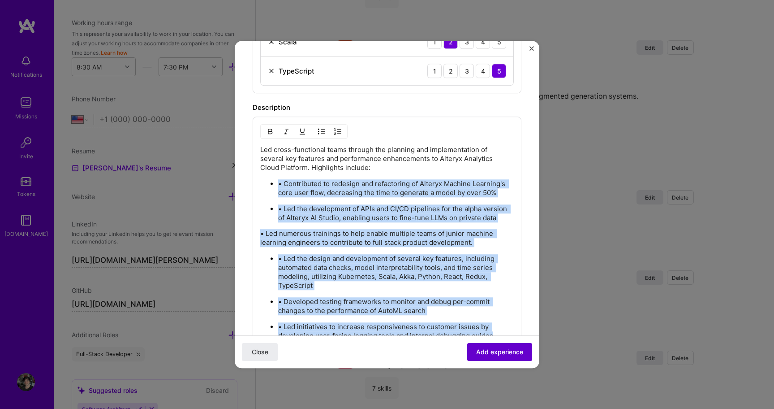
drag, startPoint x: 268, startPoint y: 183, endPoint x: 473, endPoint y: 342, distance: 259.0
click at [473, 342] on form "Create a job experience Jobs help companies understand your past experience. Co…" at bounding box center [387, 78] width 305 height 957
click at [320, 134] on img "button" at bounding box center [321, 131] width 7 height 7
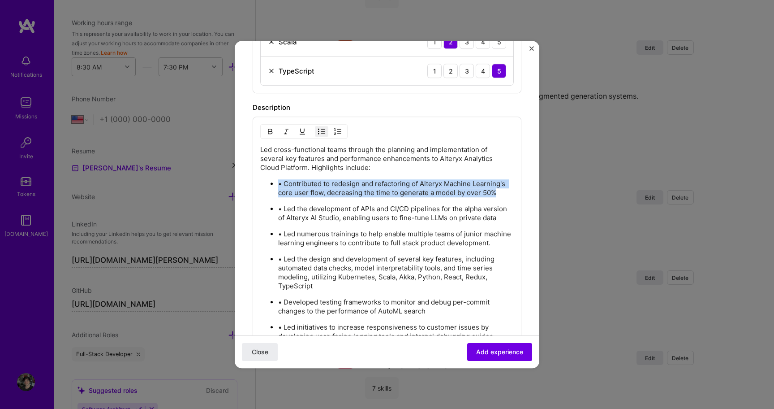
click at [320, 134] on img "button" at bounding box center [321, 131] width 7 height 7
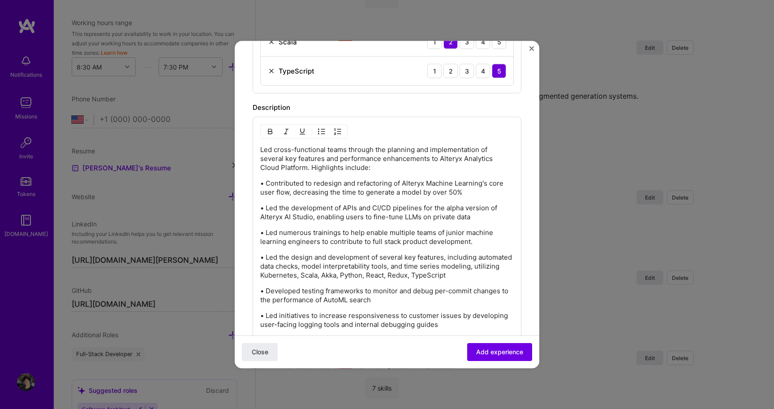
click at [349, 271] on p "• Led the design and development of several key features, including automated d…" at bounding box center [387, 266] width 254 height 27
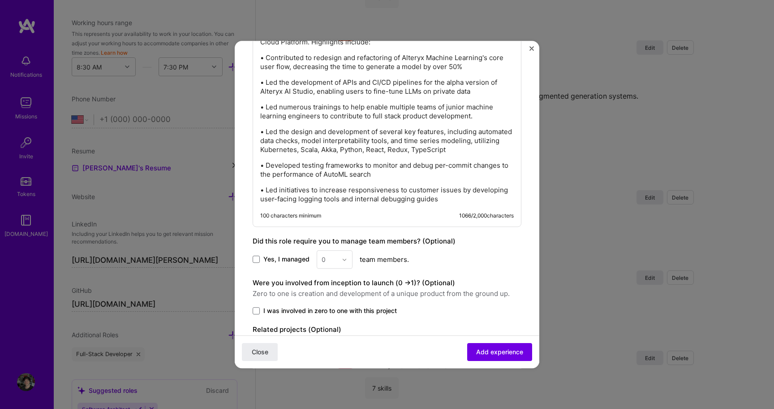
scroll to position [601, 0]
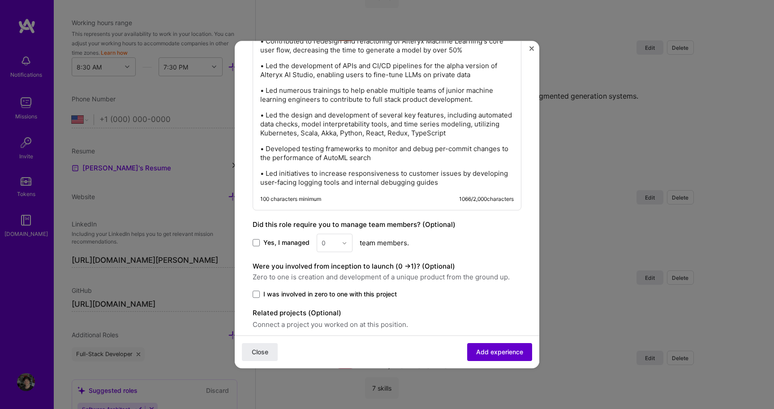
click at [480, 354] on span "Add experience" at bounding box center [499, 351] width 47 height 9
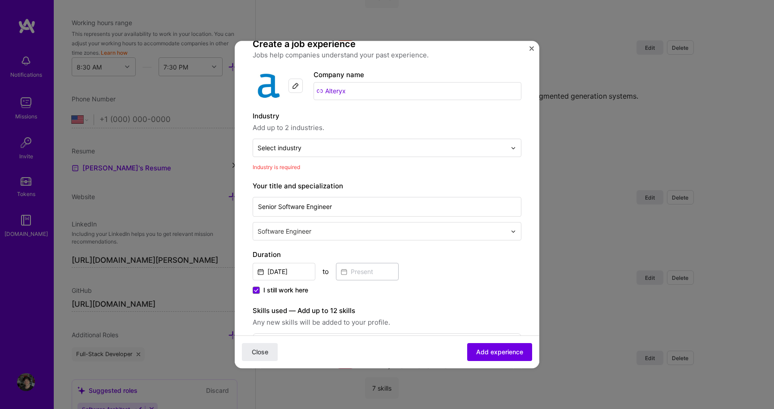
scroll to position [0, 0]
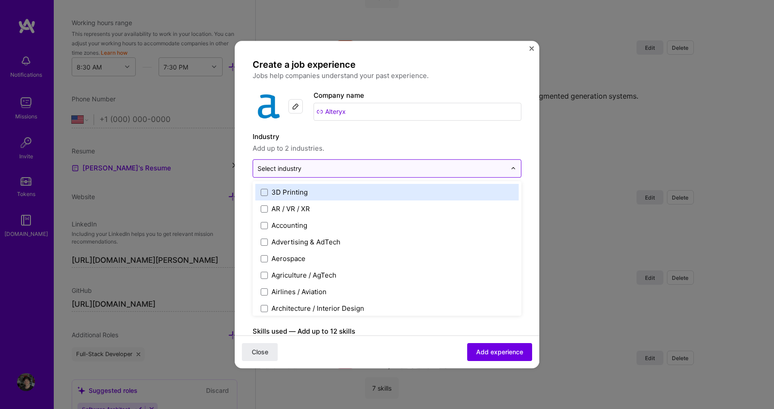
click at [372, 169] on input "text" at bounding box center [382, 168] width 249 height 9
type input "enter"
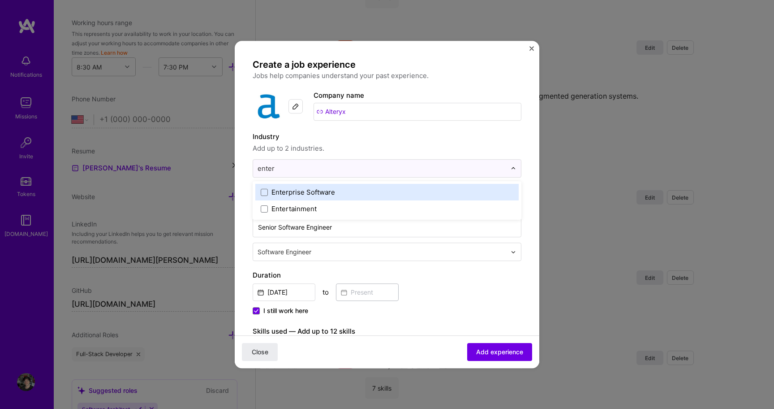
click at [290, 195] on div "Enterprise Software" at bounding box center [304, 191] width 64 height 9
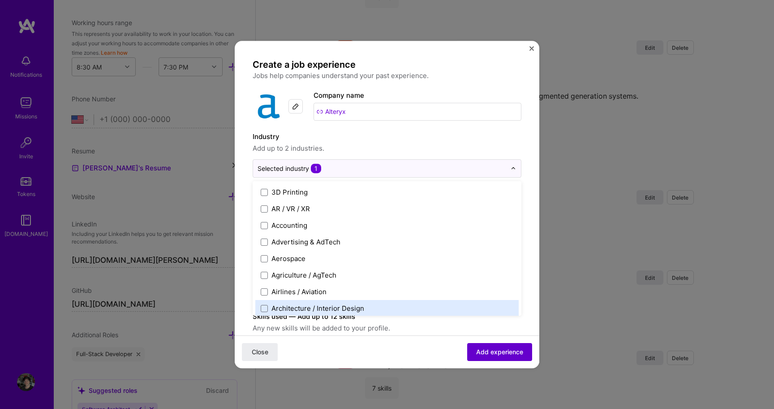
click at [501, 349] on span "Add experience" at bounding box center [499, 351] width 47 height 9
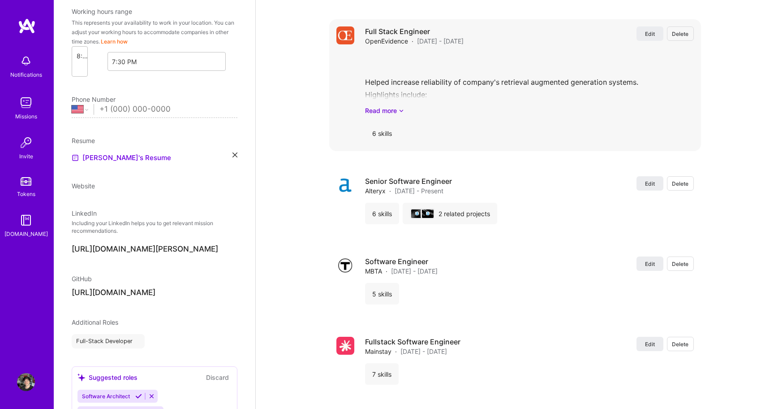
select select "US"
select select "Right Now"
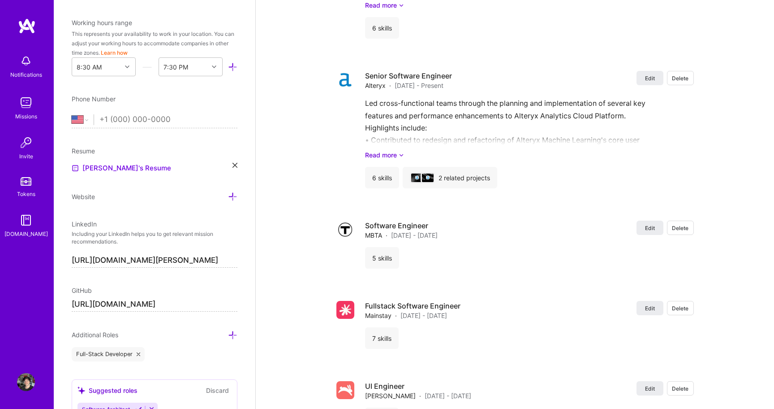
scroll to position [2138, 0]
click at [648, 224] on span "Edit" at bounding box center [650, 227] width 10 height 8
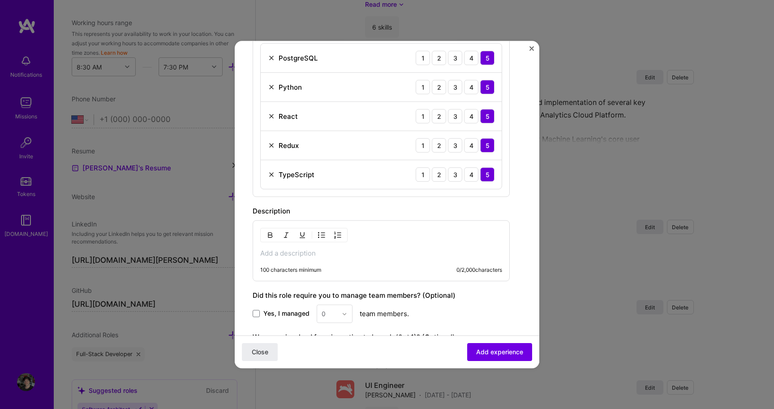
scroll to position [376, 0]
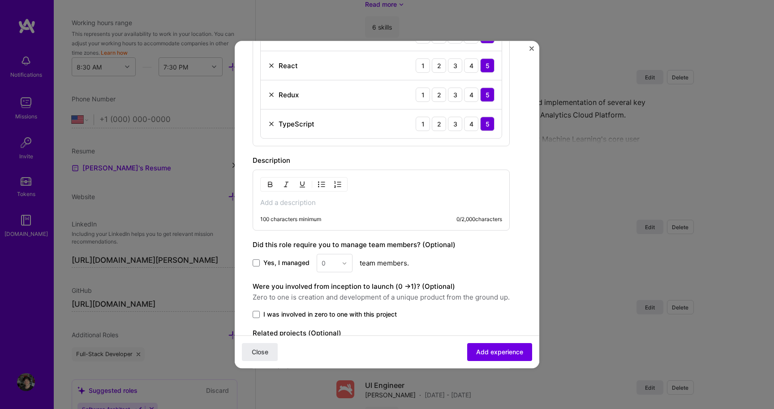
click at [347, 202] on p at bounding box center [381, 202] width 242 height 9
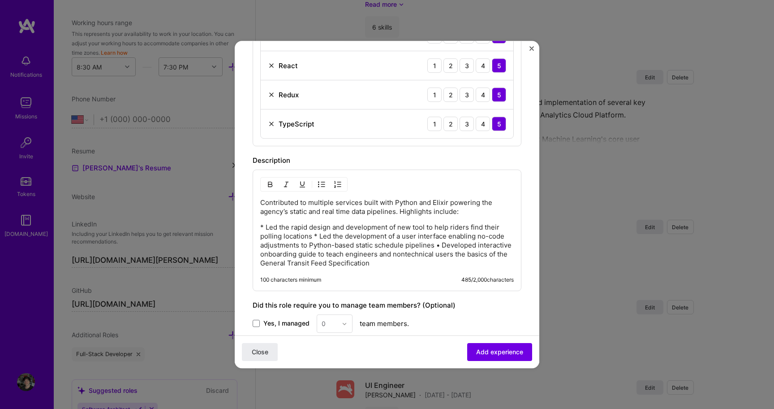
click at [262, 226] on p "* Led the rapid design and development of new tool to help riders find their po…" at bounding box center [387, 245] width 254 height 45
click at [320, 182] on img "button" at bounding box center [321, 184] width 7 height 7
click at [352, 236] on p "Led the rapid design and development of new tool to help riders find their poll…" at bounding box center [396, 245] width 236 height 45
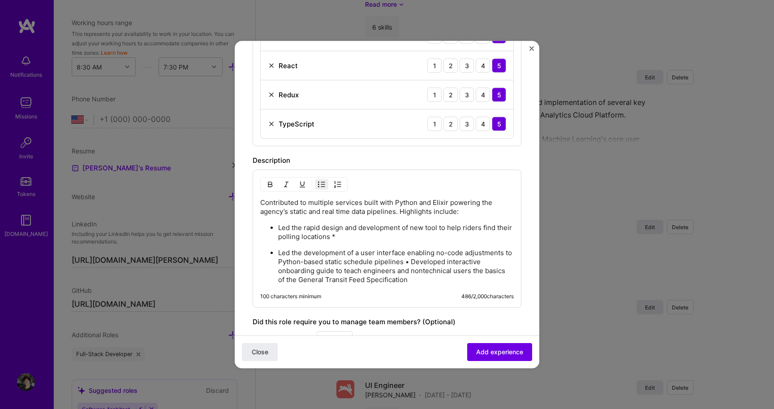
click at [362, 238] on p "Led the rapid design and development of new tool to help riders find their poll…" at bounding box center [396, 232] width 236 height 18
click at [414, 261] on p "Led the development of a user interface enabling no-code adjustments to Python-…" at bounding box center [396, 266] width 236 height 36
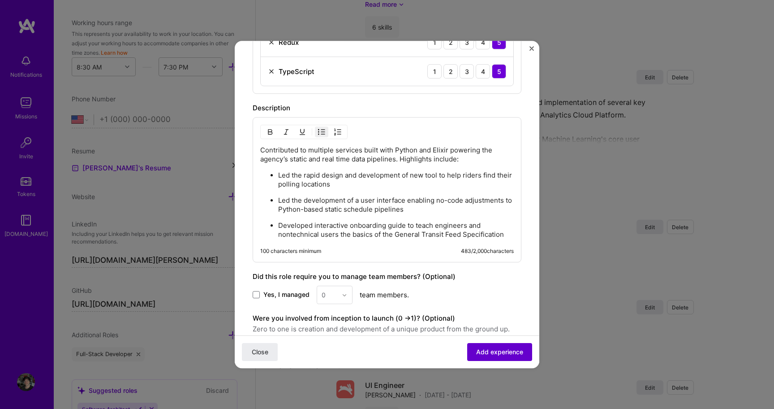
click at [490, 352] on span "Add experience" at bounding box center [499, 351] width 47 height 9
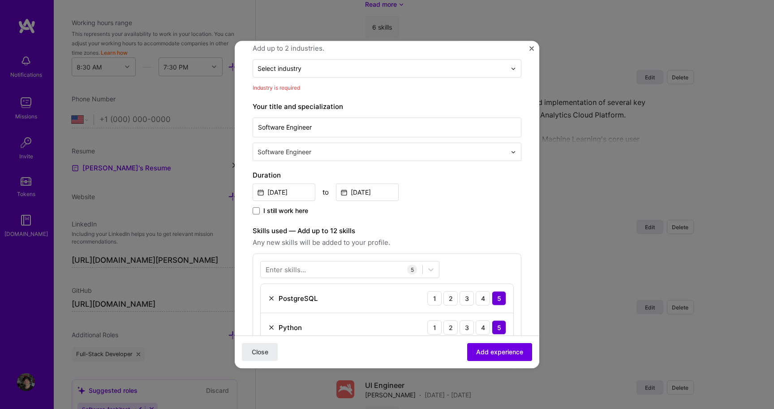
scroll to position [91, 0]
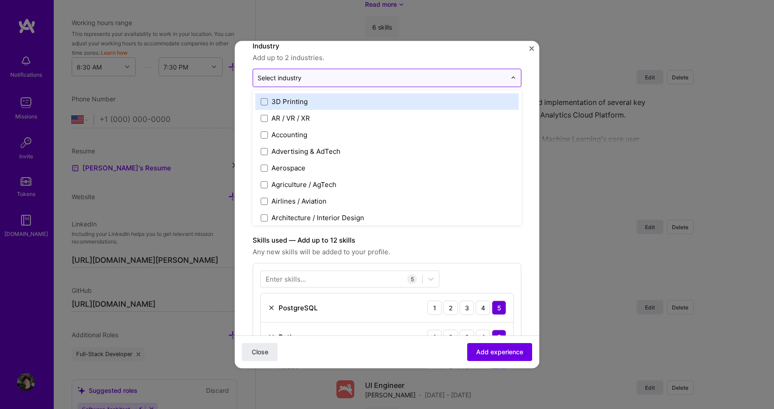
click at [366, 74] on input "text" at bounding box center [382, 77] width 249 height 9
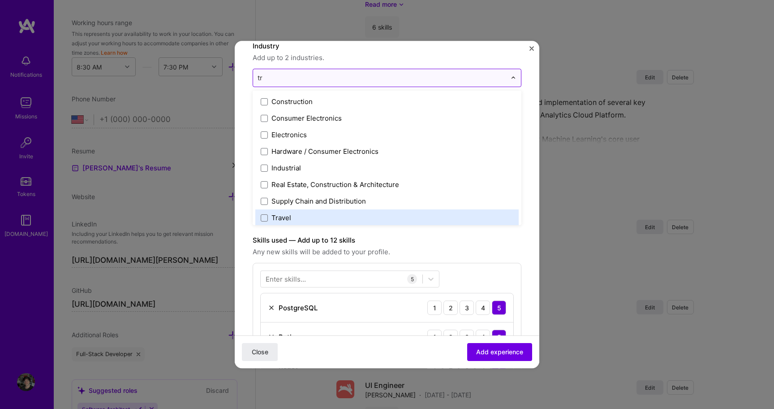
type input "t"
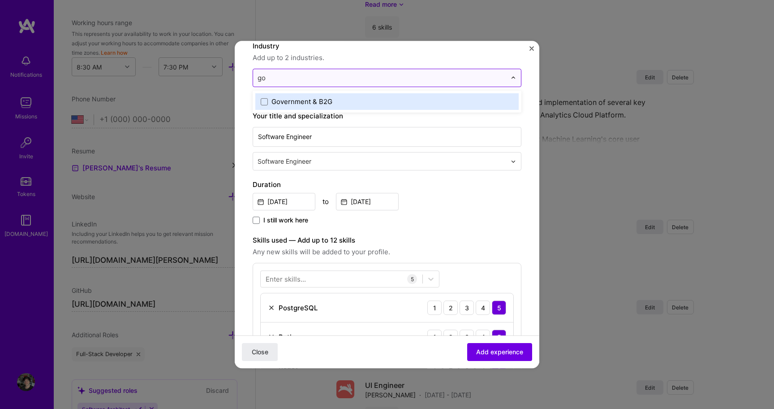
type input "gov"
click at [290, 100] on div "Government & B2G" at bounding box center [302, 101] width 61 height 9
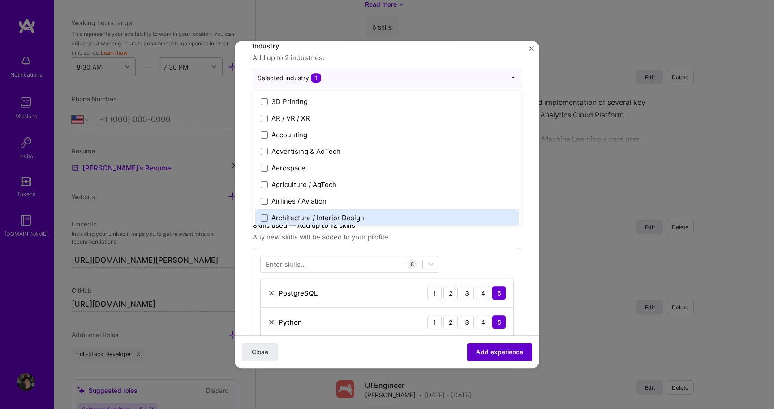
click at [513, 354] on span "Add experience" at bounding box center [499, 351] width 47 height 9
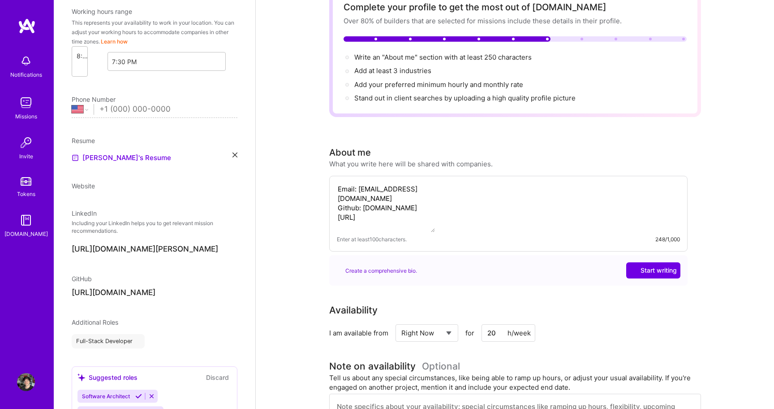
select select "US"
select select "Right Now"
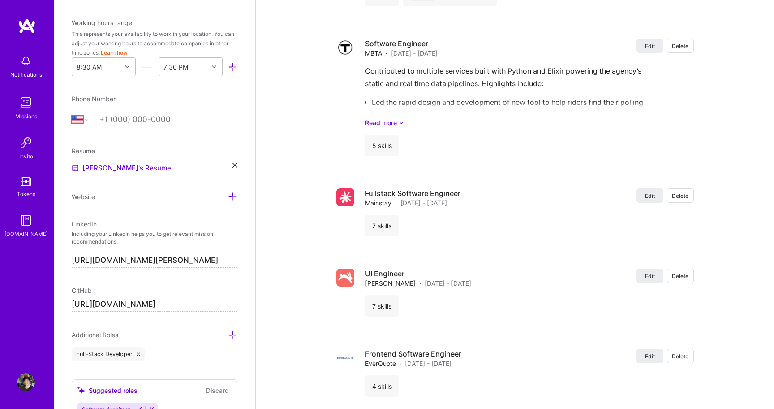
scroll to position [2399, 0]
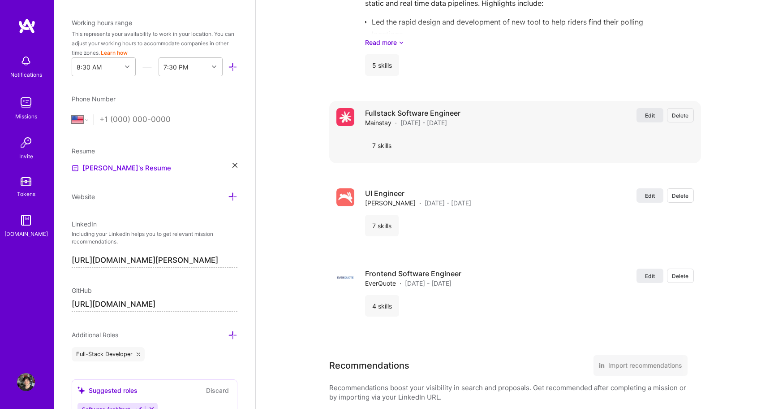
click at [647, 118] on span "Edit" at bounding box center [650, 116] width 10 height 8
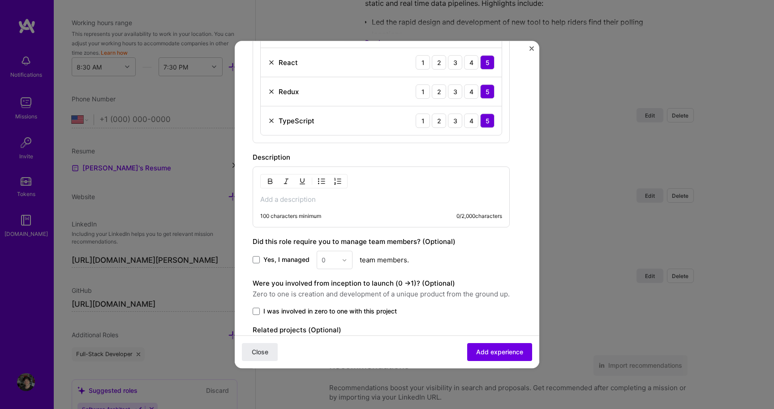
scroll to position [491, 0]
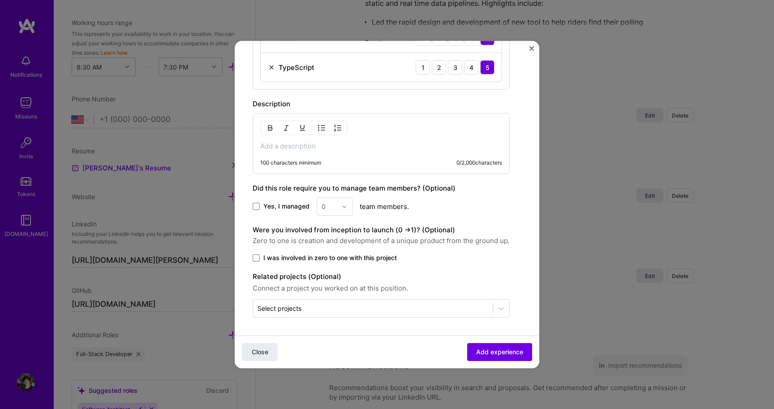
click at [355, 151] on div "100 characters minimum 0 / 2,000 characters" at bounding box center [381, 143] width 257 height 61
click at [355, 143] on p at bounding box center [381, 146] width 242 height 9
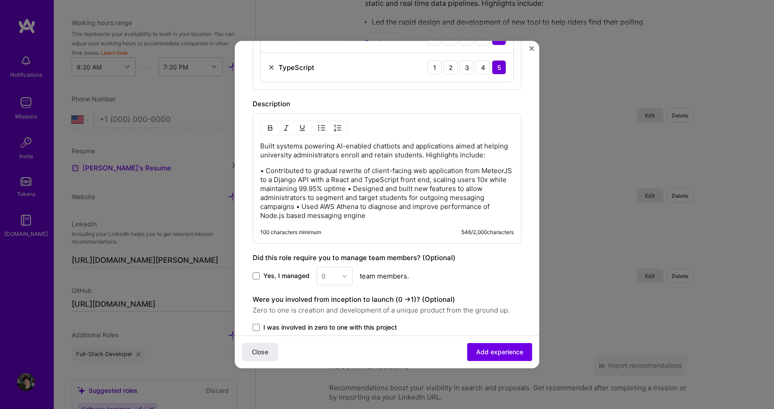
click at [380, 188] on p "• Contributed to gradual rewrite of client-facing web application from MeteorJS…" at bounding box center [387, 193] width 254 height 54
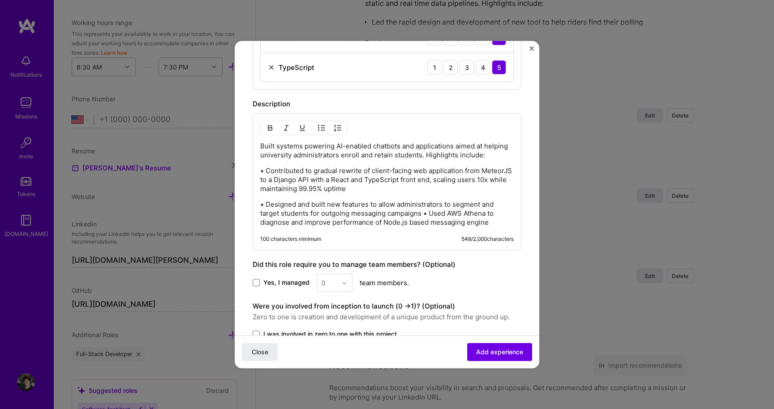
click at [425, 214] on p "• Designed and built new features to allow administrators to segment and target…" at bounding box center [387, 213] width 254 height 27
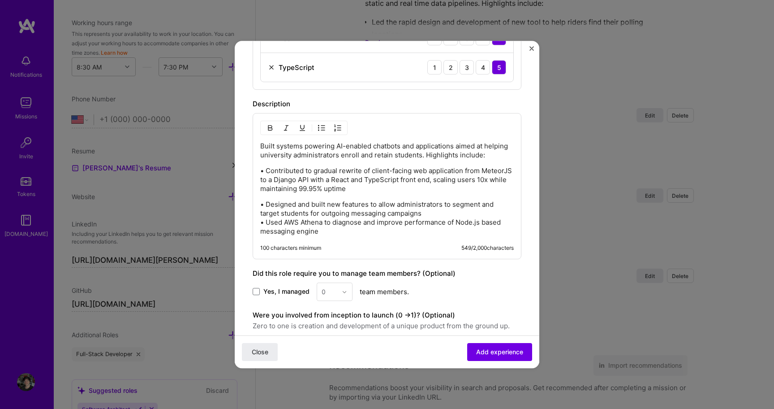
click at [349, 190] on p "• Contributed to gradual rewrite of client-facing web application from MeteorJS…" at bounding box center [387, 179] width 254 height 27
click at [345, 194] on div "Built systems powering AI-enabled chatbots and applications aimed at helping un…" at bounding box center [387, 189] width 254 height 94
click at [261, 222] on p "• Designed and built new features to allow administrators to segment and target…" at bounding box center [387, 218] width 254 height 36
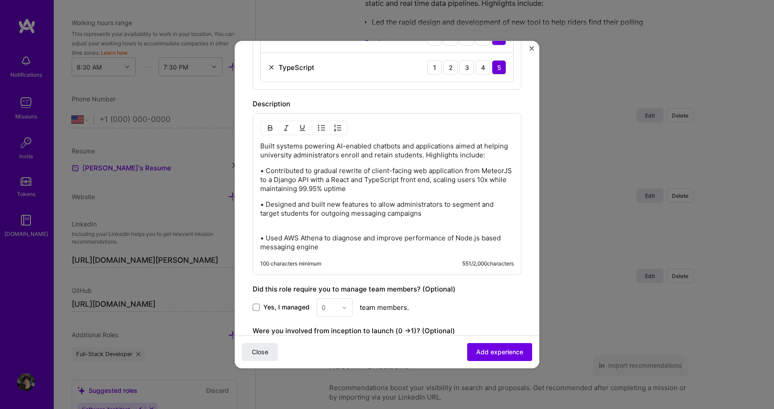
click at [267, 172] on p "• Contributed to gradual rewrite of client-facing web application from MeteorJS…" at bounding box center [387, 179] width 254 height 27
click at [265, 204] on p "• Designed and built new features to allow administrators to segment and target…" at bounding box center [387, 213] width 254 height 27
click at [267, 238] on p "• Used AWS Athena to diagnose and improve performance of Node.js based messagin…" at bounding box center [387, 242] width 254 height 18
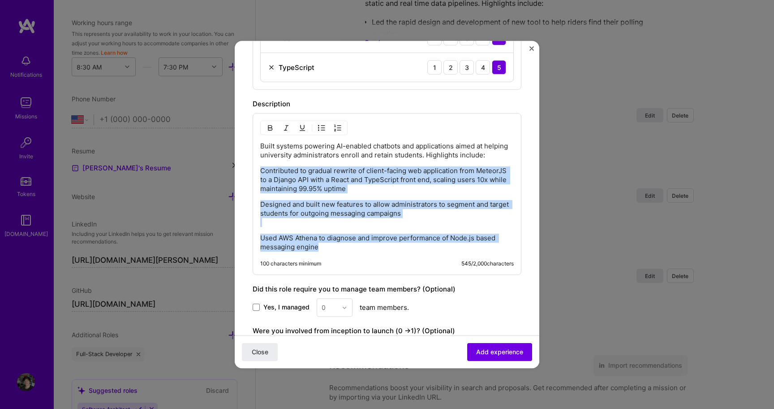
drag, startPoint x: 321, startPoint y: 243, endPoint x: 258, endPoint y: 168, distance: 98.3
click at [258, 168] on div "Built systems powering AI-enabled chatbots and applications aimed at helping un…" at bounding box center [387, 194] width 269 height 162
click at [321, 125] on img "button" at bounding box center [321, 127] width 7 height 7
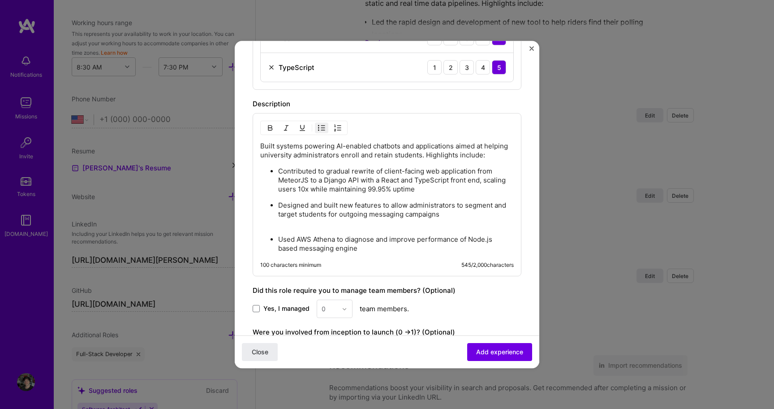
click at [278, 205] on li "Designed and built new features to allow administrators to segment and target s…" at bounding box center [396, 213] width 236 height 27
click at [289, 199] on ul "Contributed to gradual rewrite of client-facing web application from MeteorJS t…" at bounding box center [387, 209] width 254 height 86
click at [289, 198] on ul "Contributed to gradual rewrite of client-facing web application from MeteorJS t…" at bounding box center [387, 209] width 254 height 86
click at [487, 353] on span "Add experience" at bounding box center [499, 351] width 47 height 9
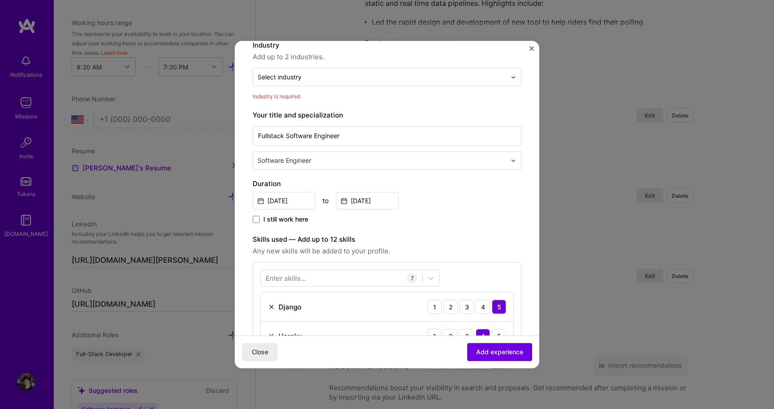
scroll to position [91, 0]
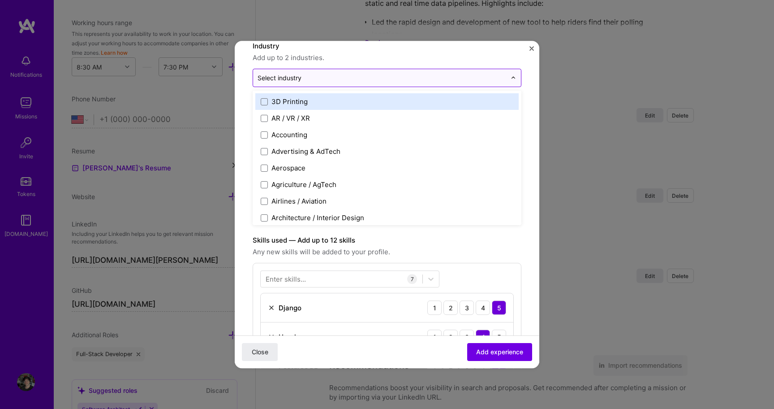
click at [354, 77] on input "text" at bounding box center [382, 77] width 249 height 9
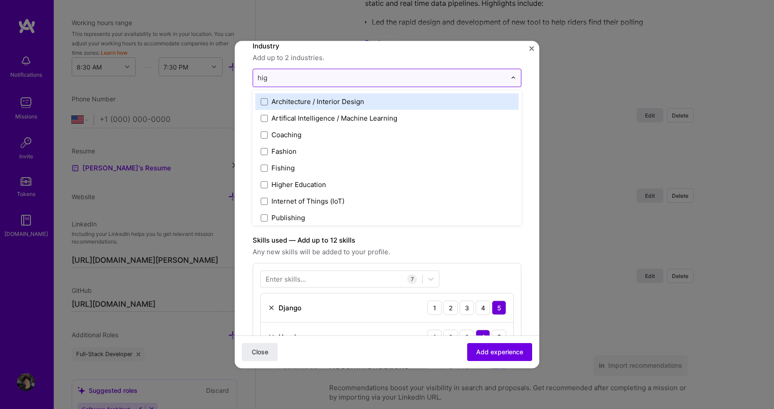
type input "high"
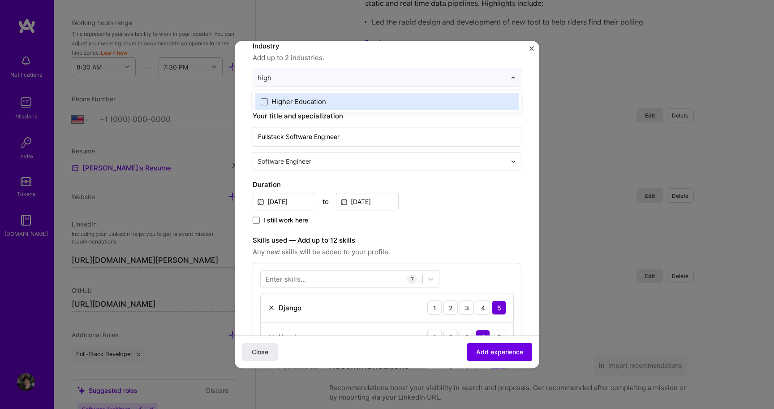
click at [317, 102] on div "Higher Education" at bounding box center [299, 101] width 55 height 9
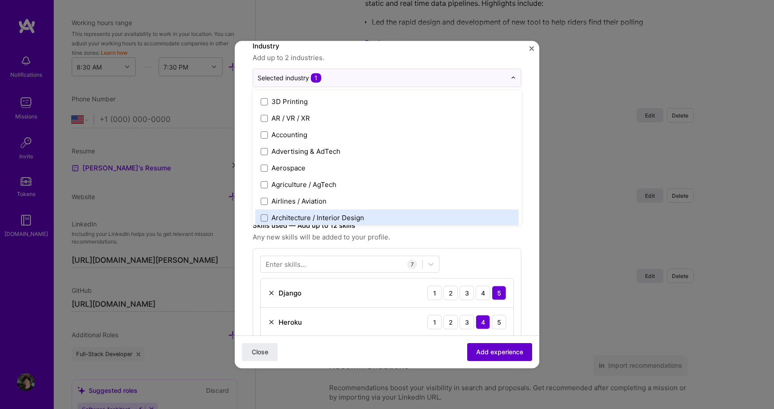
click at [506, 354] on span "Add experience" at bounding box center [499, 351] width 47 height 9
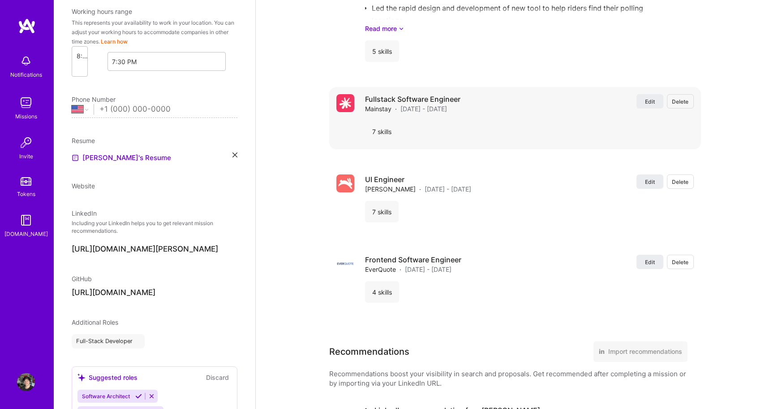
select select "US"
select select "Right Now"
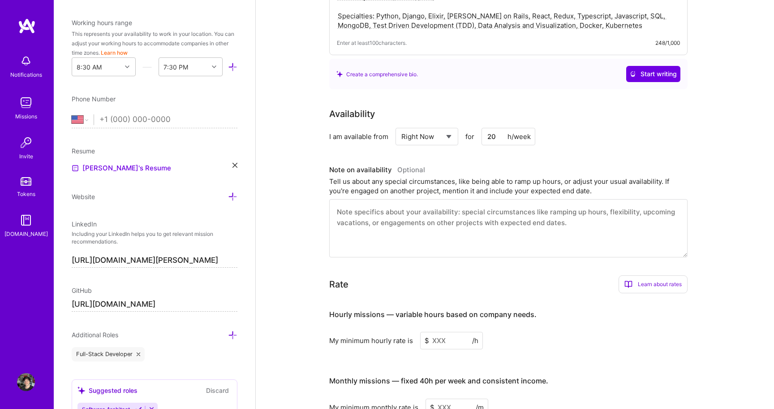
scroll to position [0, 0]
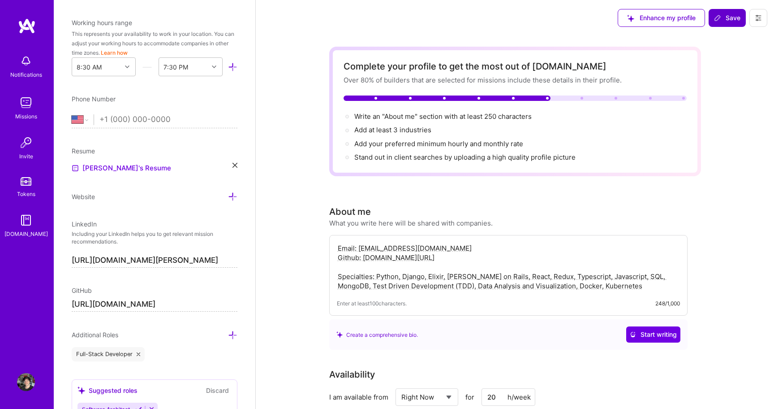
click at [724, 24] on button "Save" at bounding box center [727, 18] width 37 height 18
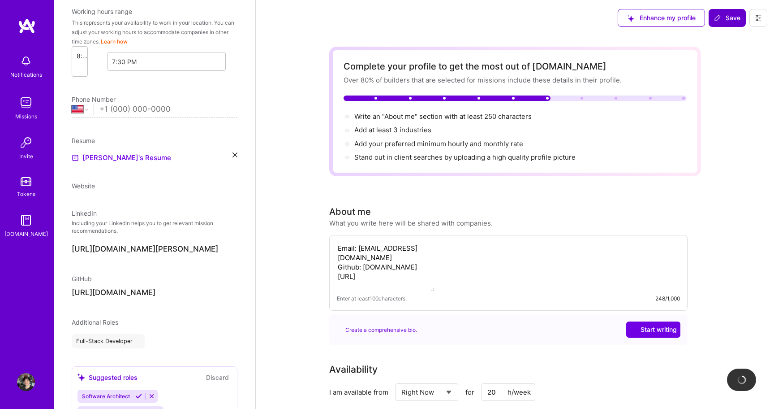
click at [725, 13] on button "Save" at bounding box center [727, 18] width 37 height 18
select select "US"
select select "Right Now"
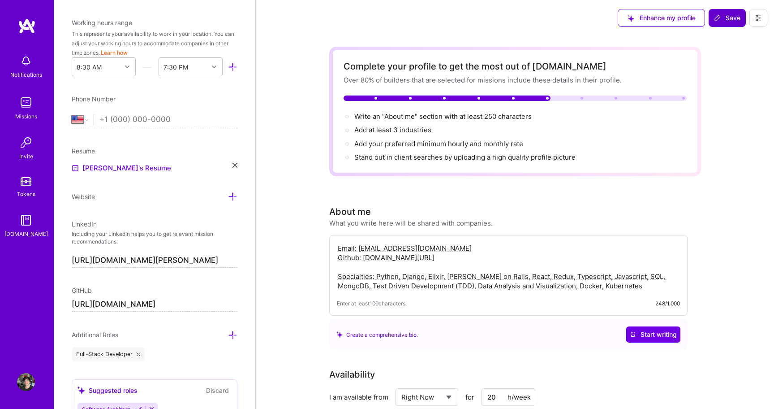
scroll to position [266, 0]
click at [725, 13] on button "Save" at bounding box center [727, 18] width 37 height 18
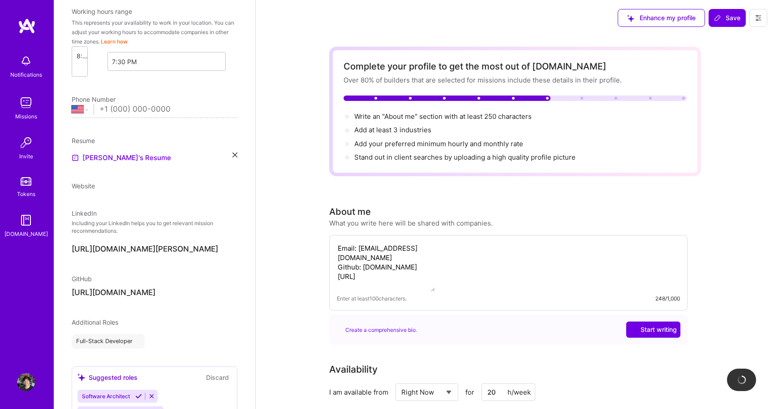
scroll to position [202, 0]
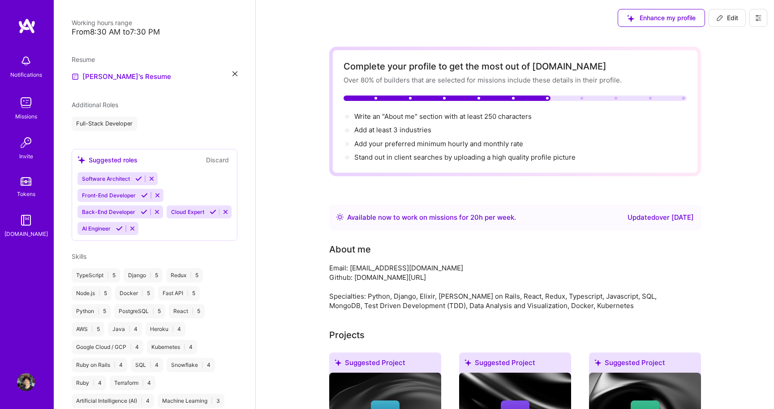
click at [27, 102] on img at bounding box center [26, 103] width 18 height 18
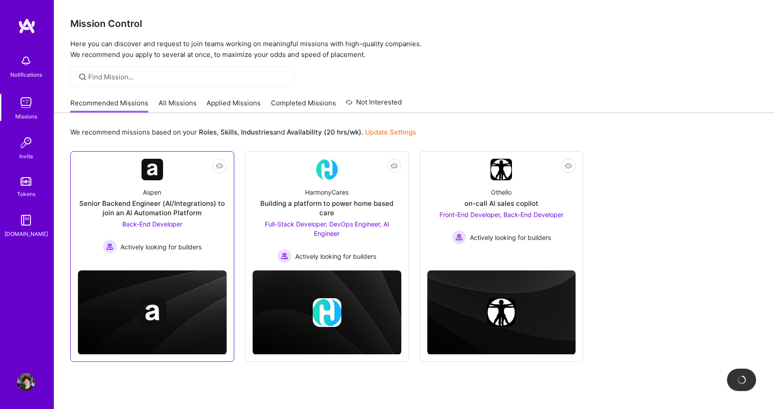
click at [153, 189] on div "Aspen" at bounding box center [152, 191] width 18 height 9
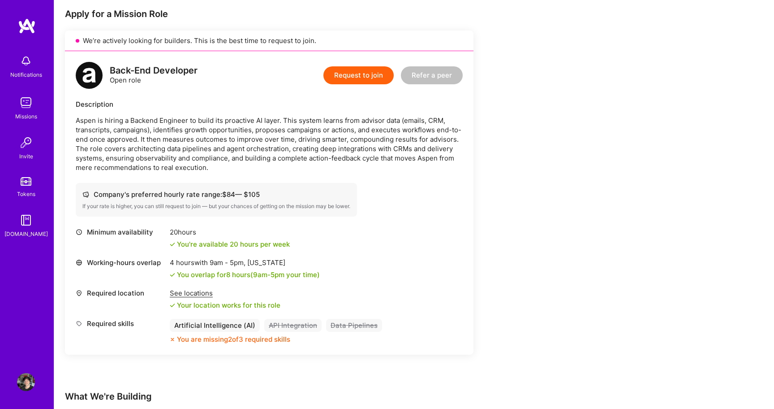
scroll to position [200, 0]
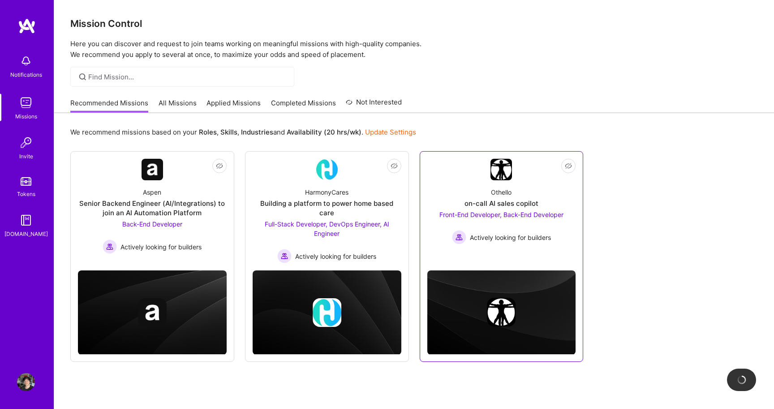
click at [491, 185] on div "Othello on-call AI sales copilot Front-End Developer, Back-End Developer Active…" at bounding box center [502, 212] width 149 height 64
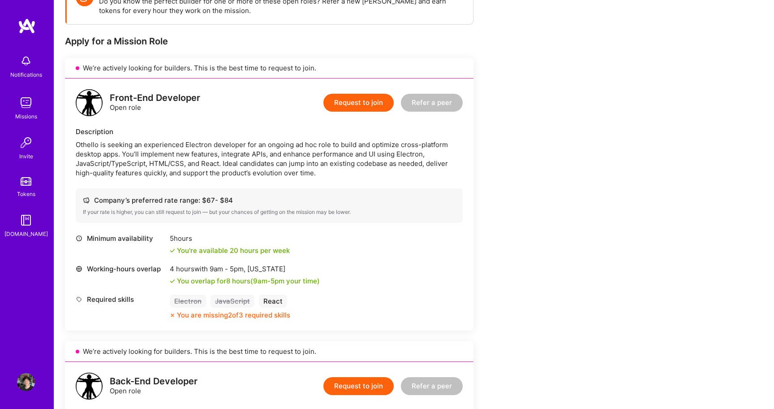
scroll to position [162, 0]
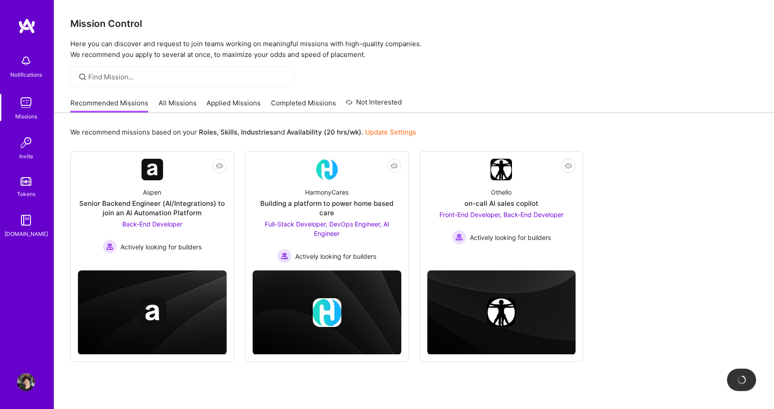
click at [171, 106] on link "All Missions" at bounding box center [178, 105] width 38 height 15
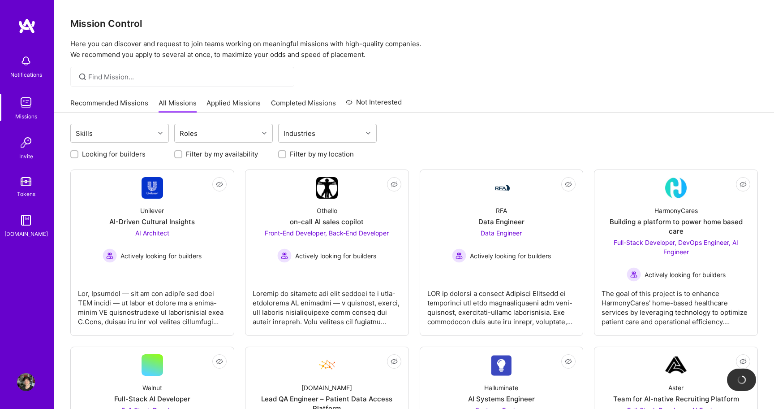
click at [101, 153] on label "Looking for builders" at bounding box center [114, 153] width 64 height 9
click at [78, 153] on input "Looking for builders" at bounding box center [75, 154] width 6 height 6
checkbox input "true"
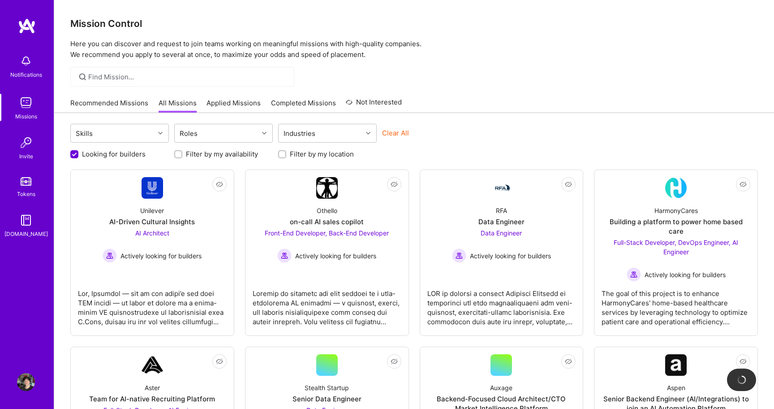
click at [291, 154] on label "Filter by my location" at bounding box center [322, 153] width 64 height 9
click at [286, 154] on input "Filter by my location" at bounding box center [283, 154] width 6 height 6
checkbox input "true"
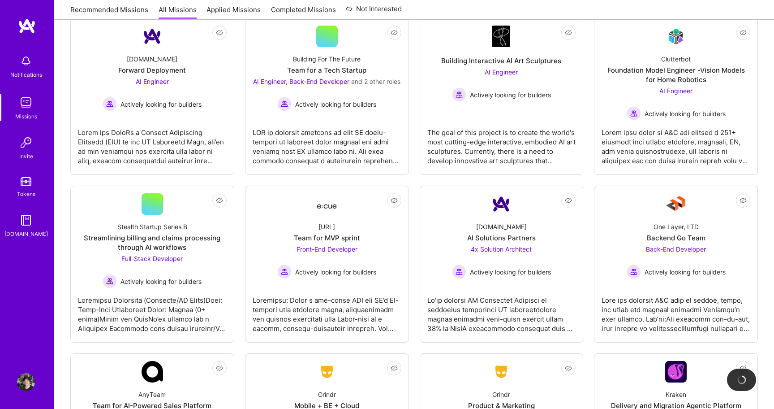
scroll to position [508, 0]
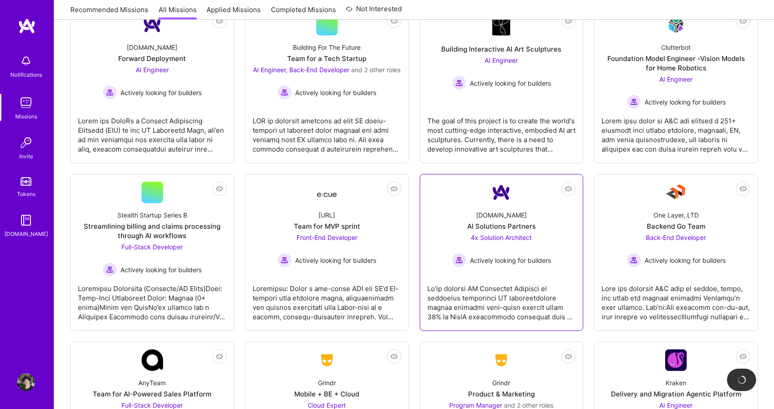
click at [501, 210] on div "[DOMAIN_NAME] AI Solutions Partners 4x Solution Architect Actively looking for …" at bounding box center [502, 235] width 149 height 64
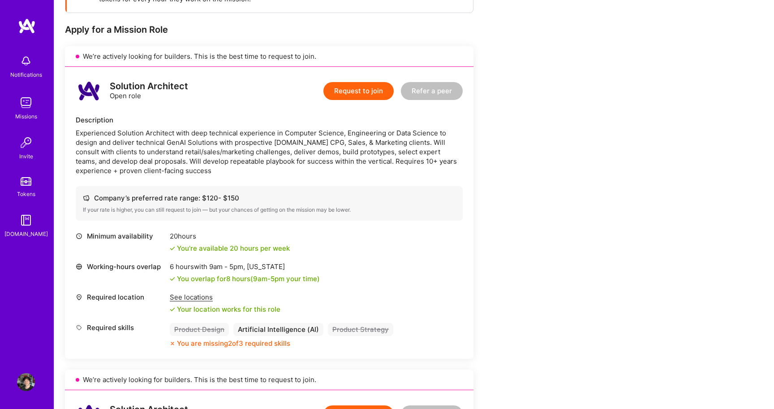
scroll to position [166, 0]
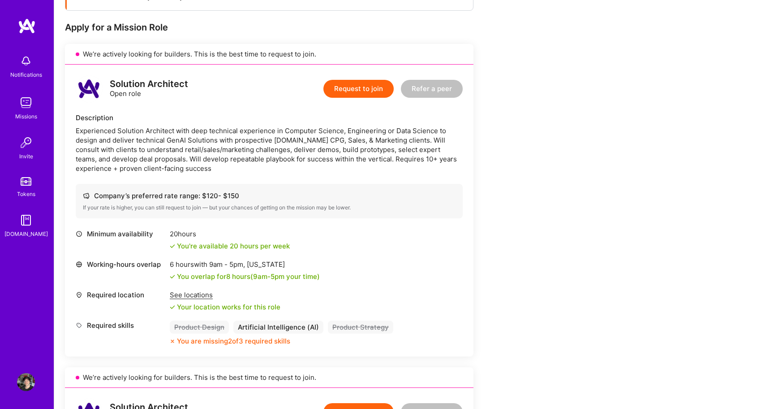
click at [180, 236] on div "20 hours" at bounding box center [230, 233] width 120 height 9
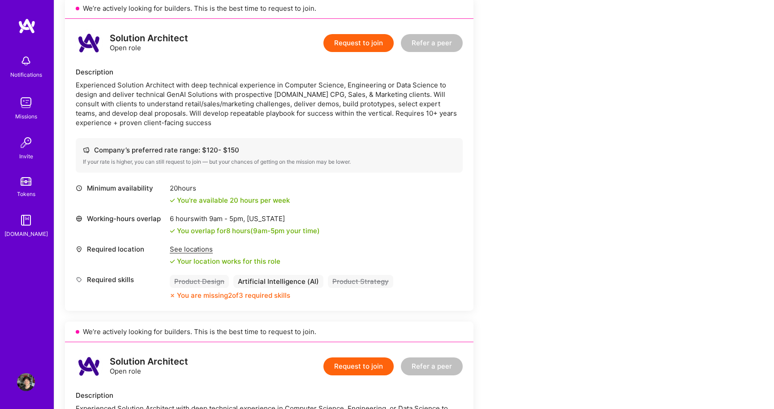
scroll to position [218, 0]
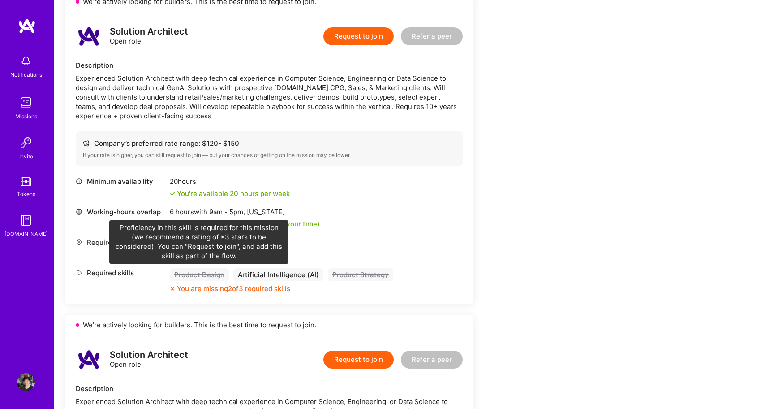
click at [203, 279] on div "Product Design" at bounding box center [199, 274] width 59 height 13
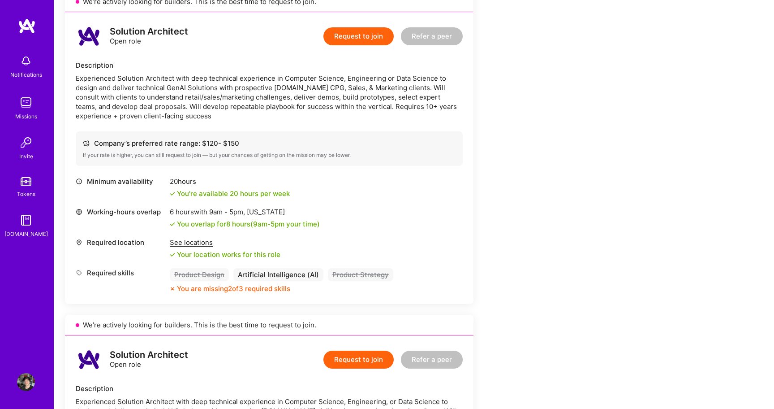
click at [359, 166] on div "Solution Architect Open role Request to join Refer a peer Description Experienc…" at bounding box center [269, 158] width 409 height 292
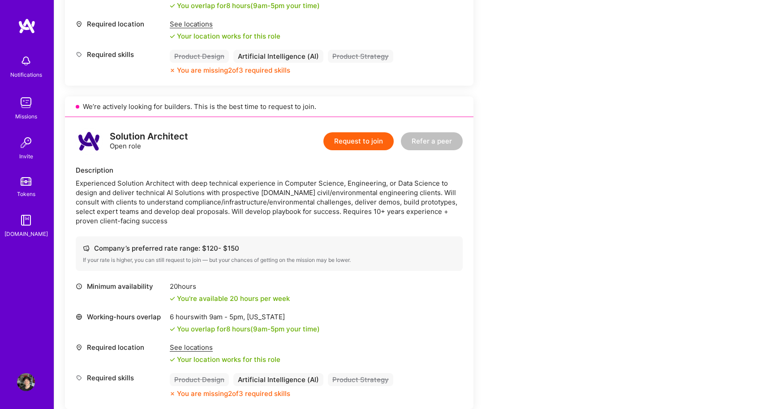
scroll to position [445, 0]
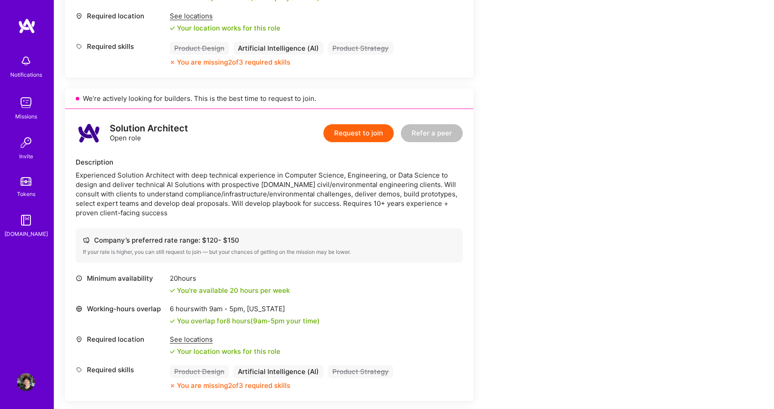
click at [26, 103] on img at bounding box center [26, 103] width 18 height 18
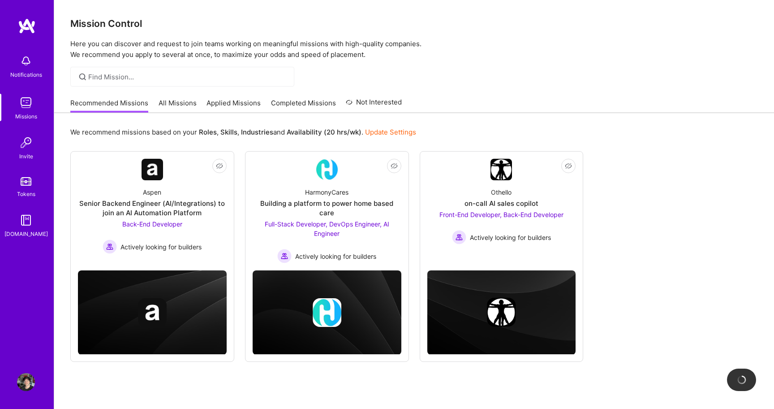
click at [383, 130] on link "Update Settings" at bounding box center [390, 132] width 51 height 9
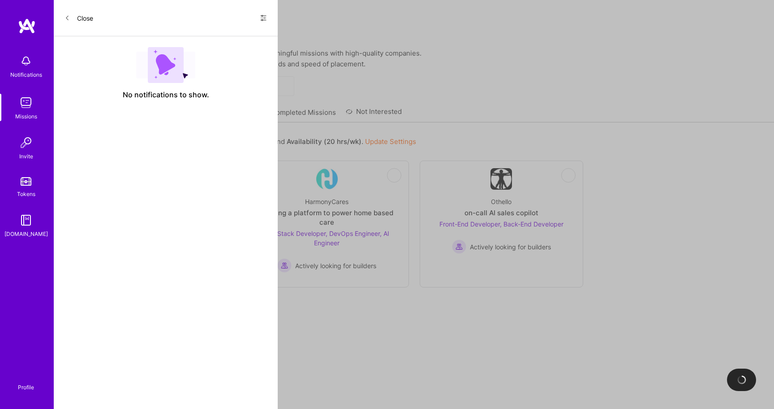
select select "US"
select select "Right Now"
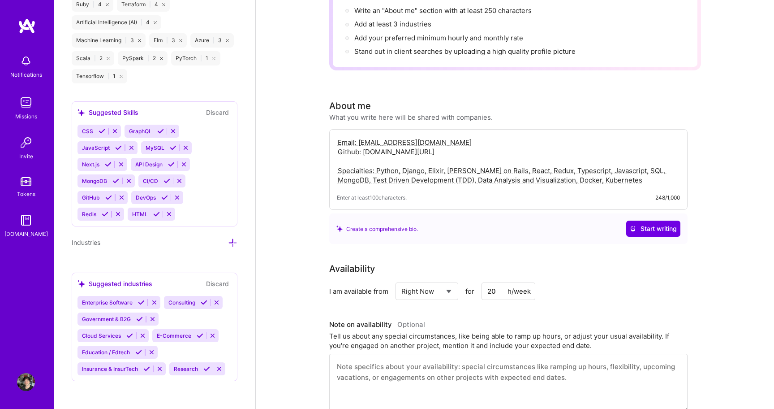
scroll to position [110, 0]
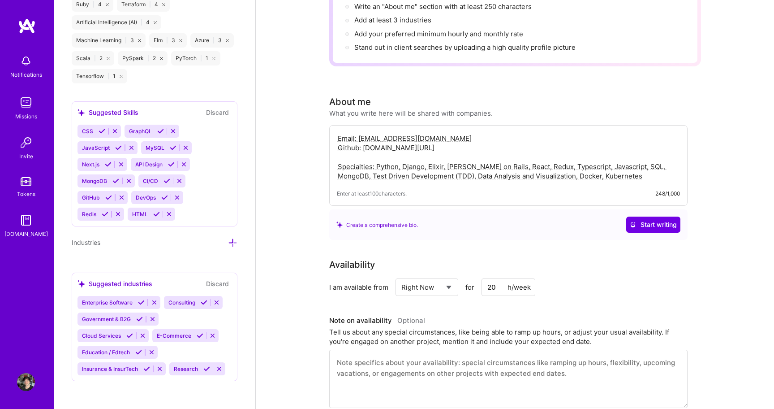
click at [497, 282] on input "20" at bounding box center [509, 286] width 54 height 17
type input "10"
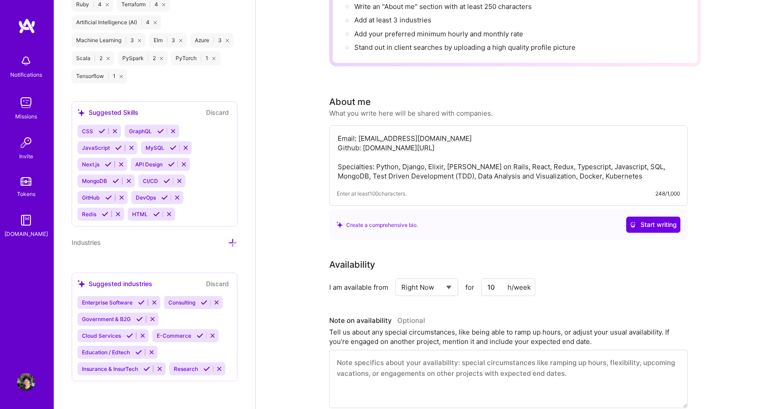
scroll to position [0, 0]
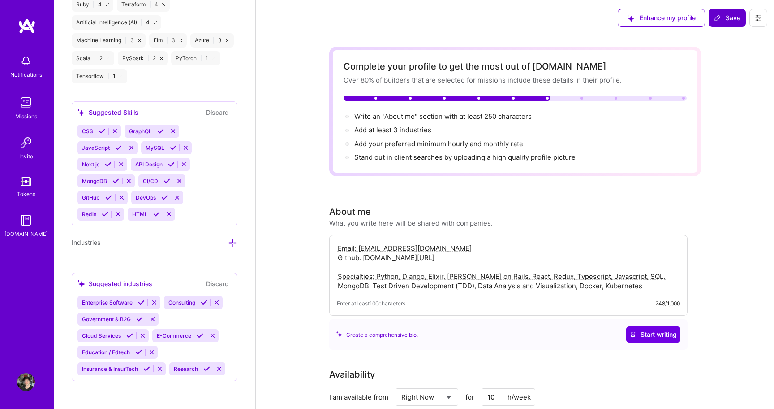
click at [719, 25] on button "Save" at bounding box center [727, 18] width 37 height 18
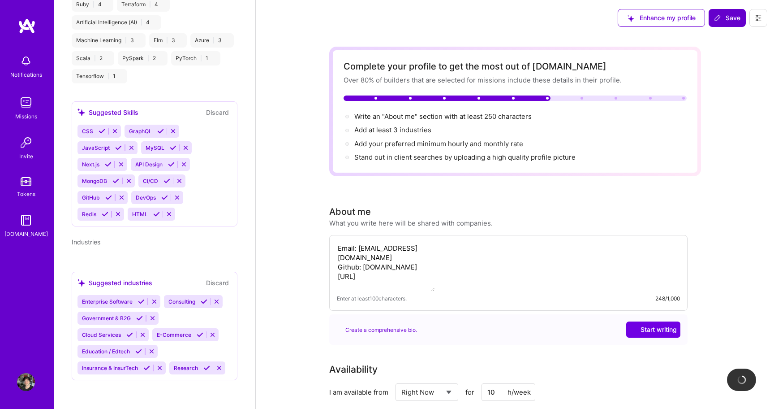
scroll to position [453, 0]
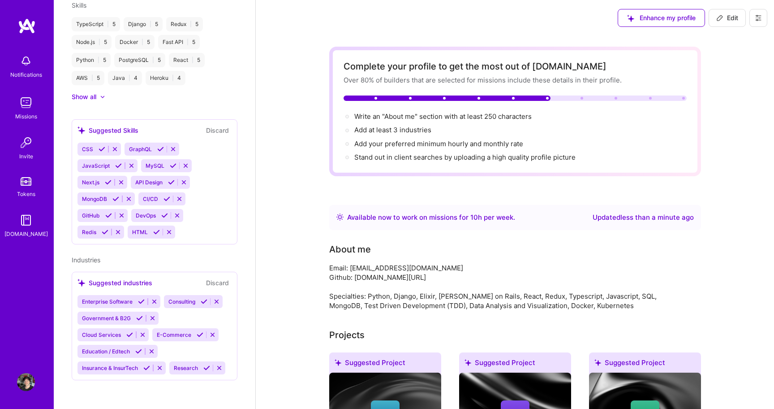
click at [17, 105] on img at bounding box center [26, 103] width 18 height 18
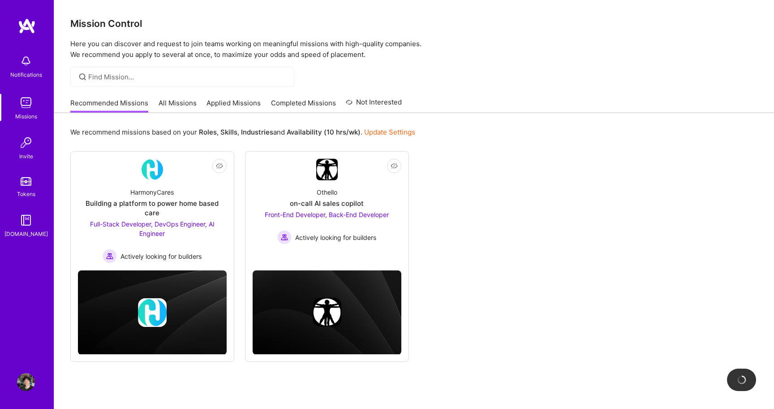
click at [180, 103] on link "All Missions" at bounding box center [178, 105] width 38 height 15
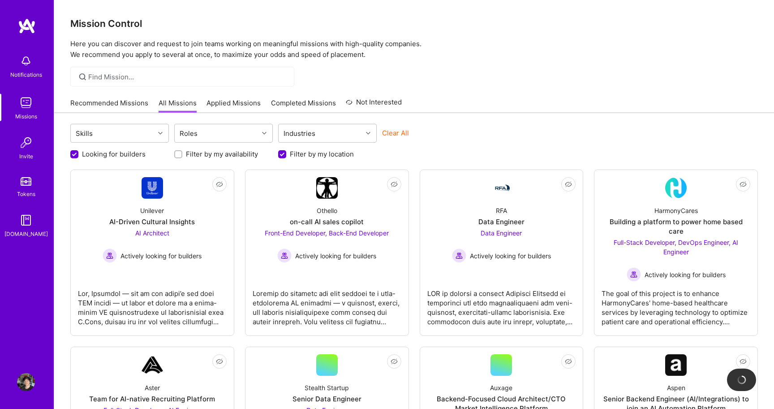
click at [195, 156] on label "Filter by my availability" at bounding box center [222, 153] width 72 height 9
click at [182, 156] on input "Filter by my availability" at bounding box center [179, 154] width 6 height 6
checkbox input "true"
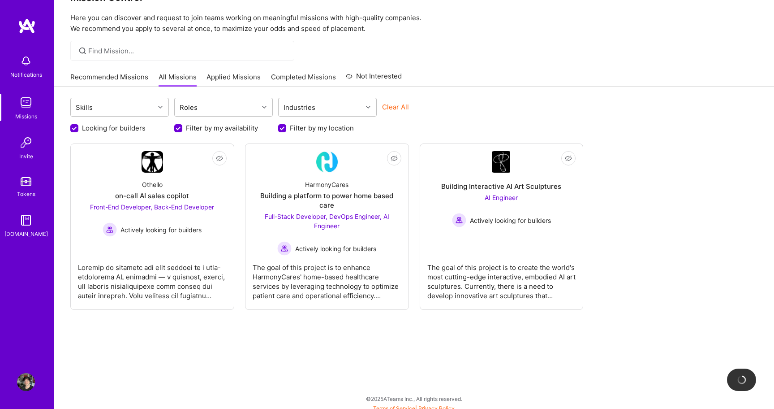
scroll to position [31, 0]
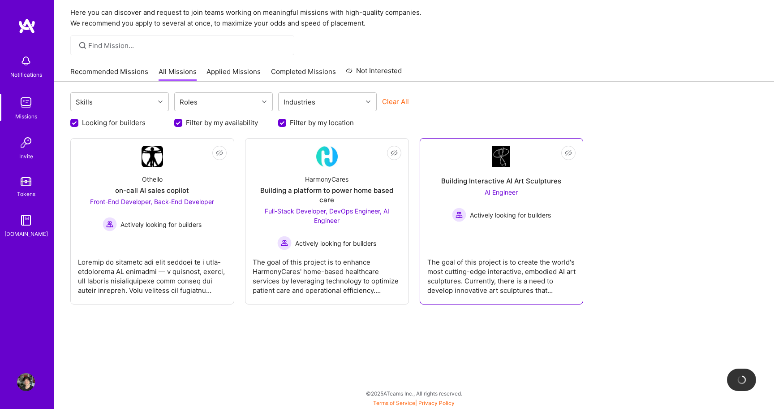
click at [500, 232] on link "Not Interested Building Interactive AI Art Sculptures AI Engineer Actively look…" at bounding box center [502, 221] width 149 height 151
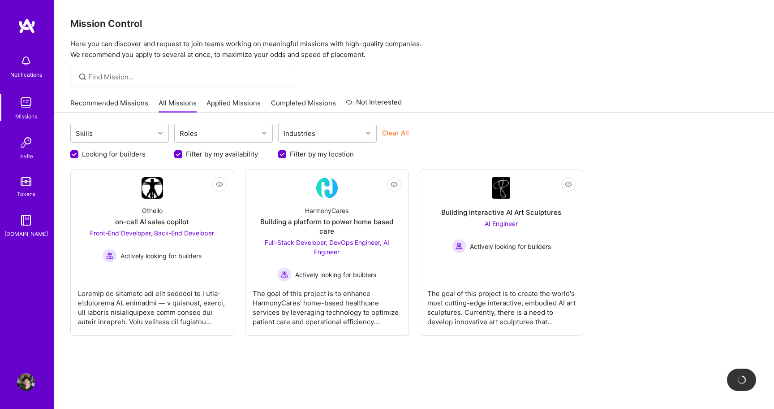
scroll to position [31, 0]
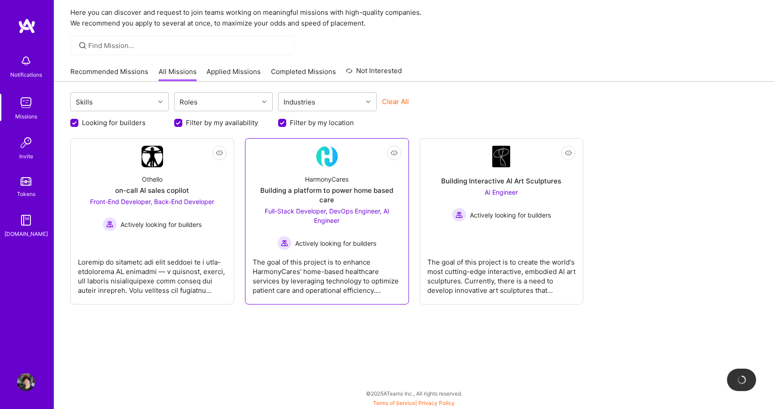
click at [325, 207] on span "Full-Stack Developer, DevOps Engineer, AI Engineer" at bounding box center [327, 215] width 125 height 17
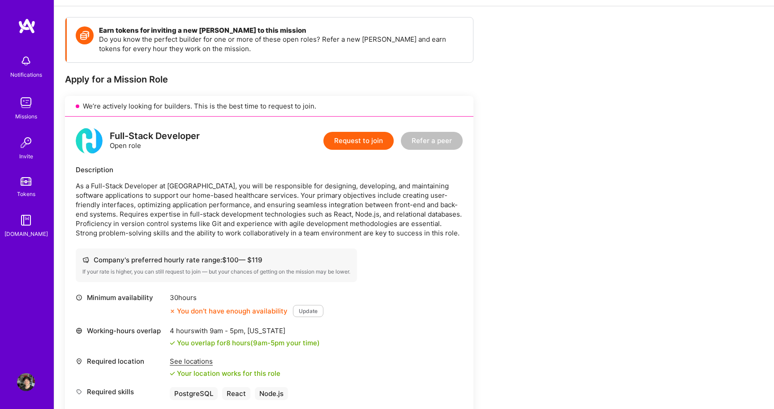
scroll to position [117, 0]
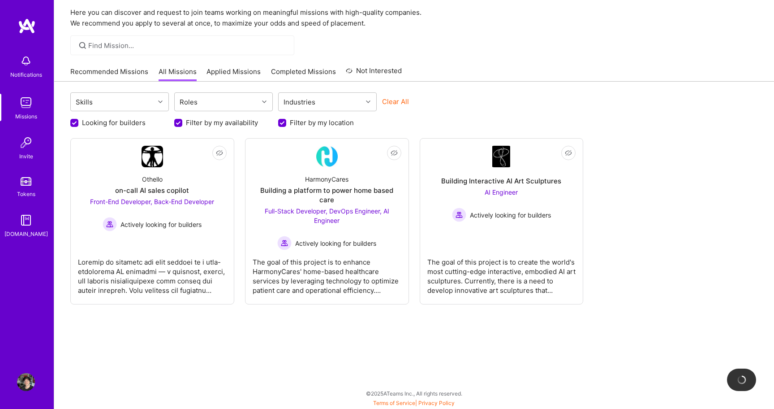
scroll to position [31, 0]
click at [161, 175] on div "Othello" at bounding box center [152, 178] width 21 height 9
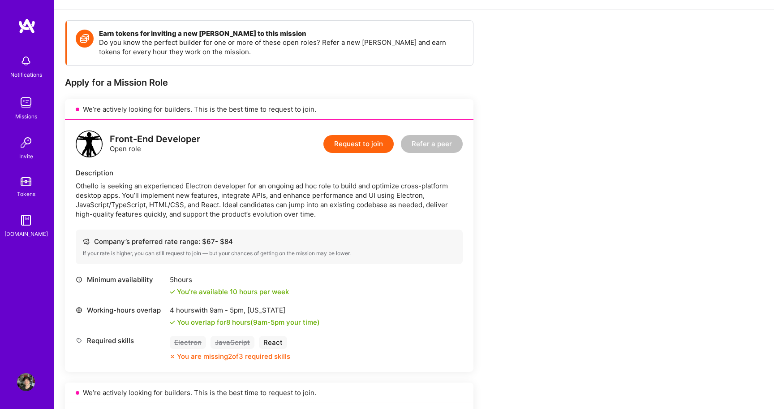
scroll to position [114, 0]
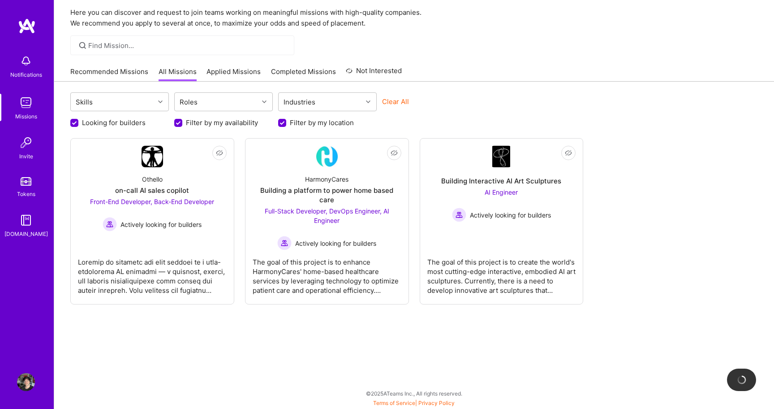
scroll to position [31, 0]
click at [494, 195] on span "AI Engineer" at bounding box center [501, 192] width 33 height 8
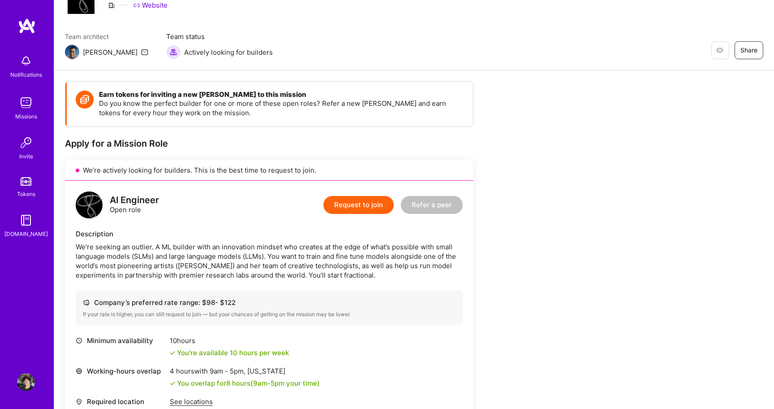
scroll to position [53, 0]
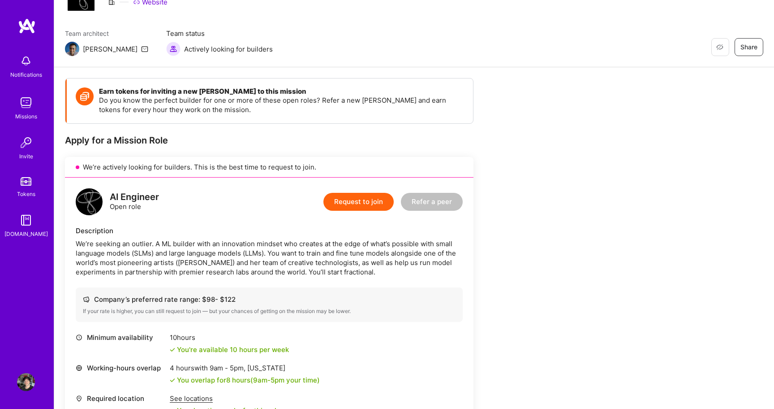
click at [235, 244] on div "We’re seeking an outlier. A ML builder with an innovation mindset who creates a…" at bounding box center [269, 258] width 387 height 38
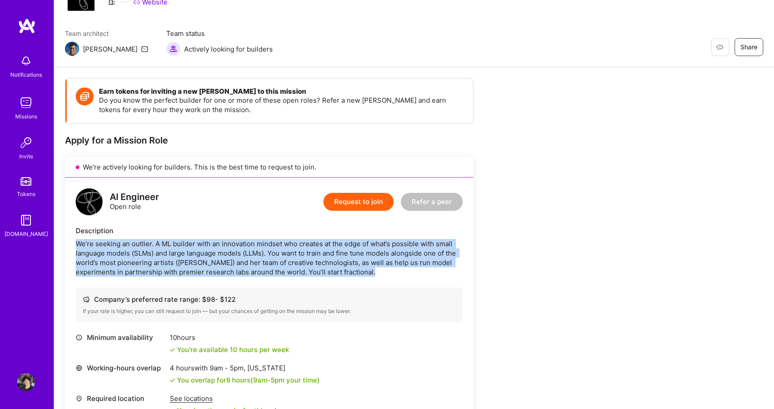
click at [235, 244] on div "We’re seeking an outlier. A ML builder with an innovation mindset who creates a…" at bounding box center [269, 258] width 387 height 38
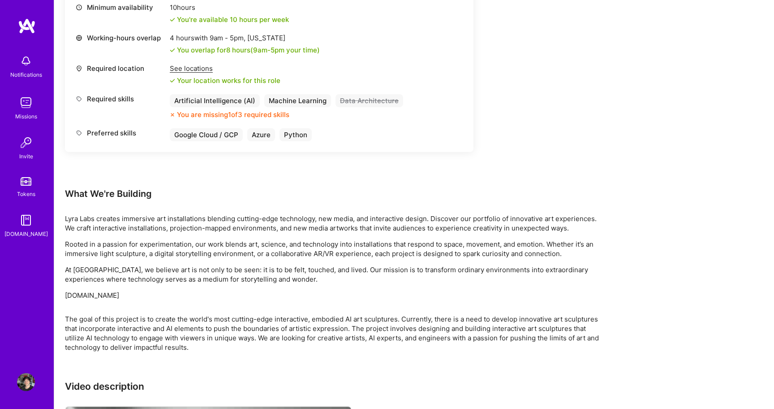
scroll to position [382, 0]
